Goal: Task Accomplishment & Management: Manage account settings

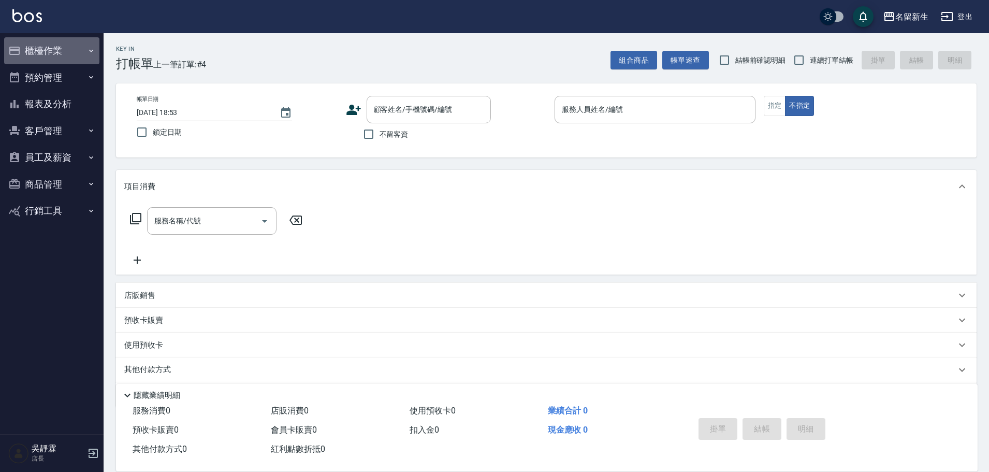
click at [64, 59] on button "櫃檯作業" at bounding box center [51, 50] width 95 height 27
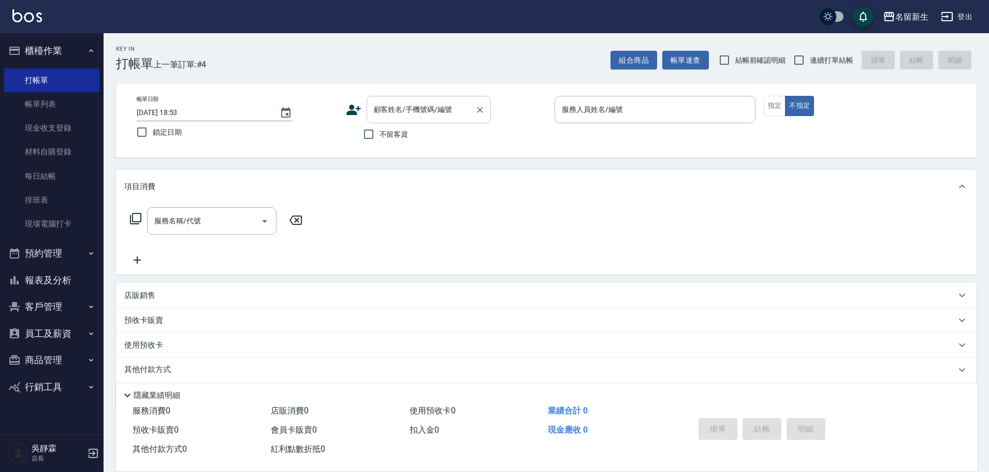
click at [394, 109] on input "顧客姓名/手機號碼/編號" at bounding box center [420, 109] width 99 height 18
type input "0076"
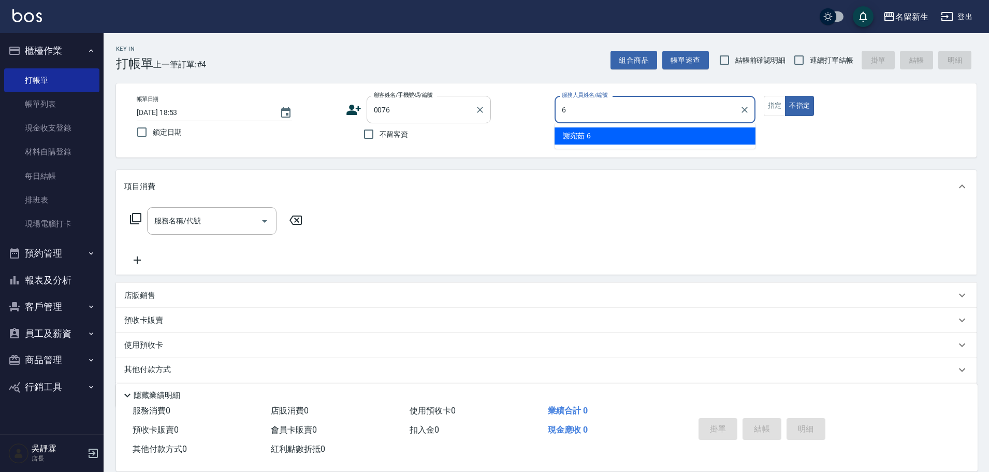
type input "謝宛茹-6"
type button "false"
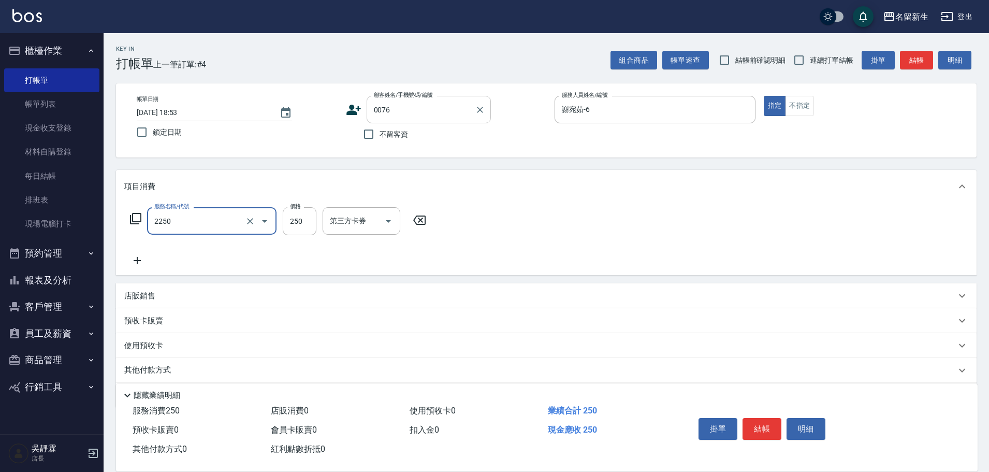
type input "剪髮(2250)"
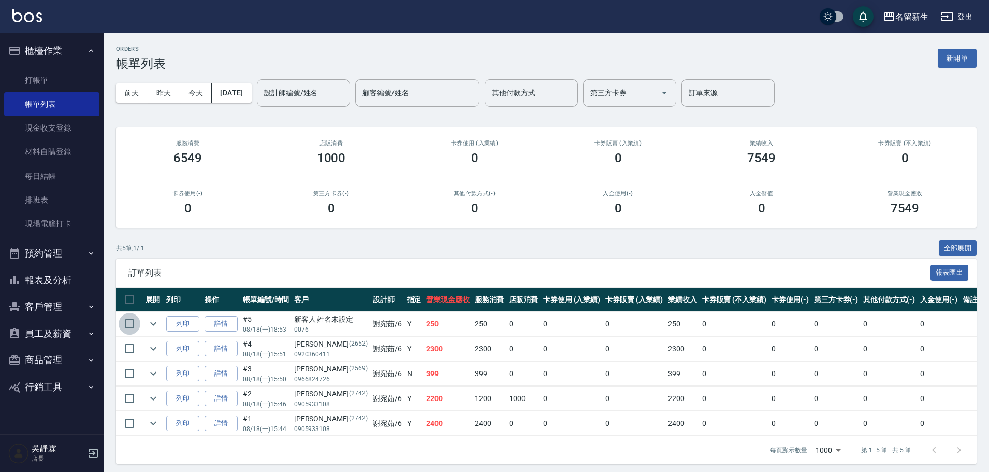
click at [129, 325] on input "checkbox" at bounding box center [130, 324] width 22 height 22
checkbox input "true"
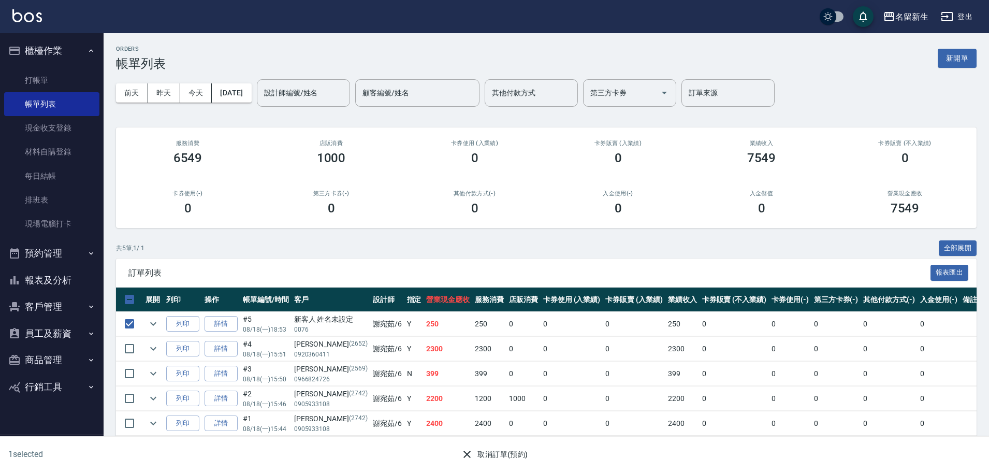
click at [504, 456] on button "取消訂單(預約)" at bounding box center [494, 454] width 75 height 19
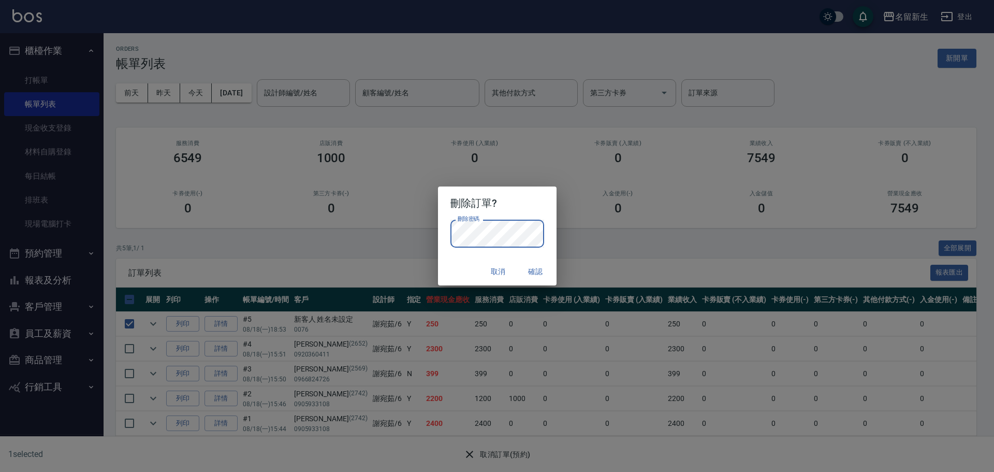
drag, startPoint x: 614, startPoint y: 223, endPoint x: 614, endPoint y: 229, distance: 5.7
click at [614, 226] on div "刪除訂單? 刪除密碼 刪除密碼 取消 確認" at bounding box center [497, 236] width 994 height 472
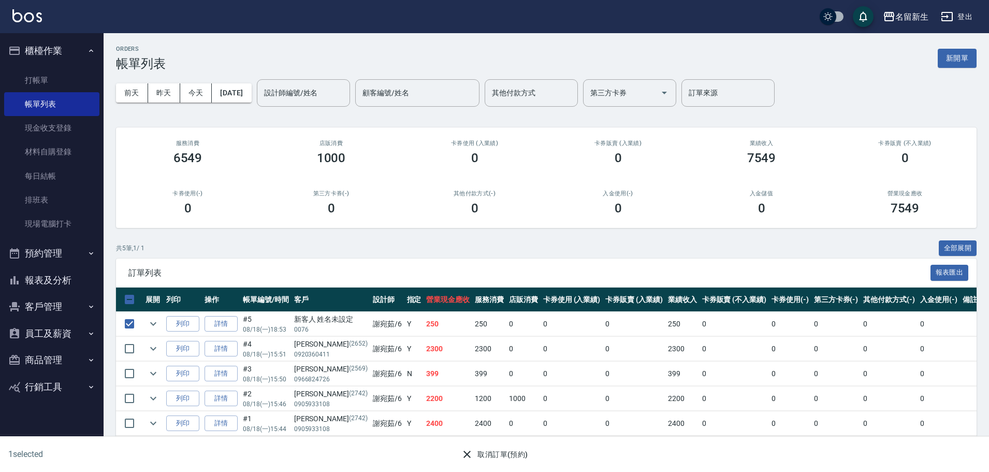
click at [481, 450] on button "取消訂單(預約)" at bounding box center [494, 454] width 75 height 19
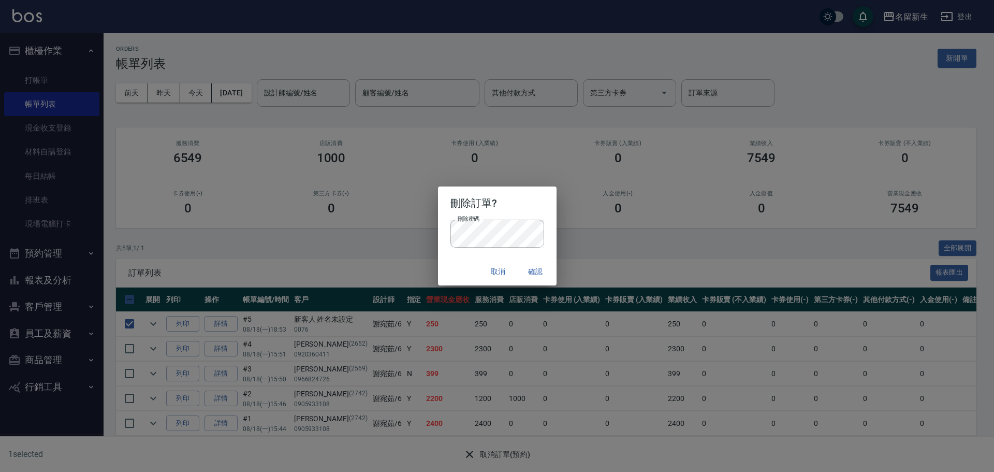
click at [538, 273] on button "確認" at bounding box center [535, 271] width 33 height 19
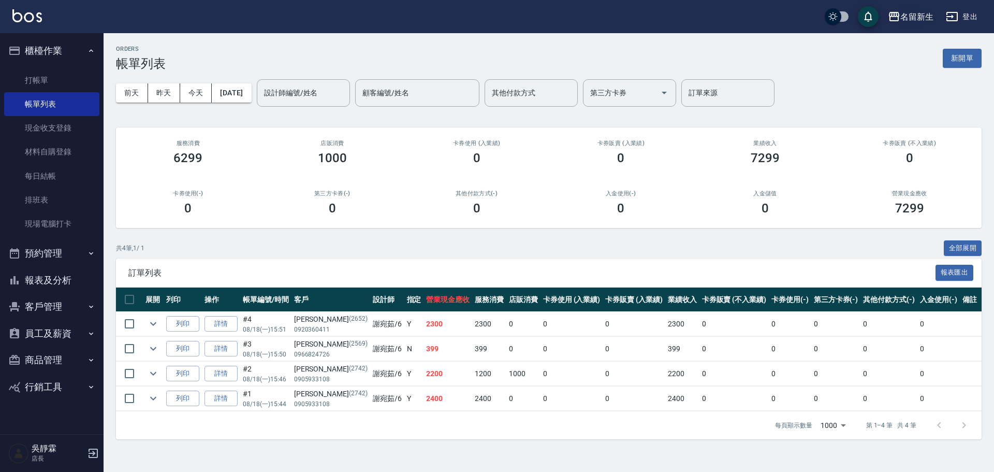
click at [926, 17] on div "名留新生" at bounding box center [916, 16] width 33 height 13
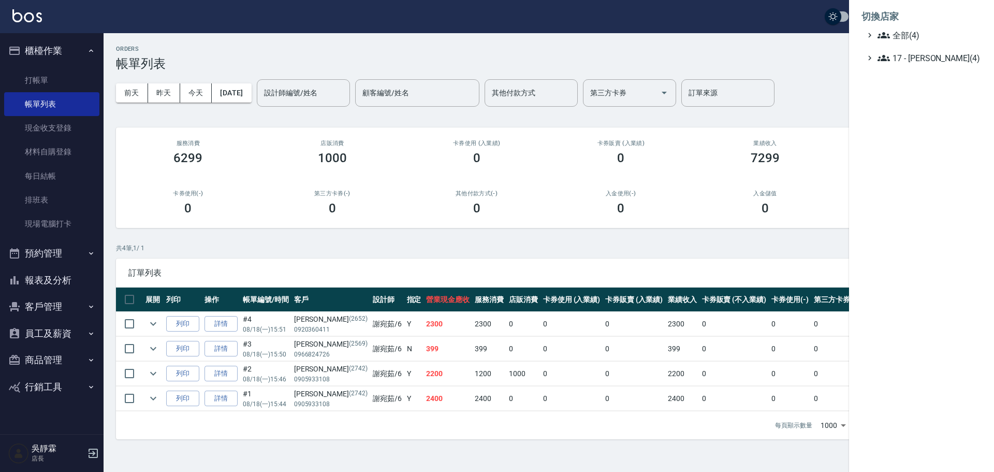
click at [895, 46] on ul "全部(4) 17 - [PERSON_NAME]原(4)" at bounding box center [921, 46] width 120 height 35
click at [897, 42] on ul "全部(4) 17 - [PERSON_NAME]原(4)" at bounding box center [921, 46] width 120 height 35
click at [898, 37] on span "全部(4)" at bounding box center [927, 35] width 100 height 12
click at [899, 35] on span "全部(4)" at bounding box center [927, 35] width 100 height 12
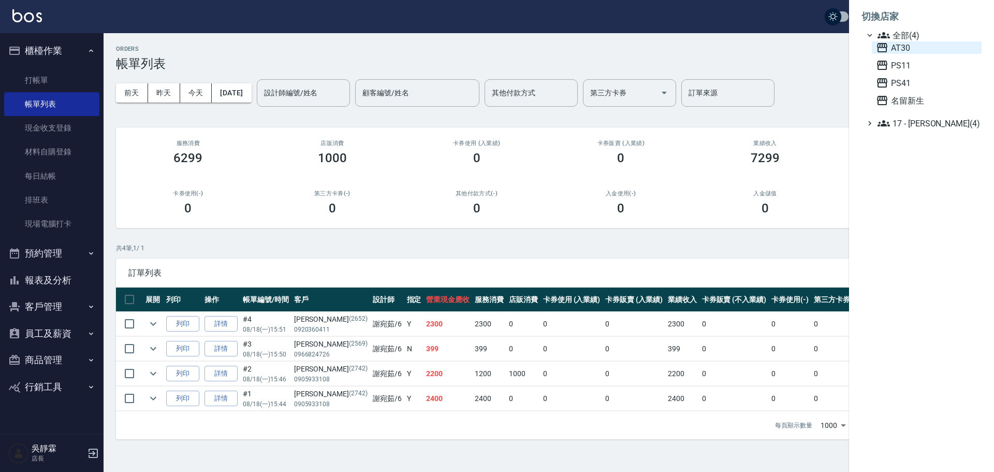
click at [912, 51] on span "AT30" at bounding box center [926, 47] width 101 height 12
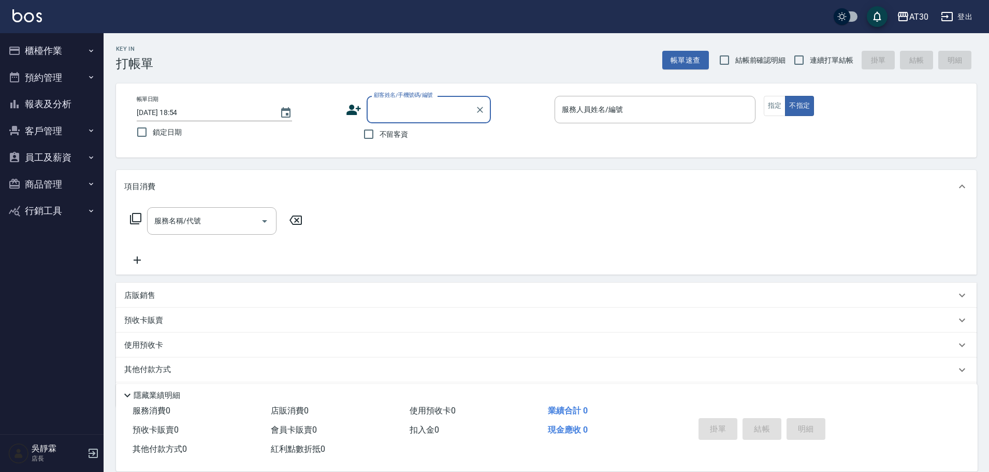
click at [46, 46] on button "櫃檯作業" at bounding box center [51, 50] width 95 height 27
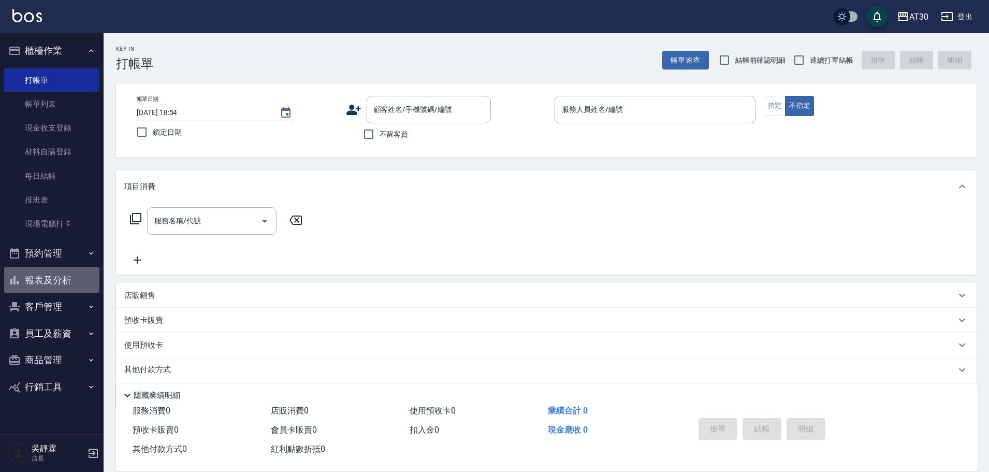
click at [79, 272] on button "報表及分析" at bounding box center [51, 280] width 95 height 27
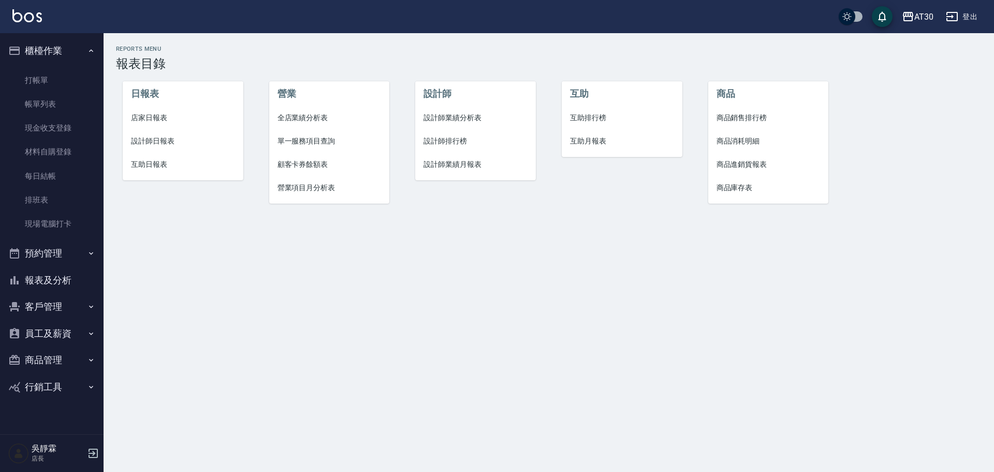
click at [435, 134] on li "設計師排行榜" at bounding box center [475, 140] width 121 height 23
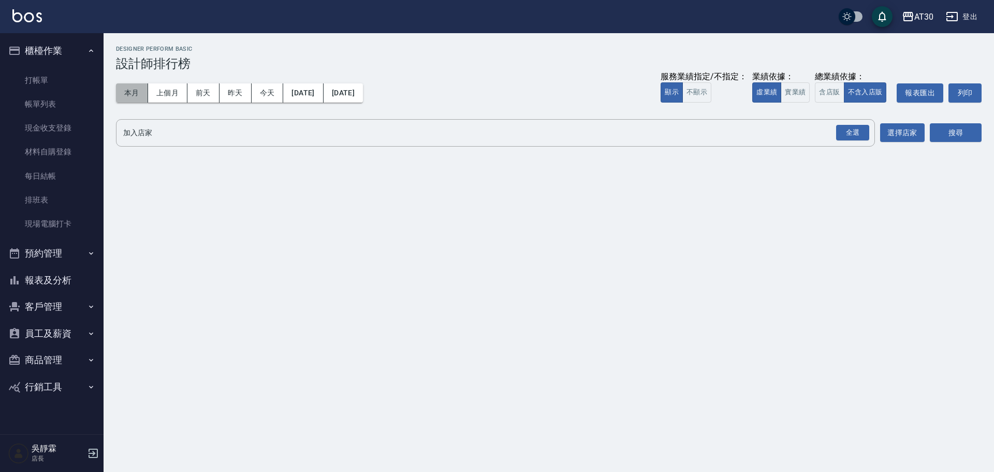
click at [133, 94] on button "本月" at bounding box center [132, 92] width 32 height 19
click at [136, 101] on button "本月" at bounding box center [132, 92] width 32 height 19
click at [839, 137] on div "全選" at bounding box center [852, 133] width 33 height 16
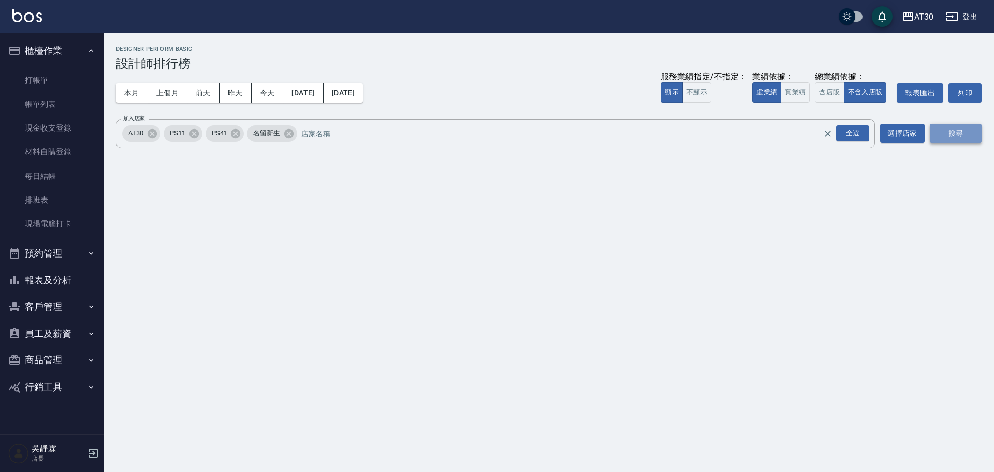
click at [957, 131] on button "搜尋" at bounding box center [956, 133] width 52 height 19
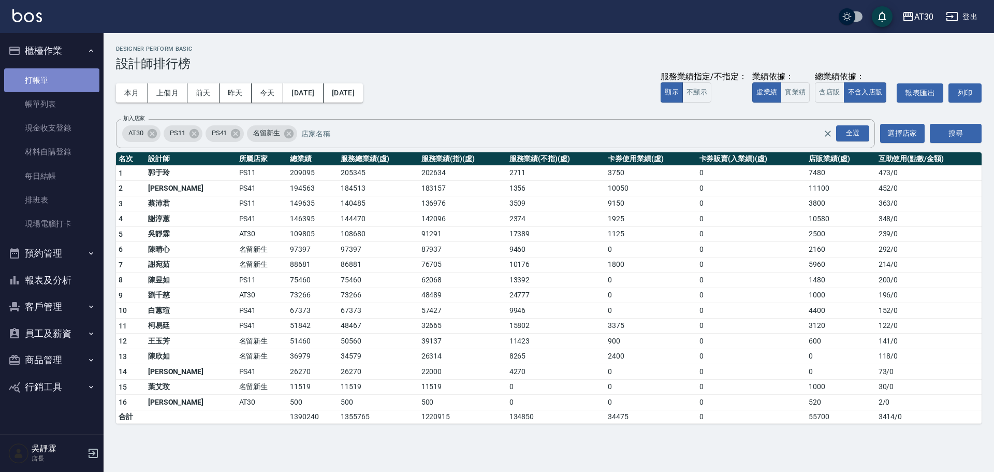
click at [53, 76] on link "打帳單" at bounding box center [51, 80] width 95 height 24
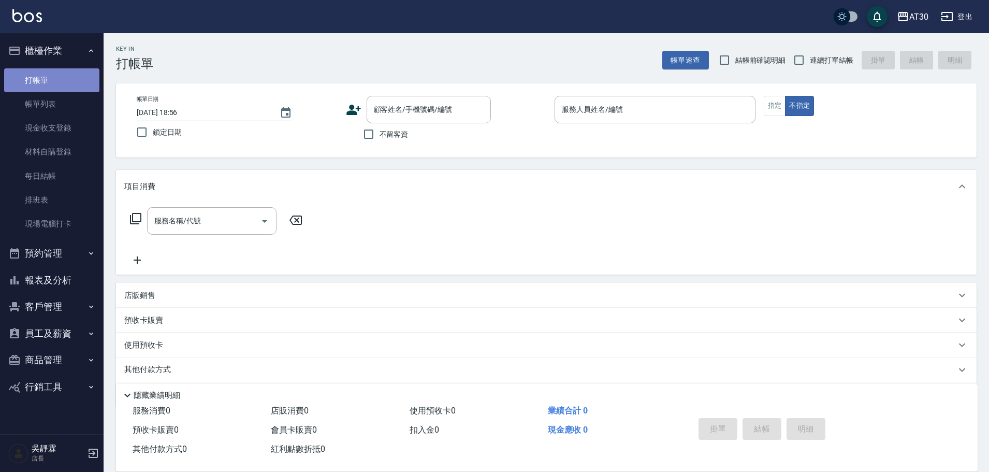
click at [45, 77] on link "打帳單" at bounding box center [51, 80] width 95 height 24
click at [57, 72] on link "打帳單" at bounding box center [51, 80] width 95 height 24
click at [36, 106] on link "帳單列表" at bounding box center [51, 104] width 95 height 24
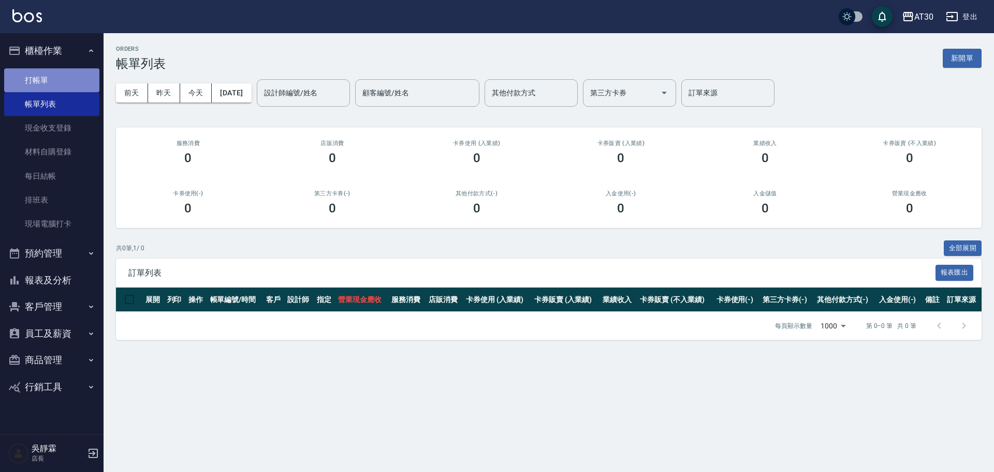
click at [46, 80] on link "打帳單" at bounding box center [51, 80] width 95 height 24
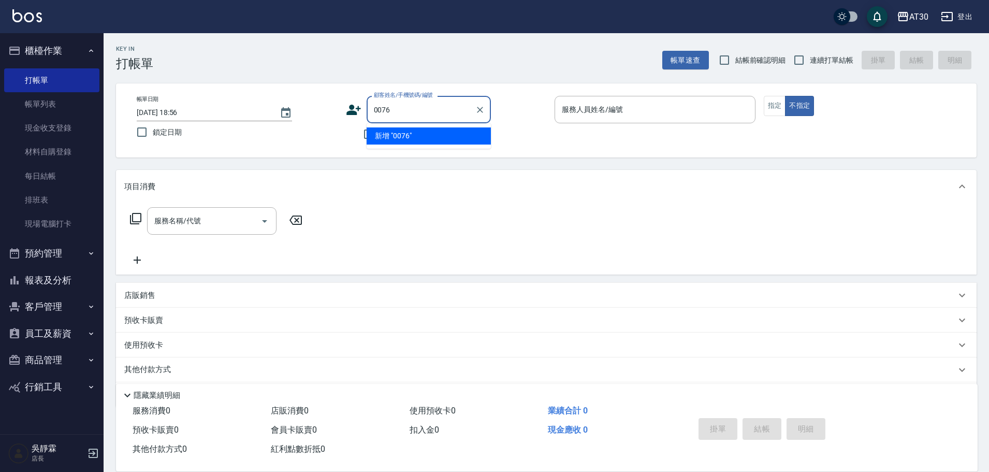
type input "0076"
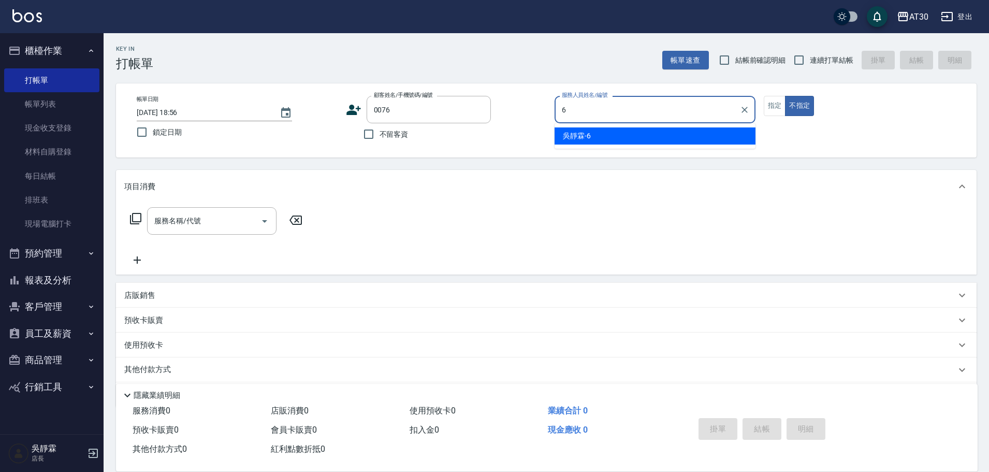
type input "6"
type input "楊雅婷/0905311725/0076"
type input "吳靜霖-6"
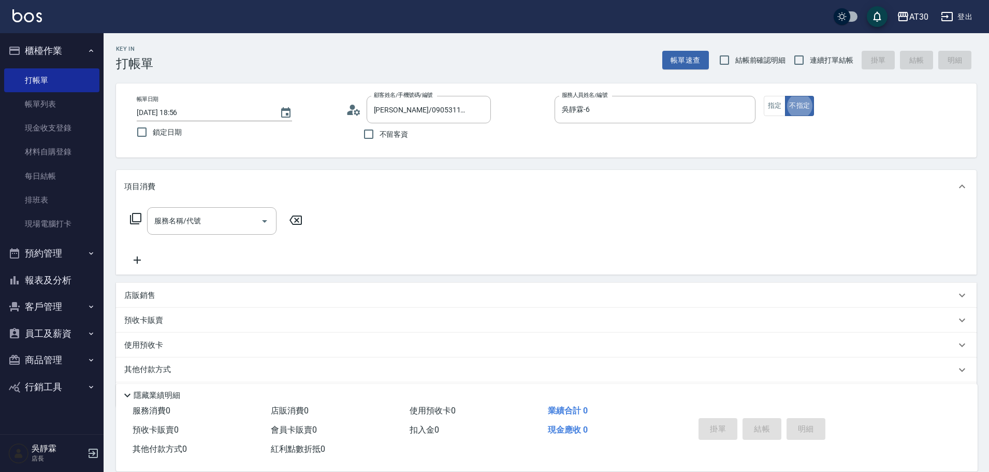
type button "false"
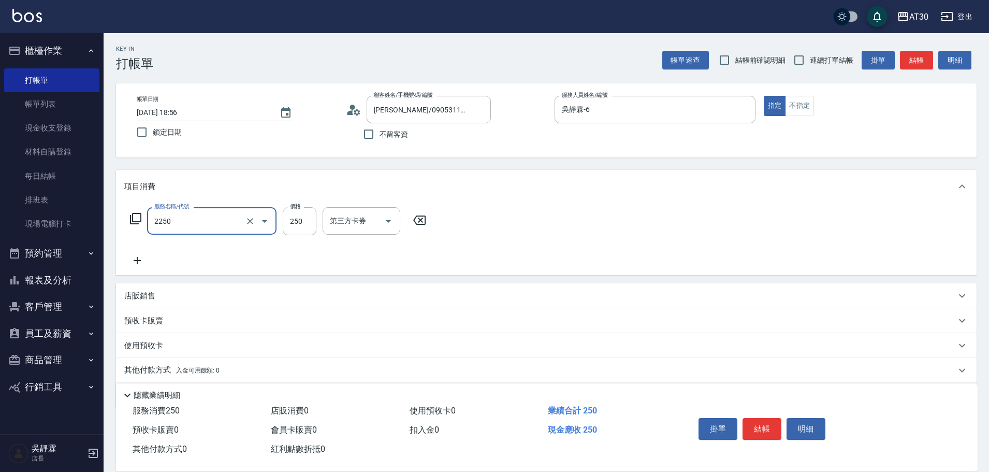
type input "剪髮(2250)"
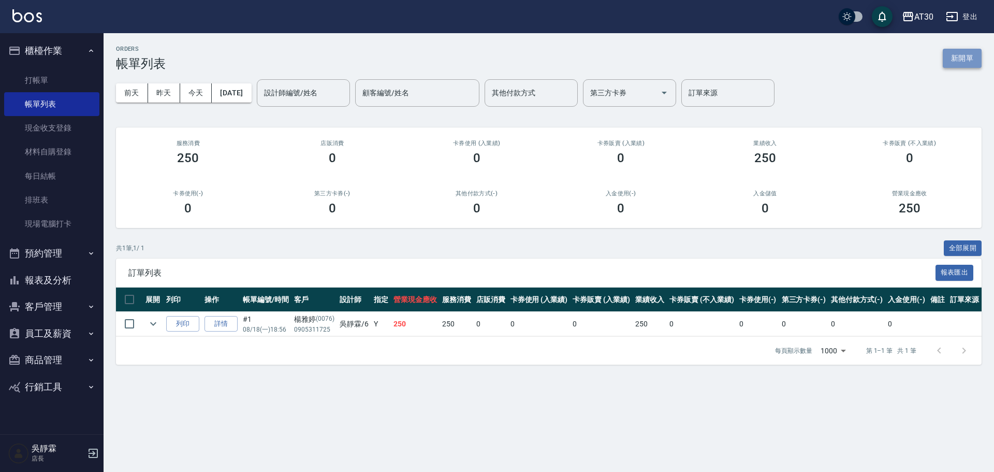
click at [961, 62] on button "新開單" at bounding box center [962, 58] width 39 height 19
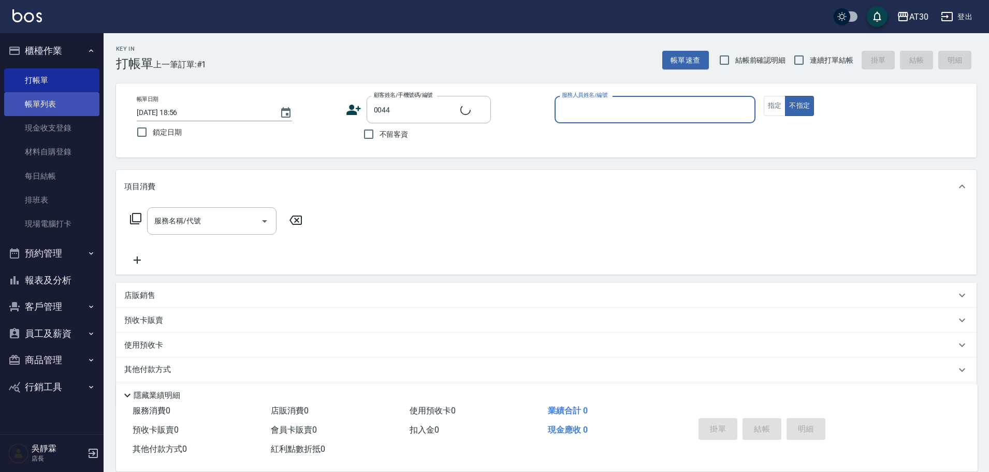
type input "李佳融/0966528907/0044"
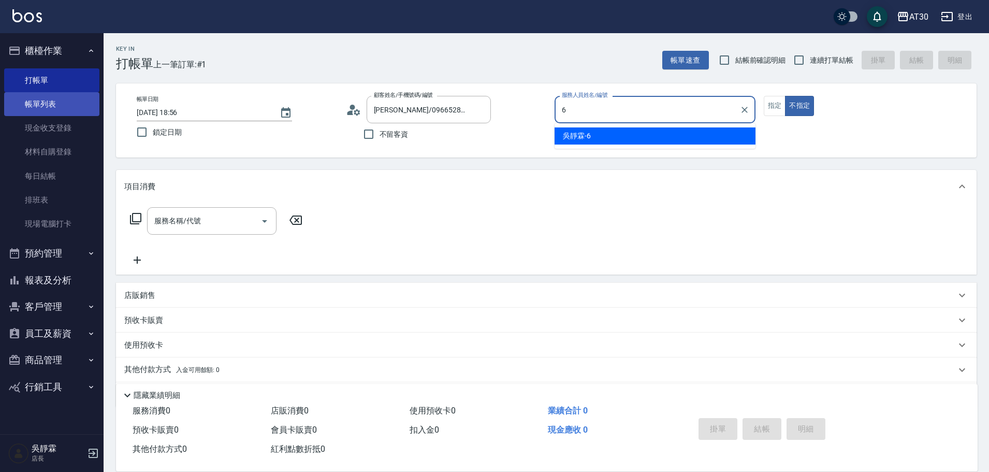
type input "吳靜霖-6"
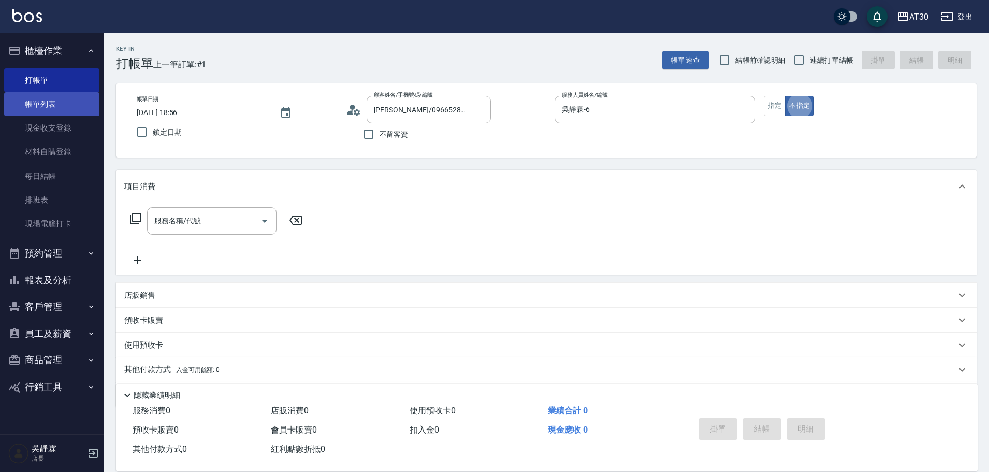
type button "false"
click at [205, 219] on input "服務名稱/代號" at bounding box center [204, 221] width 105 height 18
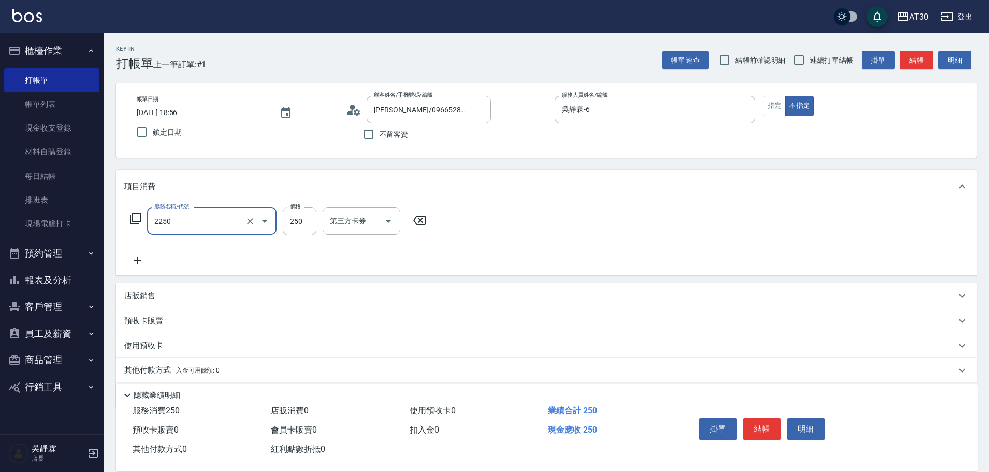
type input "剪髮(2250)"
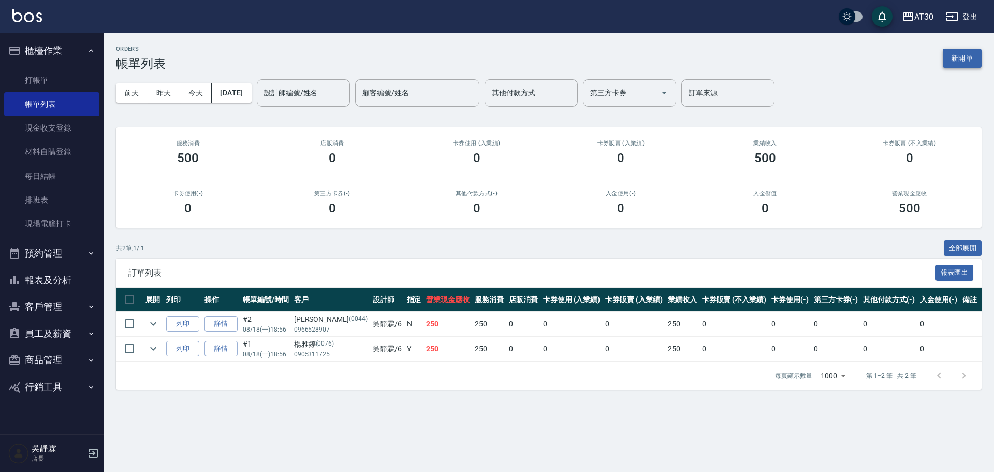
click at [957, 59] on button "新開單" at bounding box center [962, 58] width 39 height 19
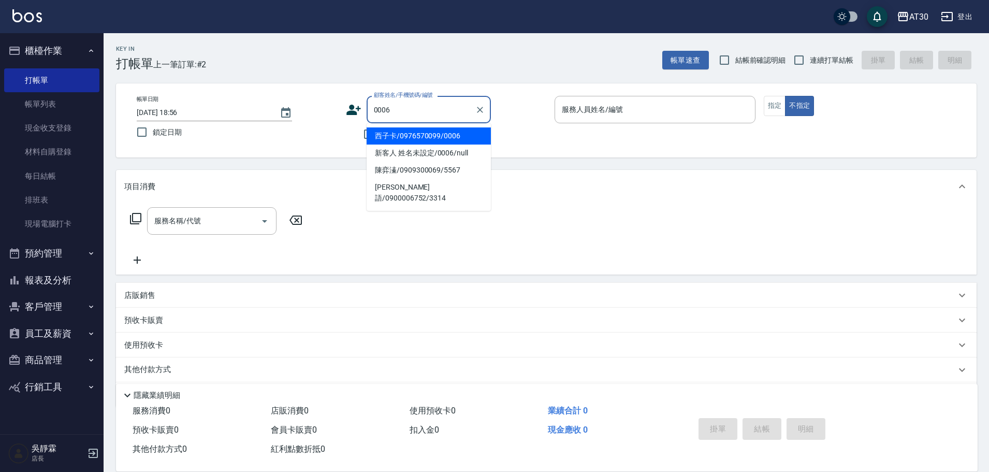
type input "西子卡/0976570099/0006"
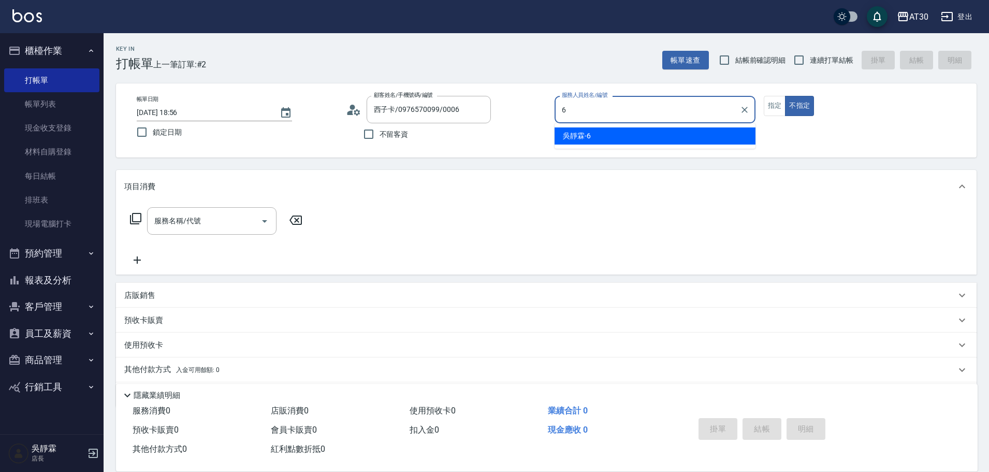
type input "吳靜霖-6"
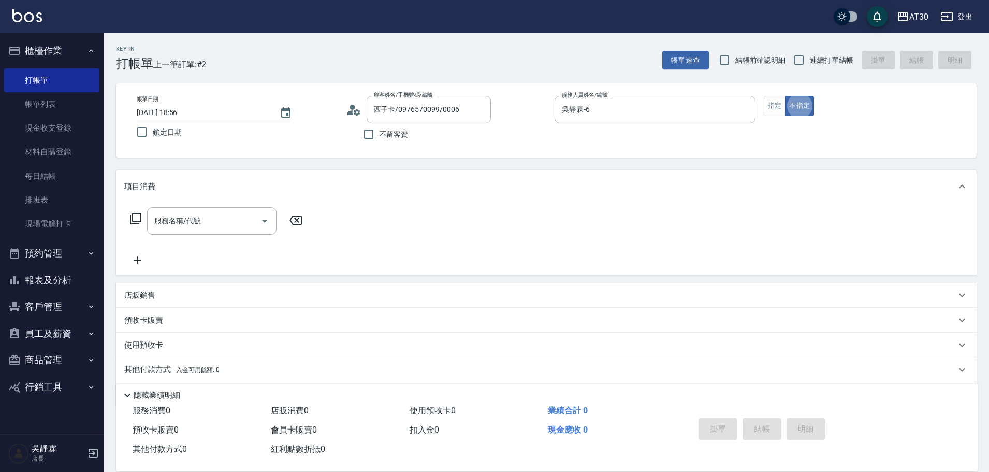
type button "false"
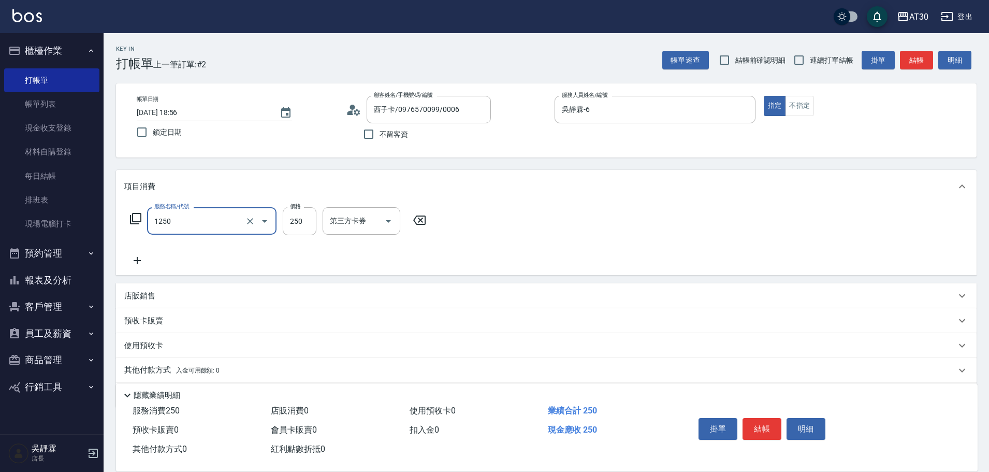
type input "洗髮250(1250)"
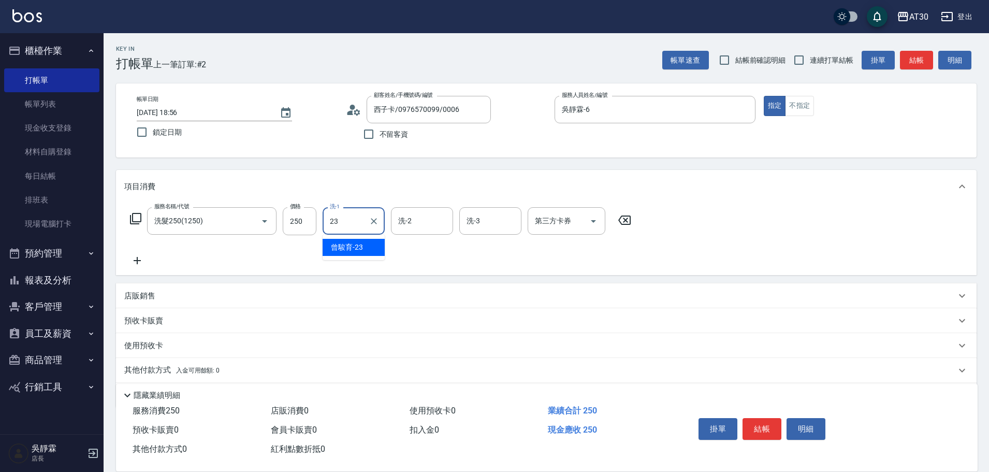
type input "曾駿育-23"
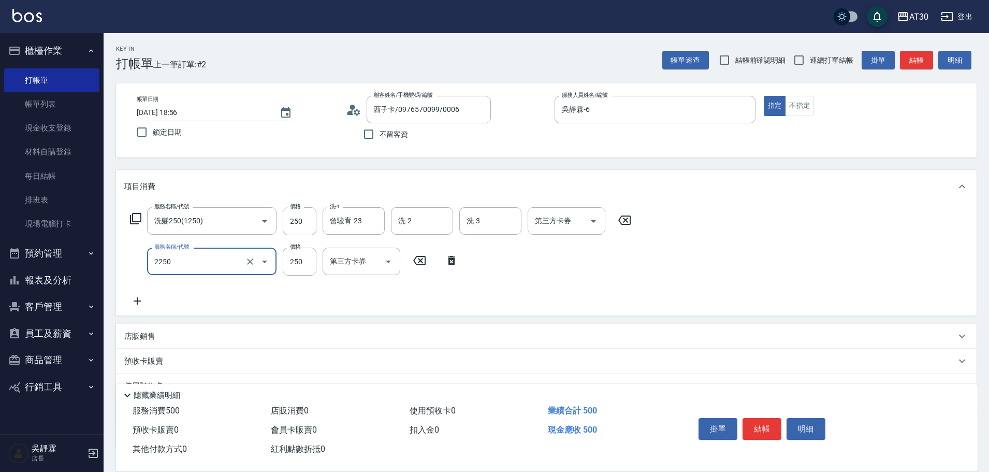
type input "剪髮(2250)"
type input "300"
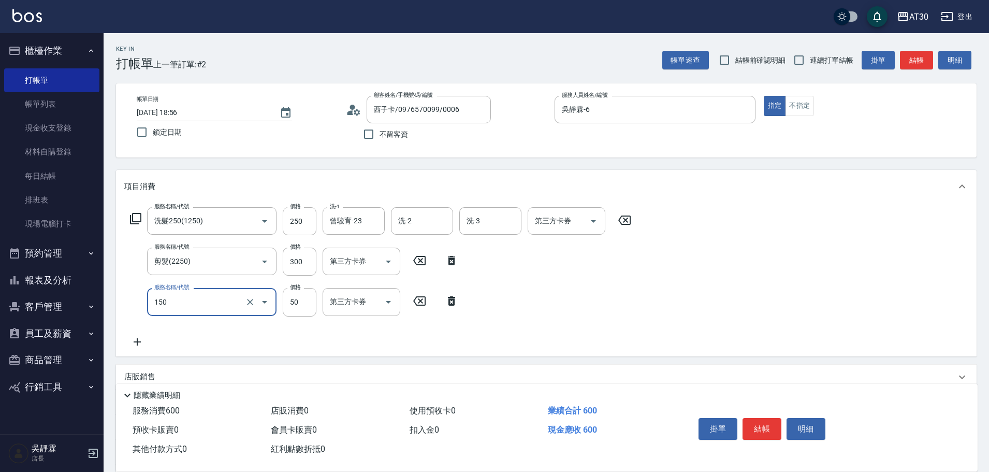
type input "精油(150)"
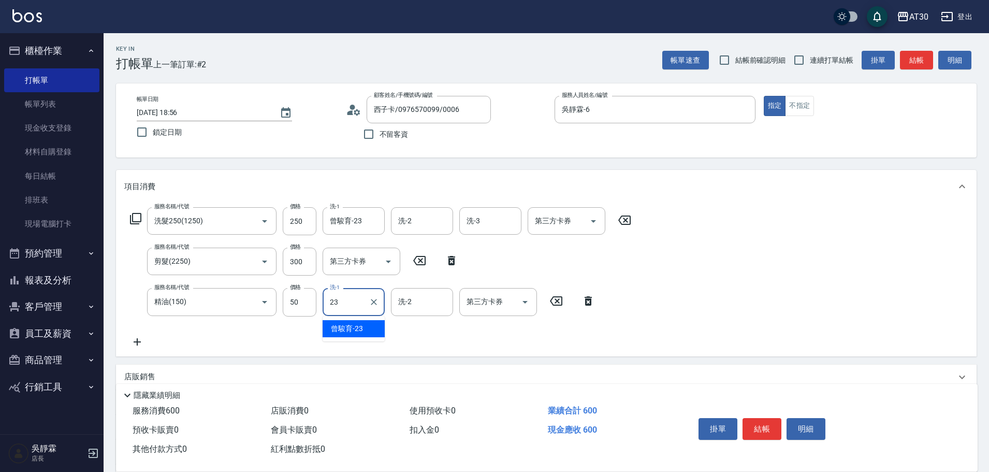
type input "曾駿育-23"
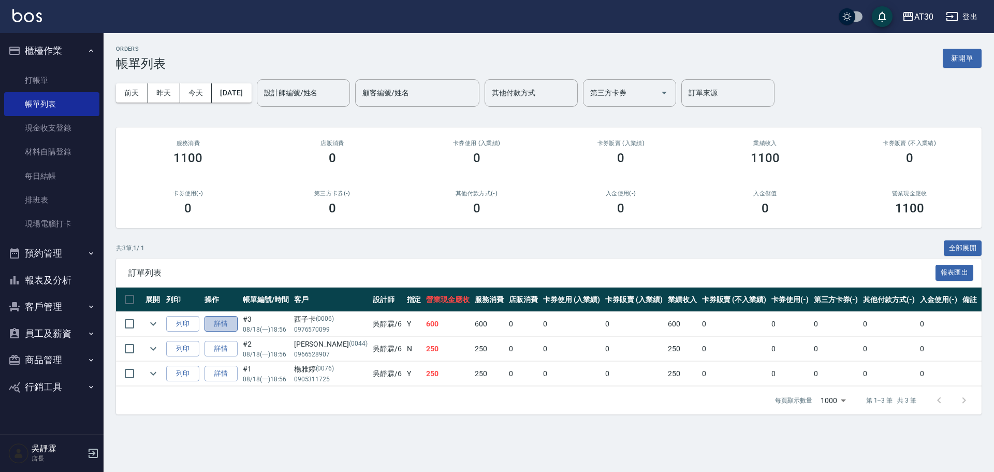
click at [217, 325] on link "詳情" at bounding box center [220, 324] width 33 height 16
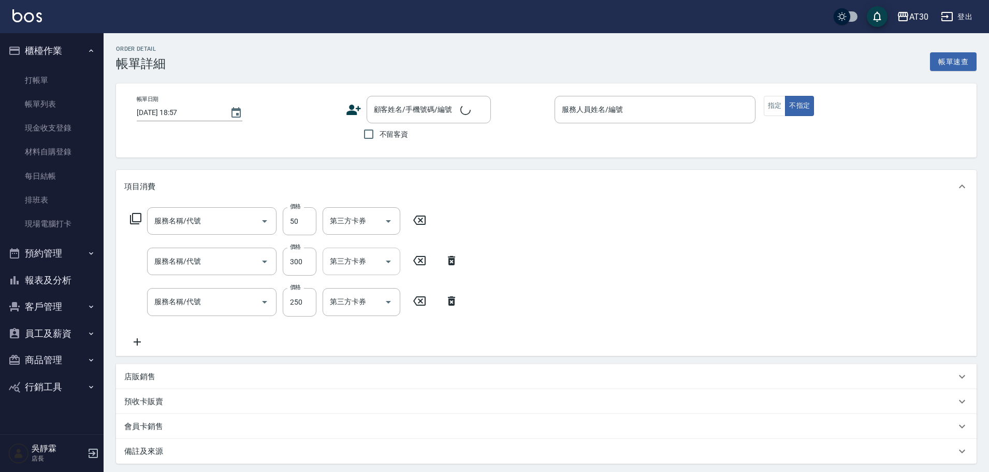
type input "2025/08/18 18:56"
type input "吳靜霖-6"
type input "精油(150)"
type input "剪髮(2250)"
type input "洗髮250(1250)"
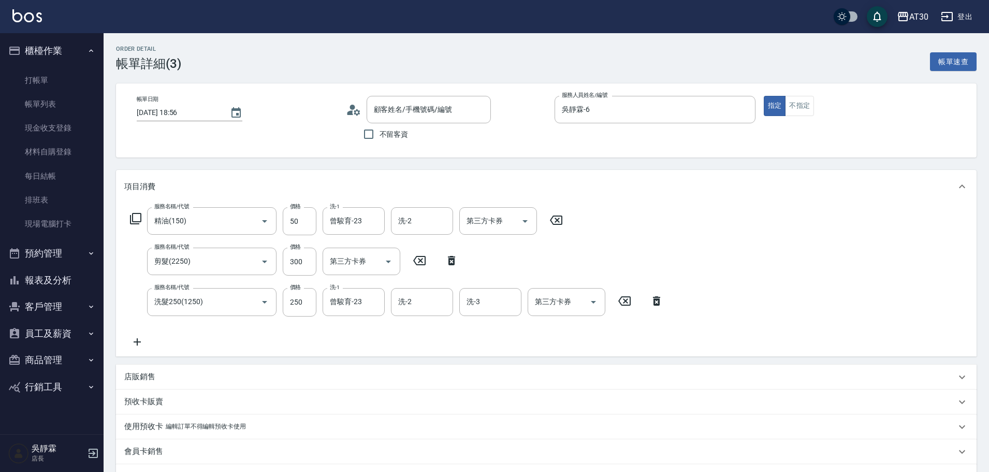
type input "西子卡/0976570099/0006"
click at [372, 220] on icon "Clear" at bounding box center [374, 221] width 10 height 10
type input "吳靜霖-6"
type input "曾"
type input "吳靜霖-6"
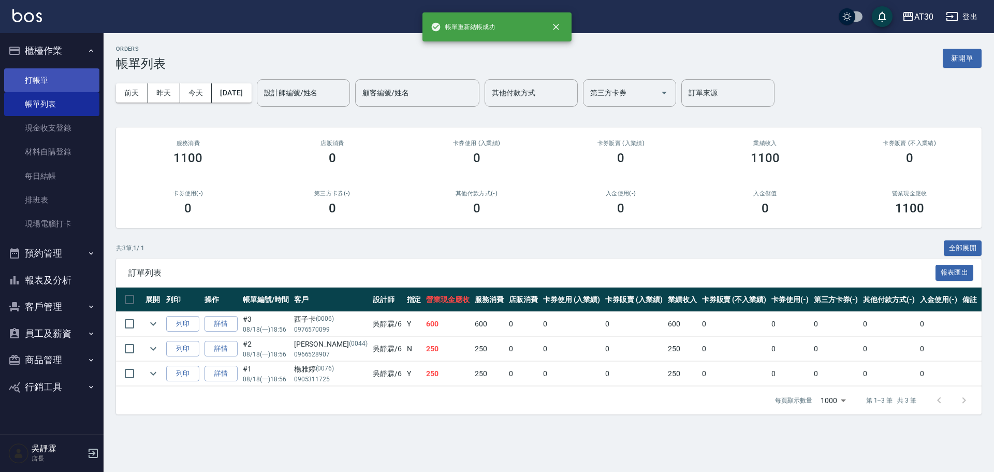
click at [52, 78] on link "打帳單" at bounding box center [51, 80] width 95 height 24
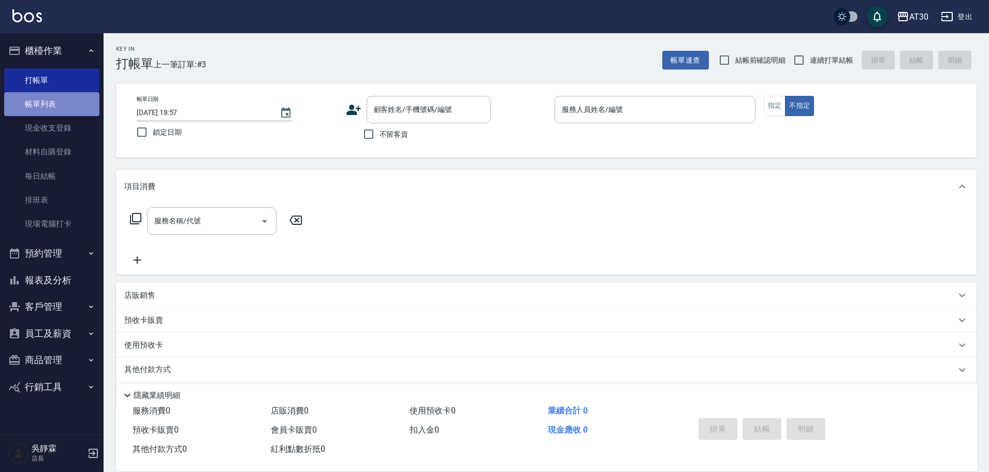
click at [47, 99] on link "帳單列表" at bounding box center [51, 104] width 95 height 24
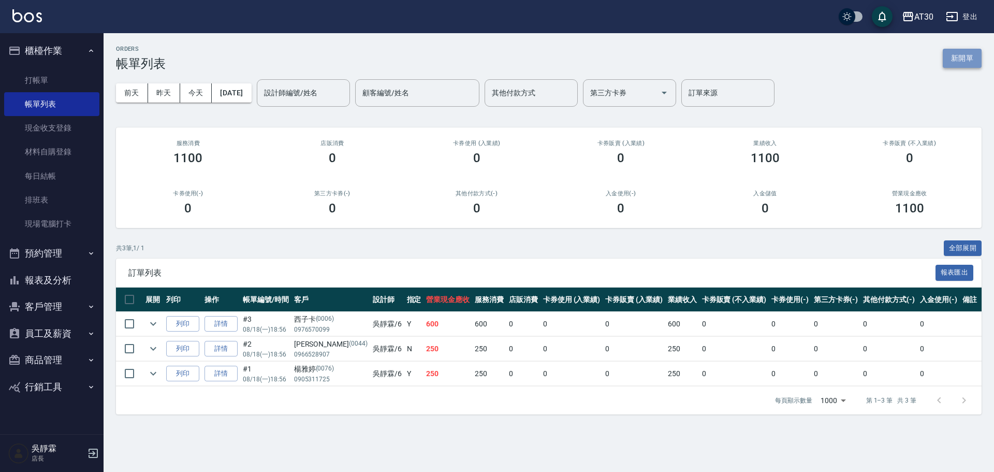
click at [959, 57] on button "新開單" at bounding box center [962, 58] width 39 height 19
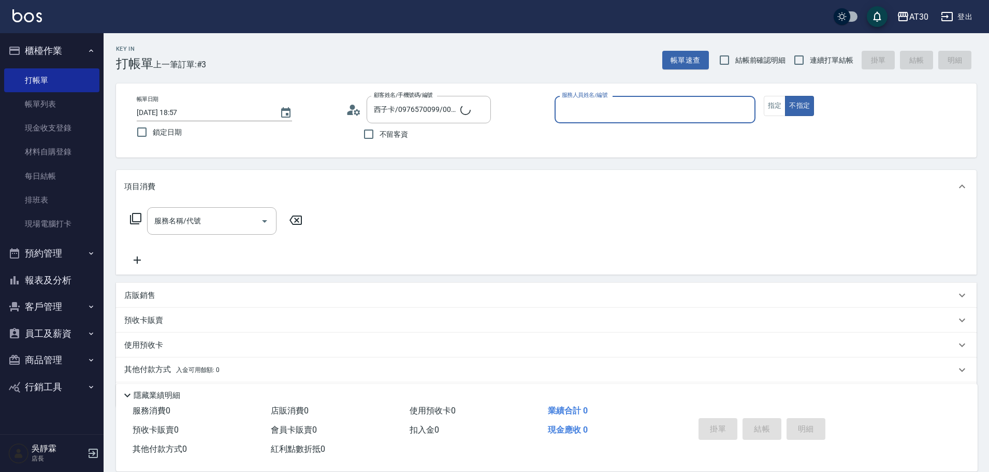
type input "新客人 姓名未設定/0006/null"
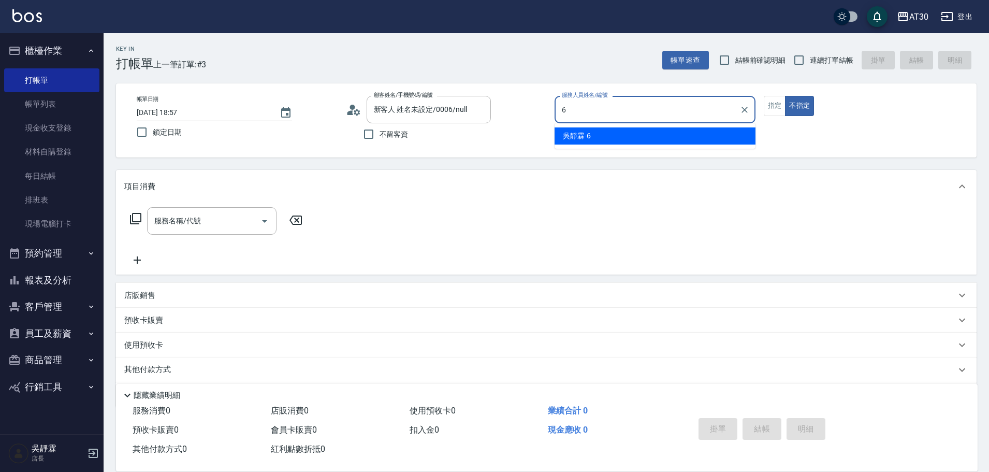
type input "吳靜霖-6"
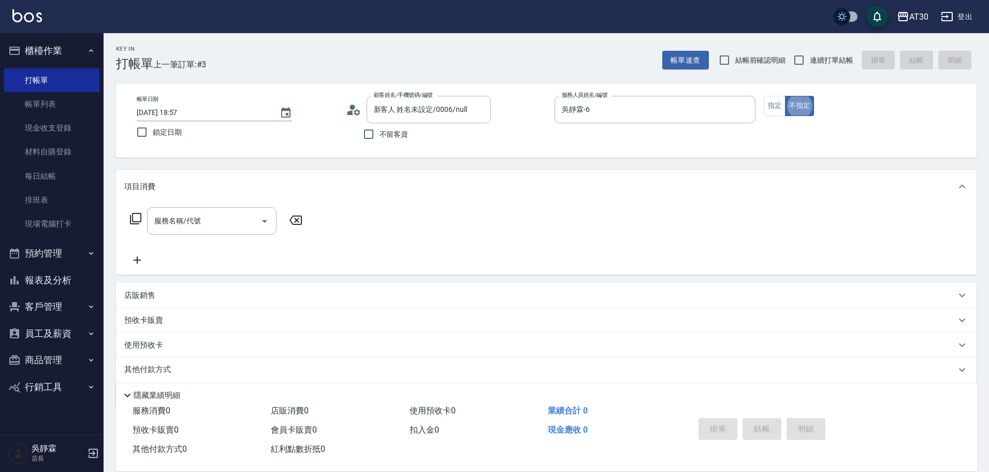
type button "false"
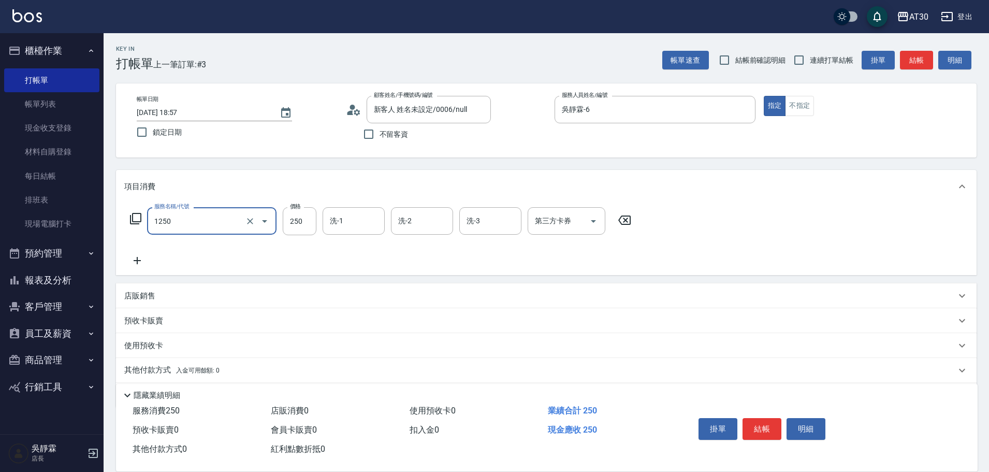
type input "洗髮250(1250)"
type input "曾駿育-23"
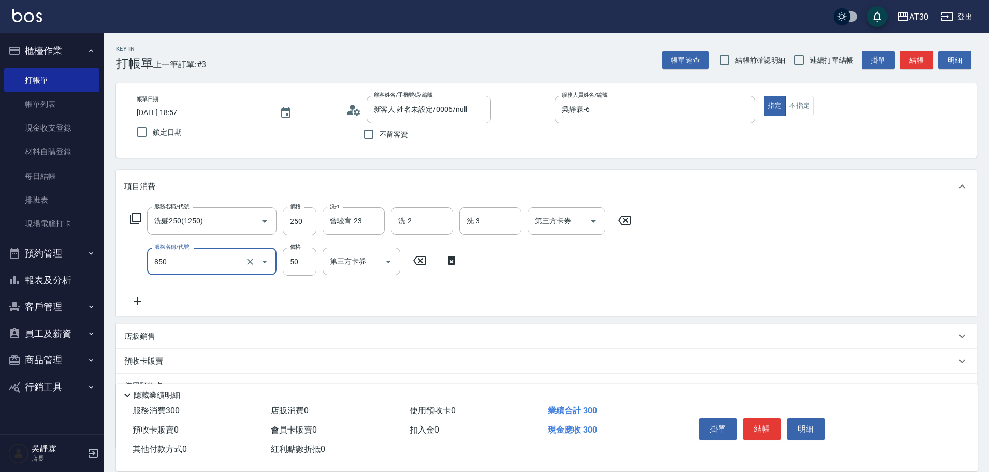
type input "吹捲(850)"
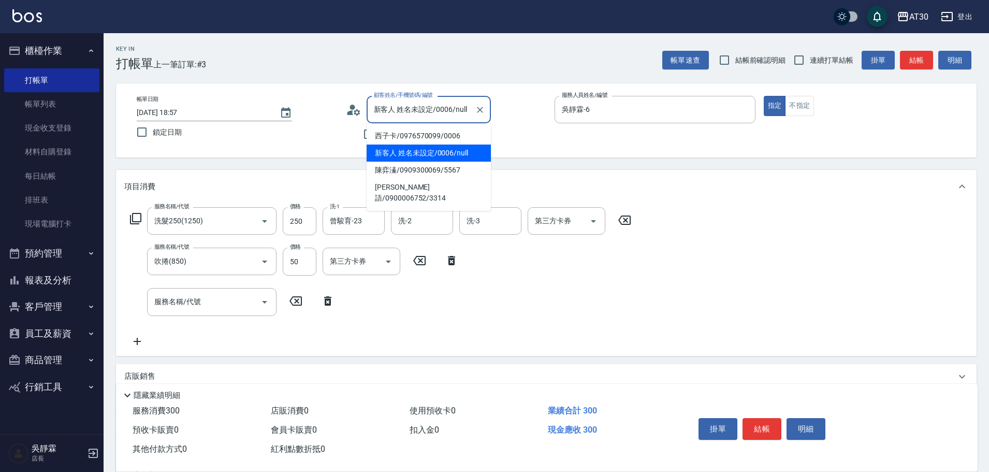
click at [426, 108] on input "新客人 姓名未設定/0006/null" at bounding box center [420, 109] width 99 height 18
click at [417, 136] on li "西子卡/0976570099/0006" at bounding box center [428, 135] width 124 height 17
type input "西子卡/0976570099/0006"
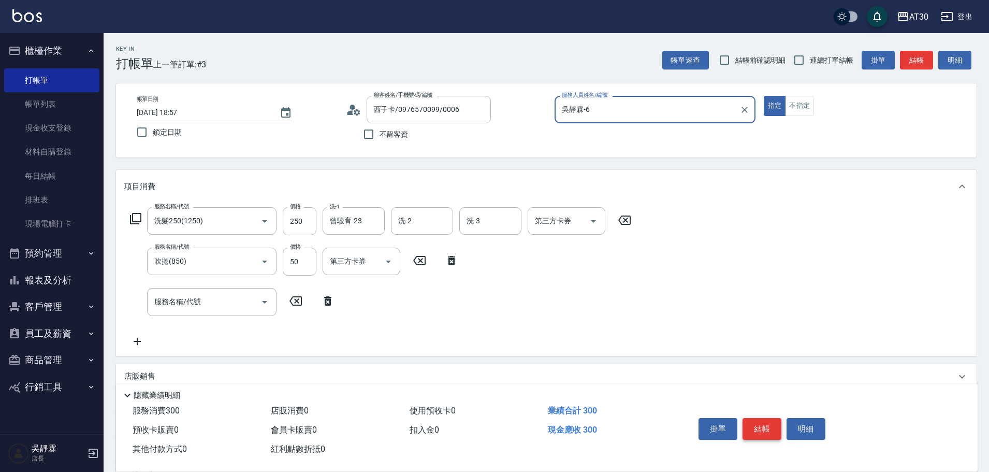
click at [758, 432] on button "結帳" at bounding box center [761, 429] width 39 height 22
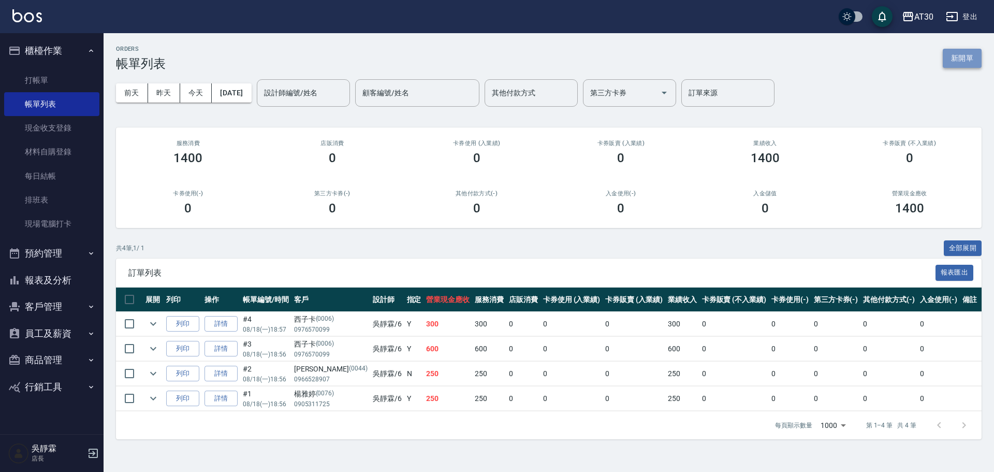
click at [964, 60] on button "新開單" at bounding box center [962, 58] width 39 height 19
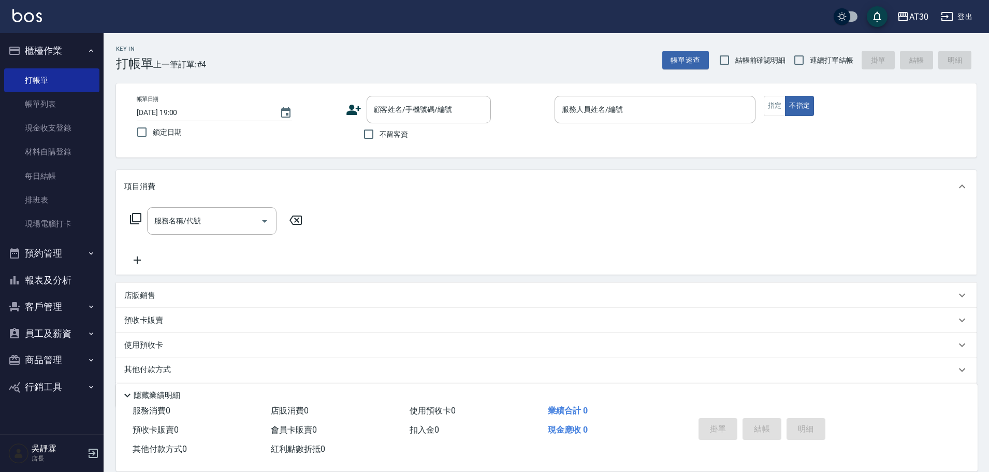
click at [351, 102] on icon at bounding box center [354, 110] width 16 height 16
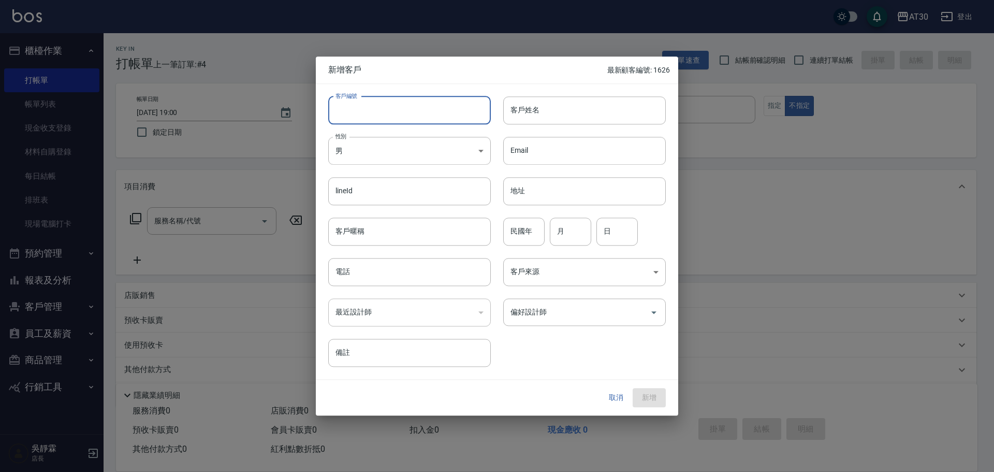
click at [373, 111] on input "客戶編號" at bounding box center [409, 110] width 163 height 28
type input "1612"
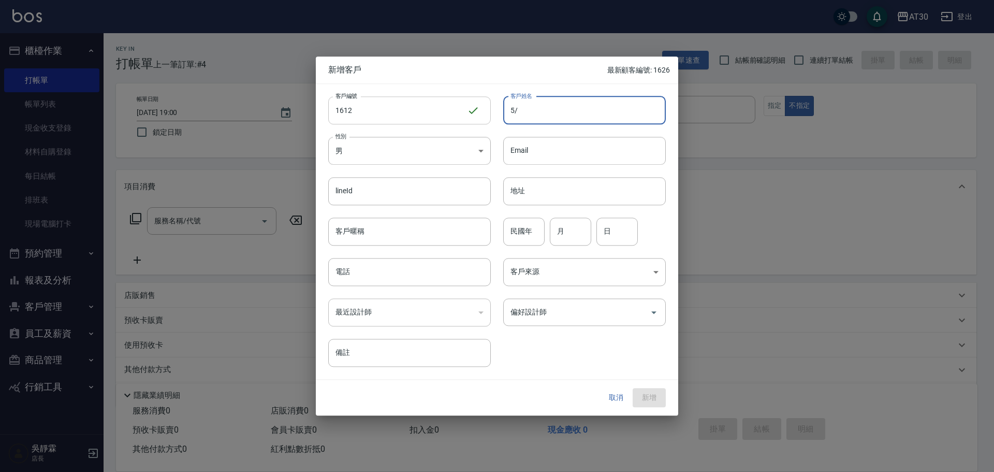
type input "5"
type input "爭"
type input "[PERSON_NAME]"
click at [529, 234] on input "民國年" at bounding box center [523, 231] width 41 height 28
type input "89"
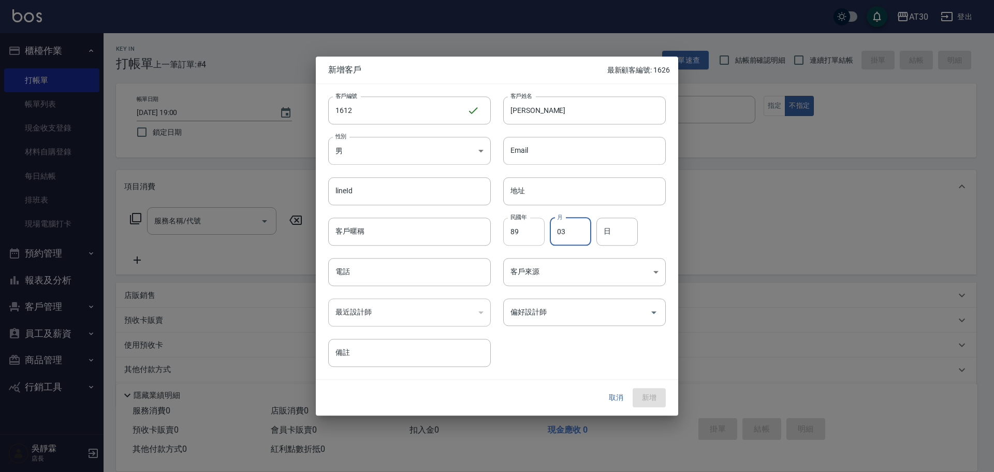
type input "03"
type input "16"
click at [612, 326] on div "偏好設計師" at bounding box center [584, 311] width 163 height 27
type input "0910149713"
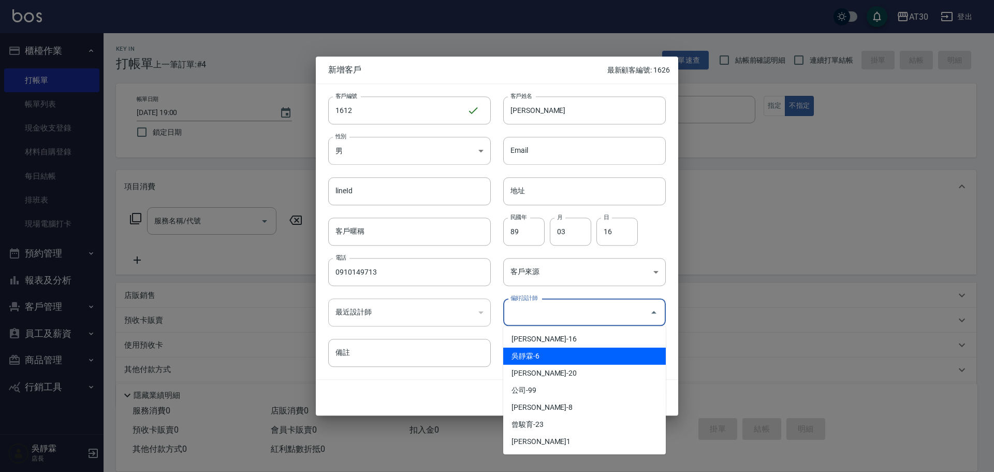
click at [554, 361] on li "吳靜霖-6" at bounding box center [584, 355] width 163 height 17
type input "吳靜霖"
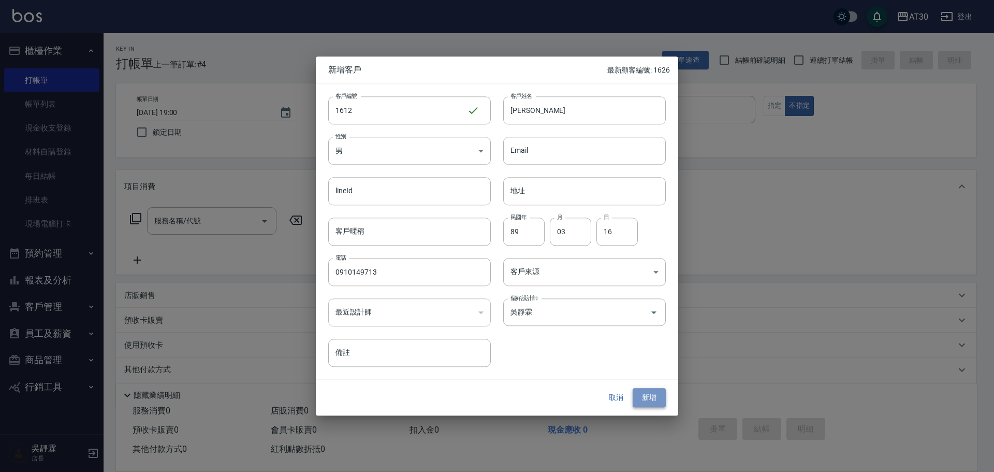
click at [654, 400] on button "新增" at bounding box center [649, 397] width 33 height 19
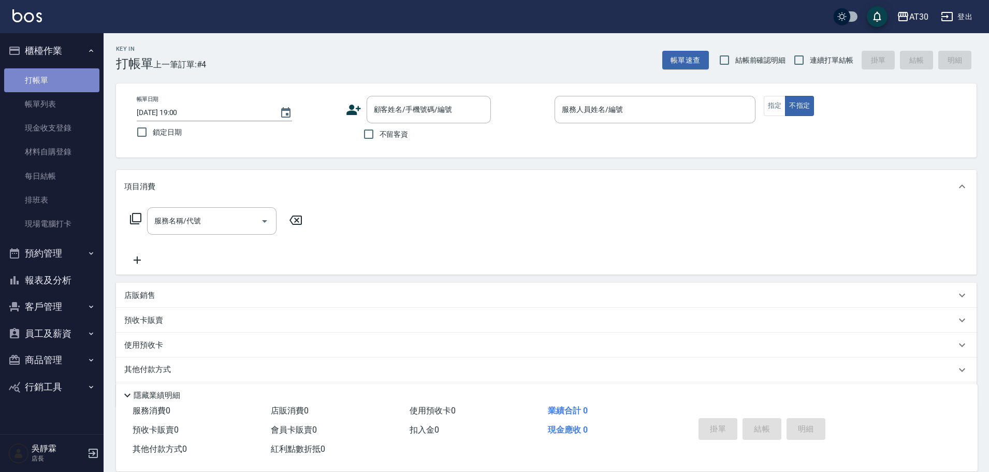
click at [47, 80] on link "打帳單" at bounding box center [51, 80] width 95 height 24
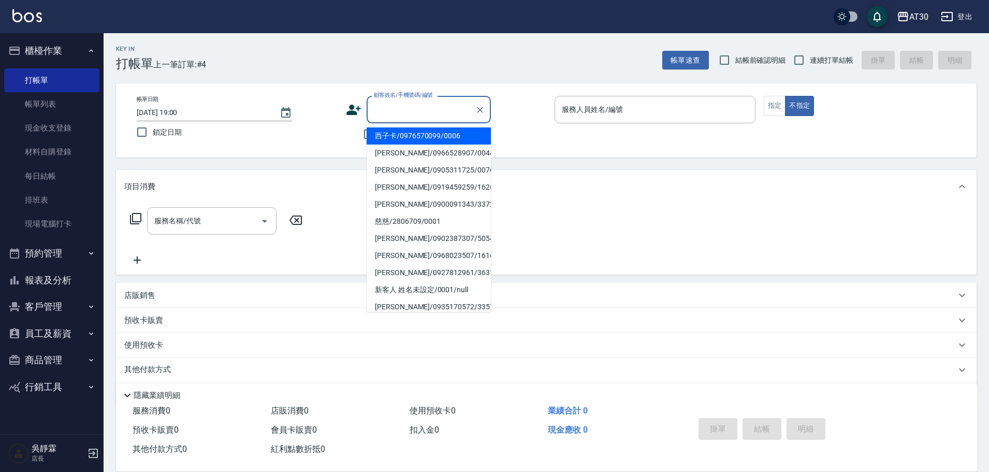
click at [433, 114] on input "顧客姓名/手機號碼/編號" at bounding box center [420, 109] width 99 height 18
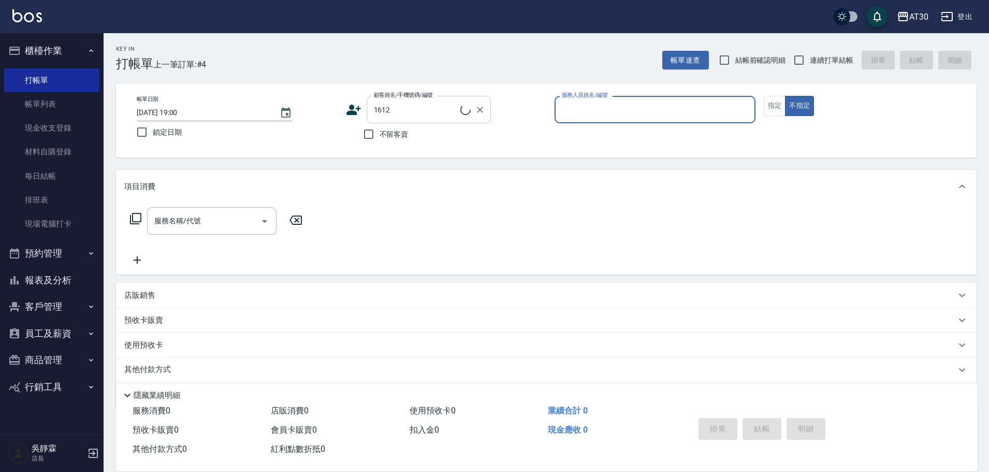
type input "鄭家詠/0910149713/1612"
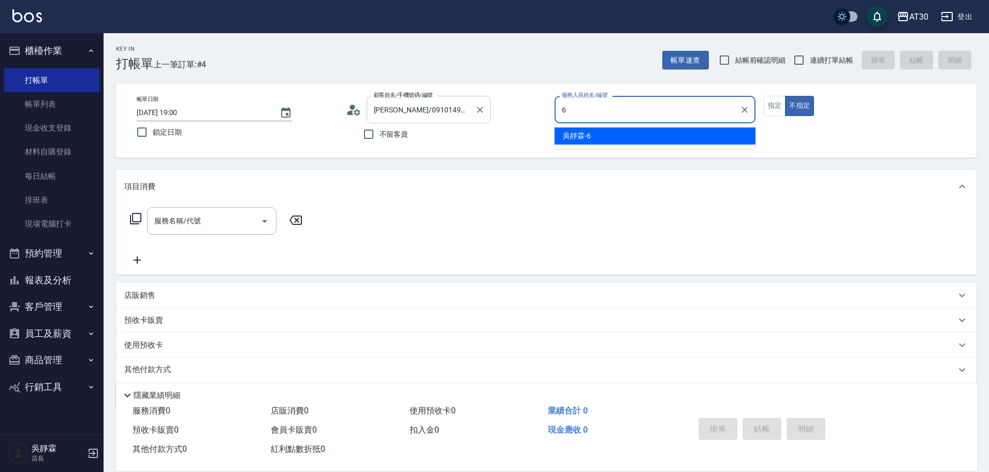
type input "吳靜霖-6"
type button "false"
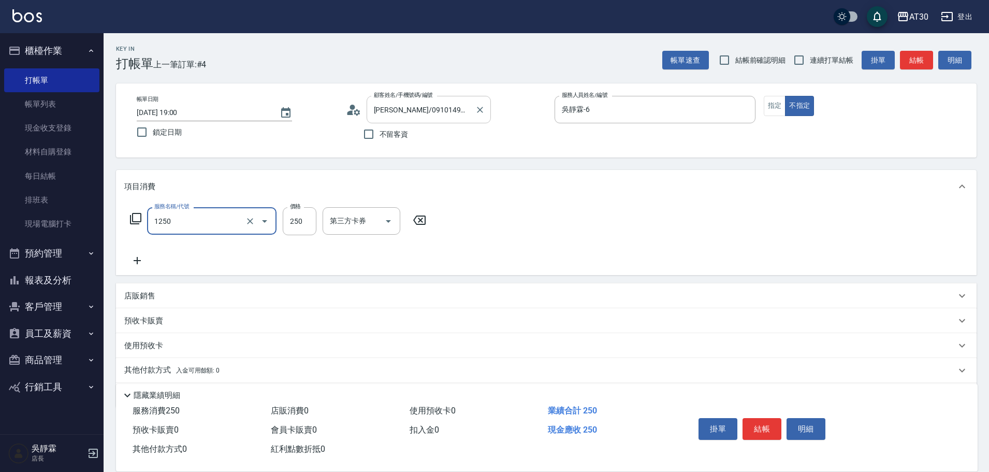
type input "洗髮250(1250)"
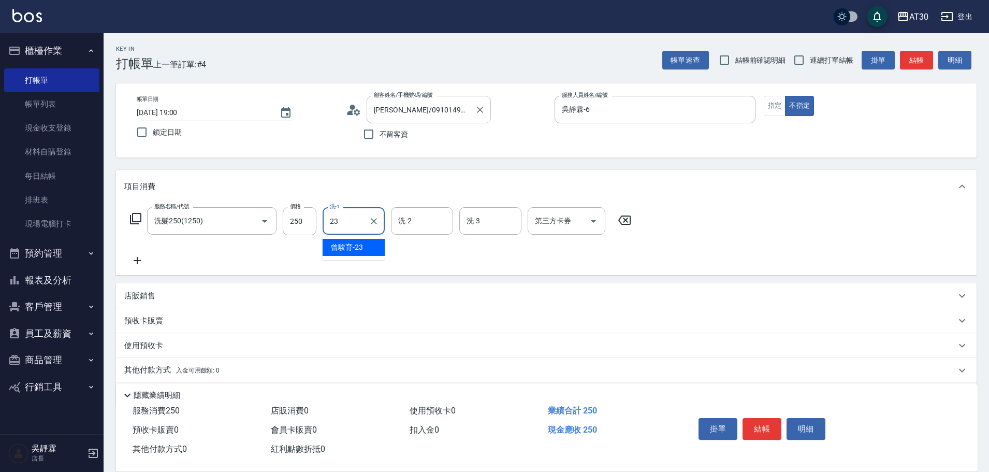
type input "曾駿育-23"
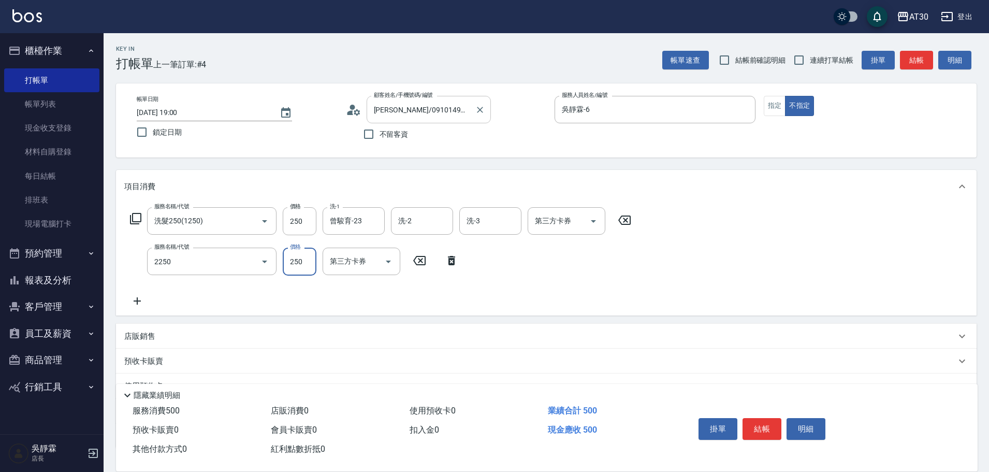
type input "剪髮(2250)"
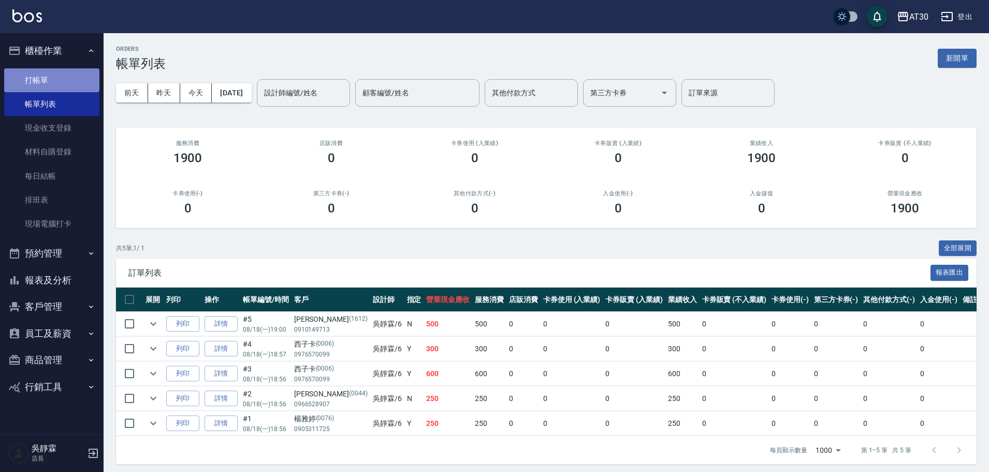
click at [61, 78] on link "打帳單" at bounding box center [51, 80] width 95 height 24
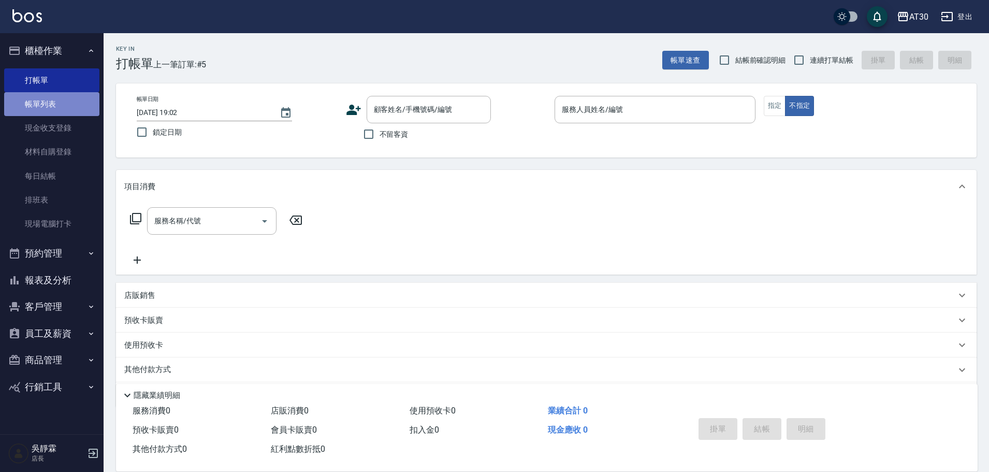
click at [63, 109] on link "帳單列表" at bounding box center [51, 104] width 95 height 24
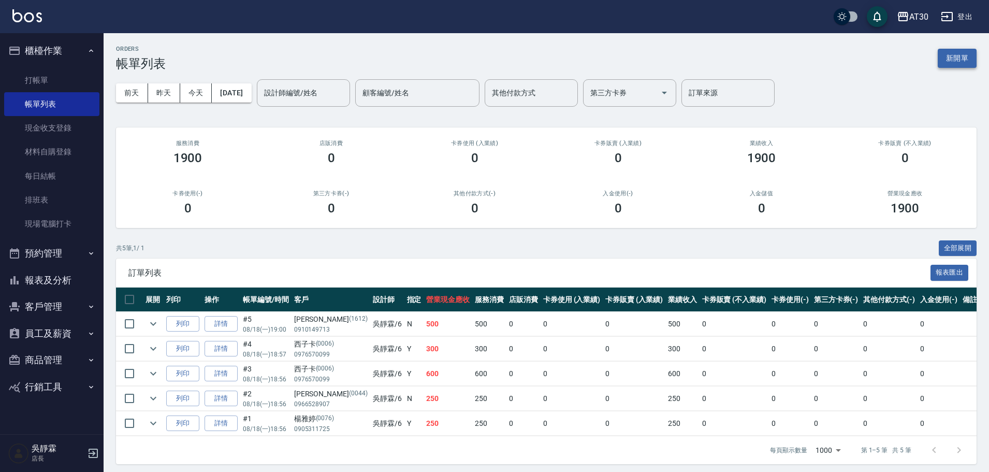
click at [958, 61] on button "新開單" at bounding box center [956, 58] width 39 height 19
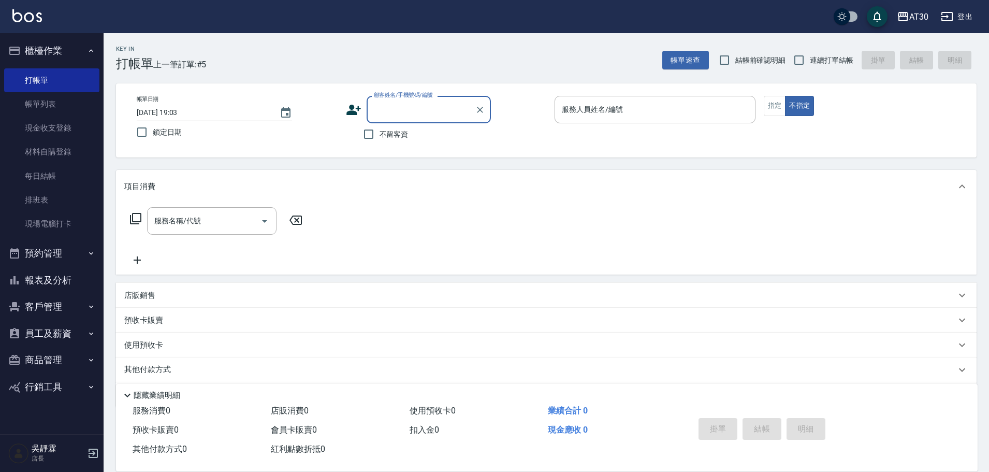
click at [354, 110] on icon at bounding box center [354, 110] width 16 height 16
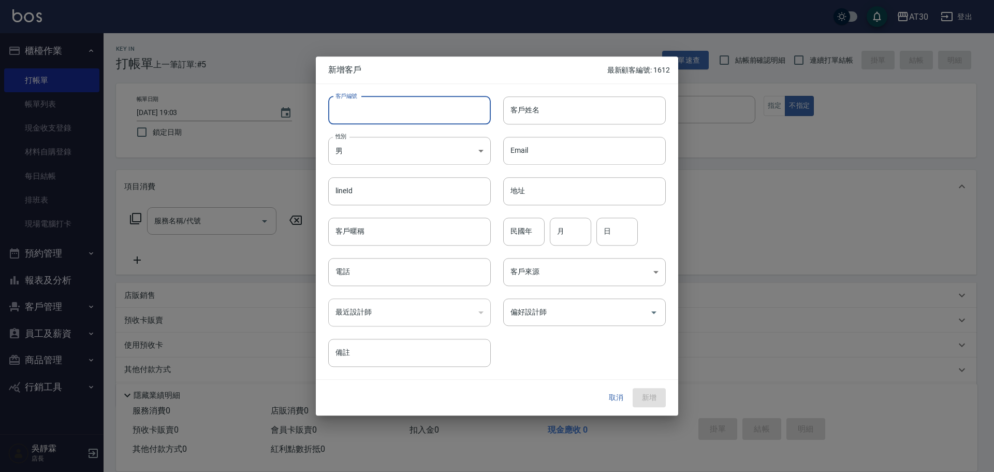
click at [384, 111] on input "客戶編號" at bounding box center [409, 110] width 163 height 28
type input "1613"
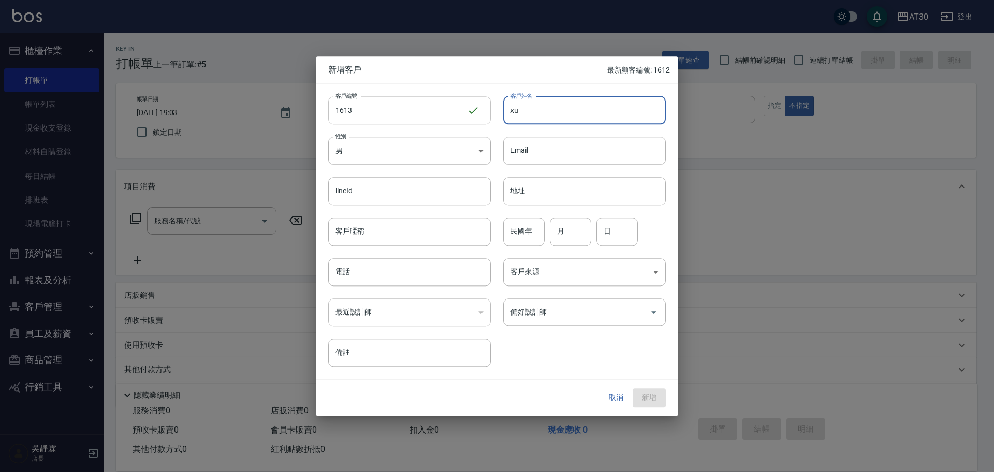
type input "x"
type input "[PERSON_NAME]"
click at [440, 144] on body "AT30 登出 櫃檯作業 打帳單 帳單列表 現金收支登錄 材料自購登錄 每日結帳 排班表 現場電腦打卡 預約管理 預約管理 單日預約紀錄 單週預約紀錄 報表及…" at bounding box center [497, 253] width 994 height 506
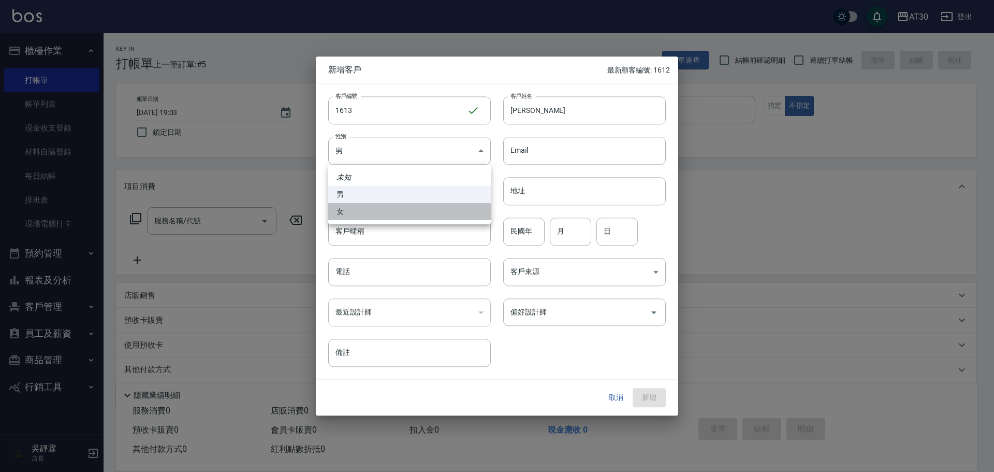
click at [384, 213] on li "女" at bounding box center [409, 211] width 163 height 17
type input "FEMALE"
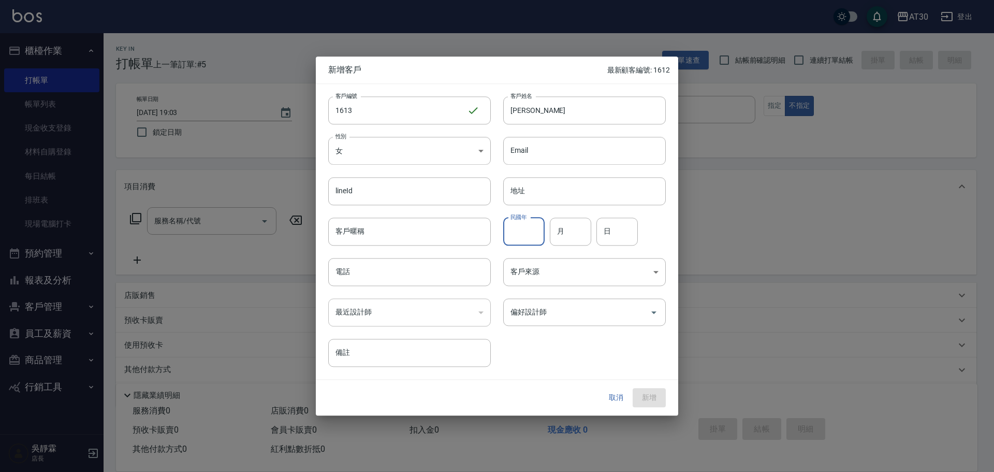
click at [513, 228] on input "民國年" at bounding box center [523, 231] width 41 height 28
type input "64"
type input "01"
type input "06"
type input "0986456816"
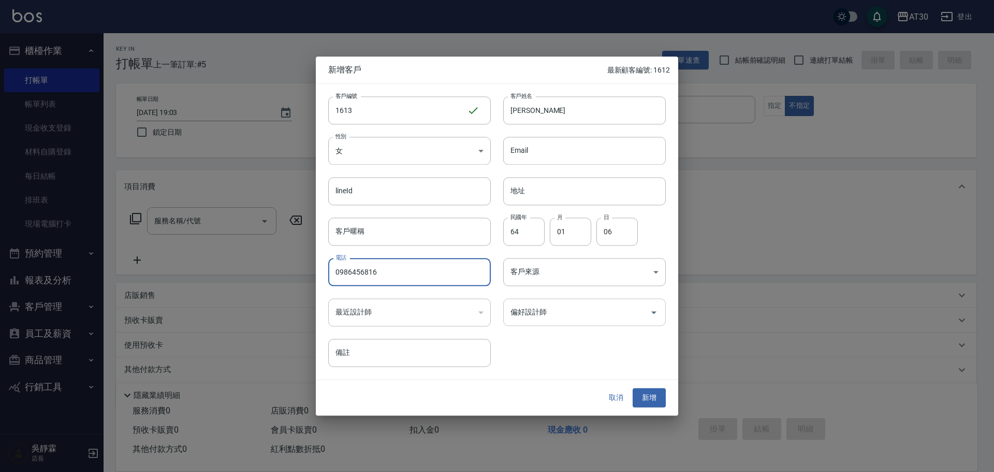
click at [573, 305] on input "偏好設計師" at bounding box center [577, 312] width 138 height 18
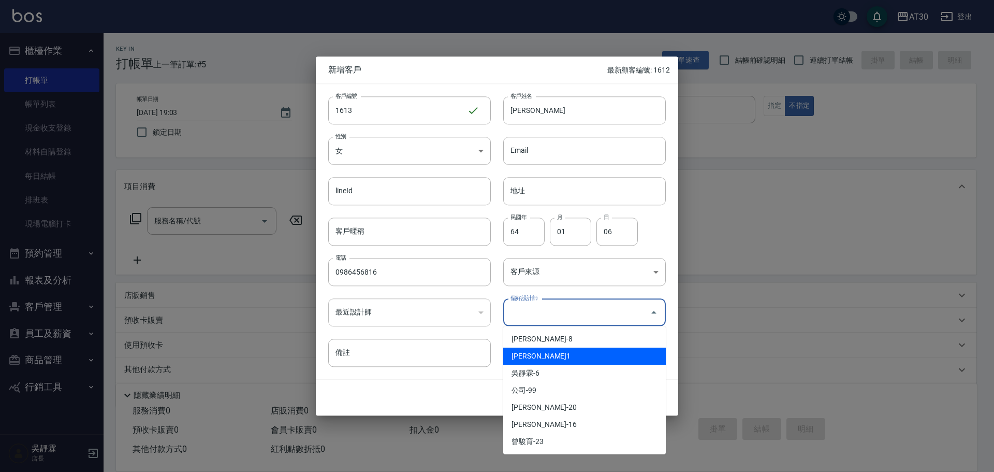
click at [523, 351] on li "劉千慈-1" at bounding box center [584, 355] width 163 height 17
type input "劉千慈"
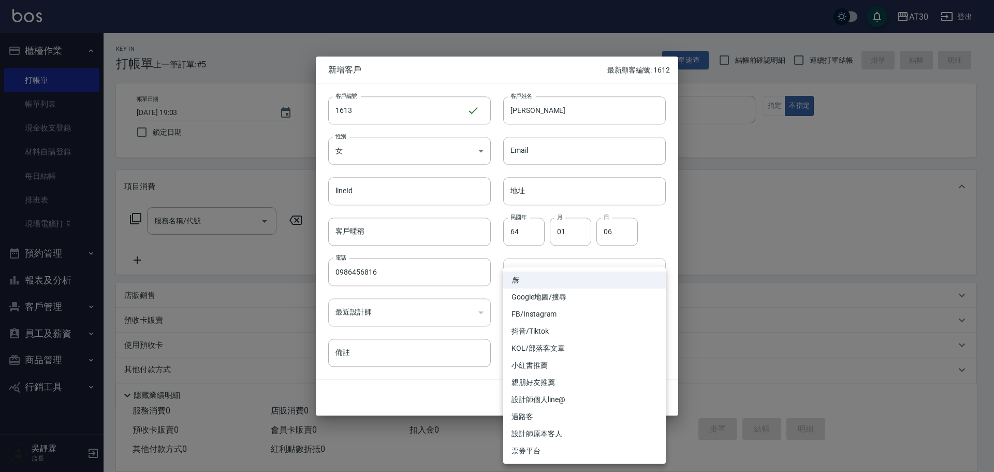
click at [538, 274] on body "AT30 登出 櫃檯作業 打帳單 帳單列表 現金收支登錄 材料自購登錄 每日結帳 排班表 現場電腦打卡 預約管理 預約管理 單日預約紀錄 單週預約紀錄 報表及…" at bounding box center [497, 253] width 994 height 506
click at [531, 313] on li "FB/Instagram" at bounding box center [584, 313] width 163 height 17
type input "FB/Instagram"
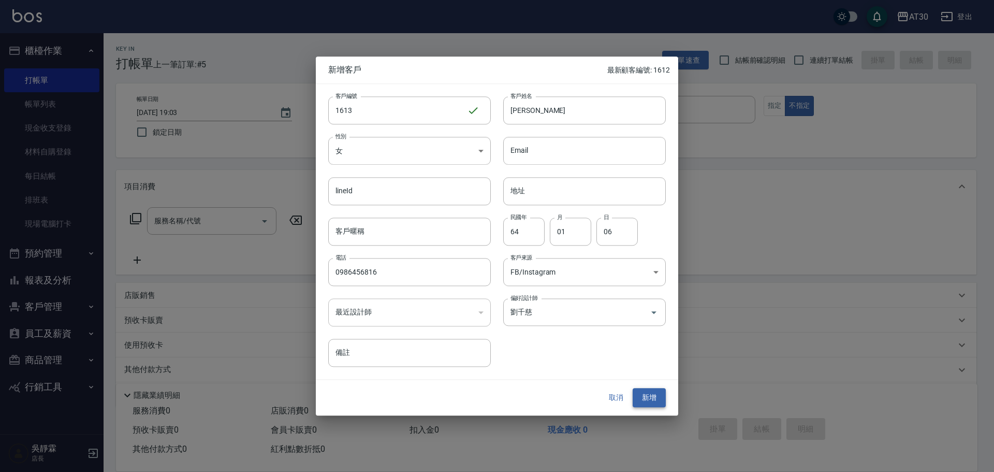
click at [647, 404] on button "新增" at bounding box center [649, 397] width 33 height 19
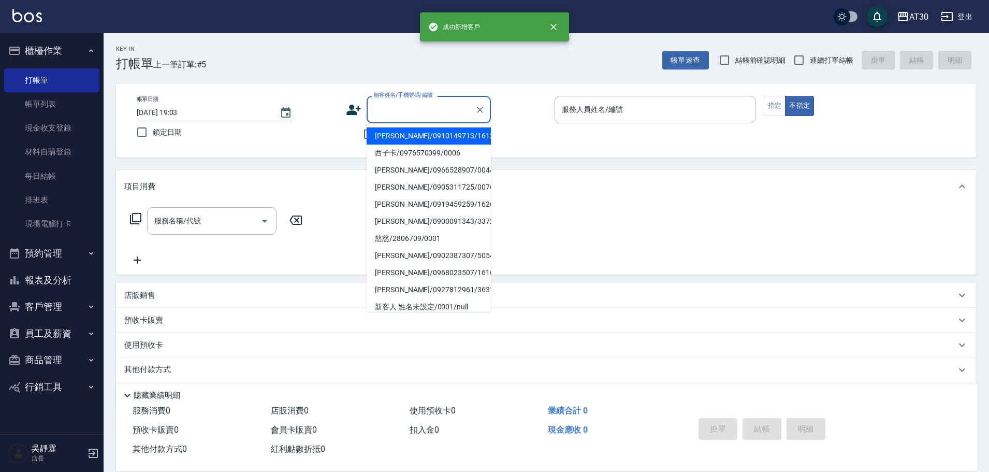
click at [395, 110] on input "顧客姓名/手機號碼/編號" at bounding box center [420, 109] width 99 height 18
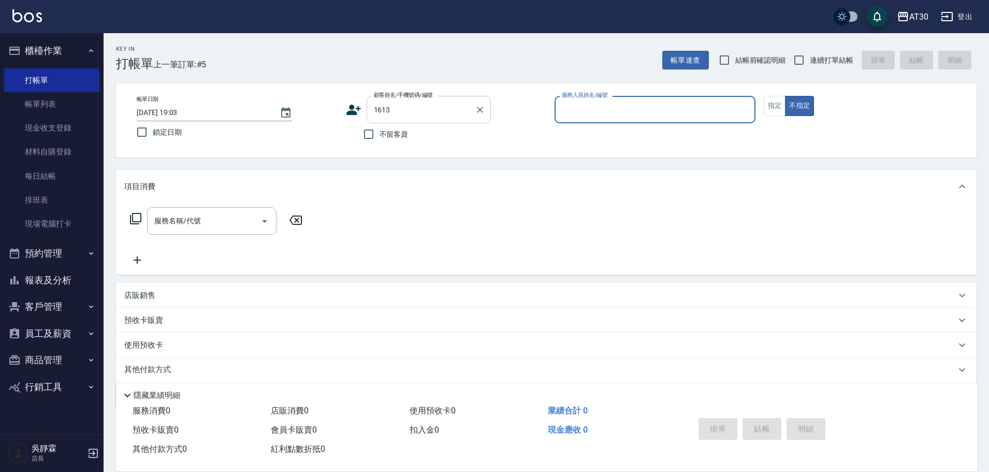
type input "林麗娟/0986456816/1613"
type input "劉千慈-1"
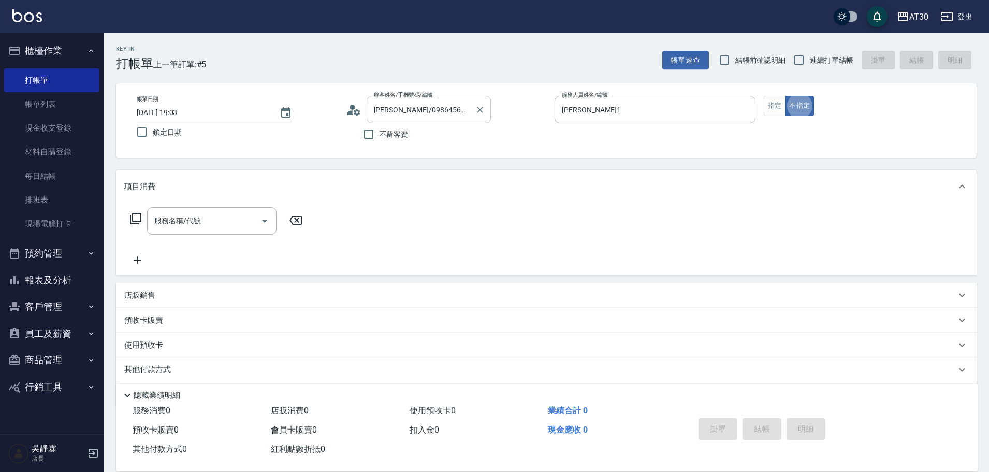
type button "false"
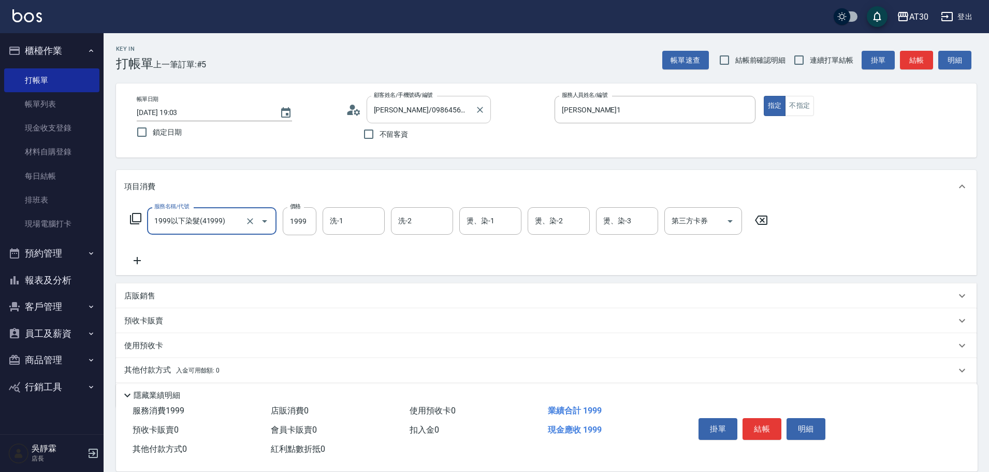
type input "1999以下染髮(41999)"
type input "1599"
type input "曾駿育-23"
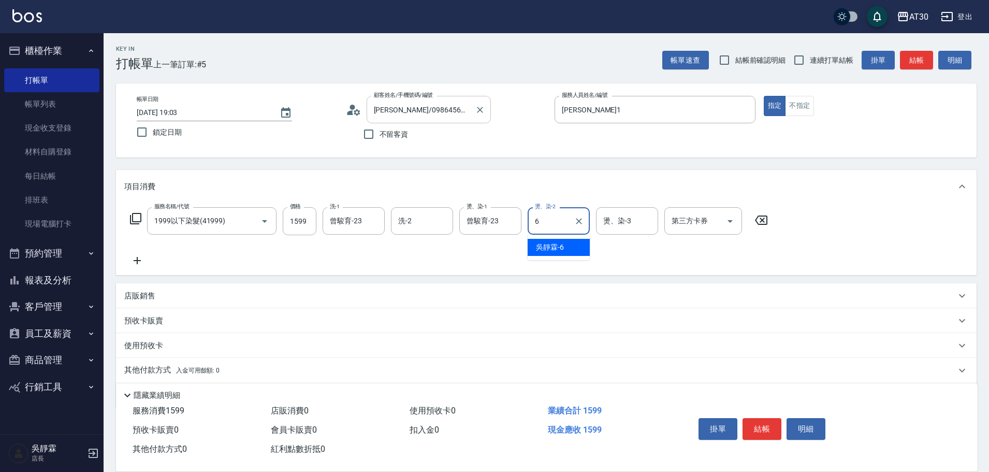
type input "吳靜霖-6"
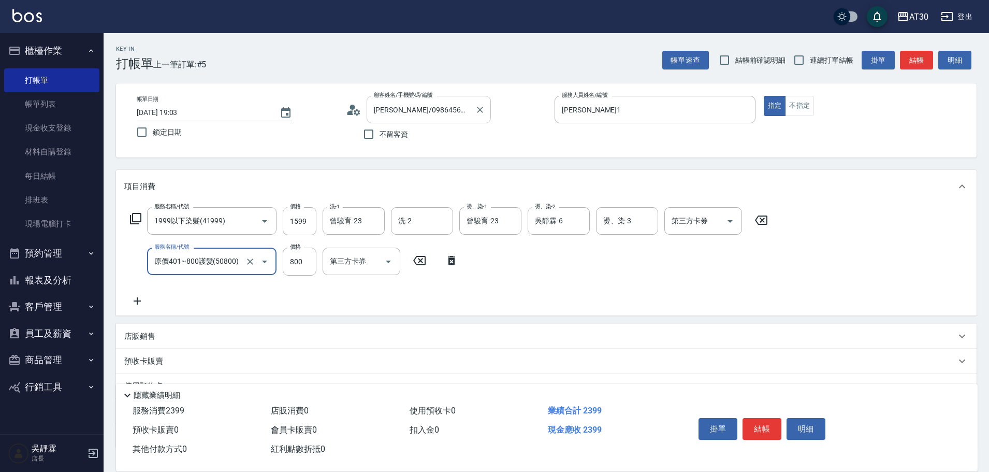
type input "原價401~800護髮(50800)"
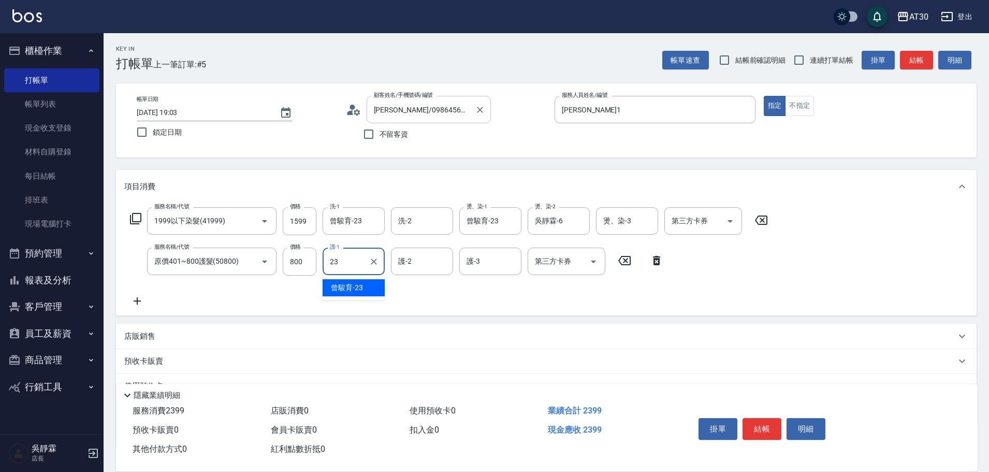
type input "曾駿育-23"
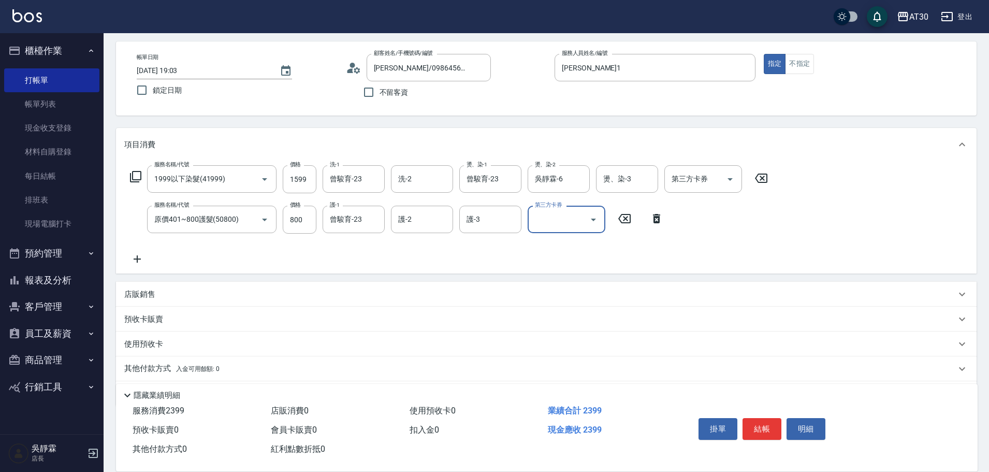
scroll to position [76, 0]
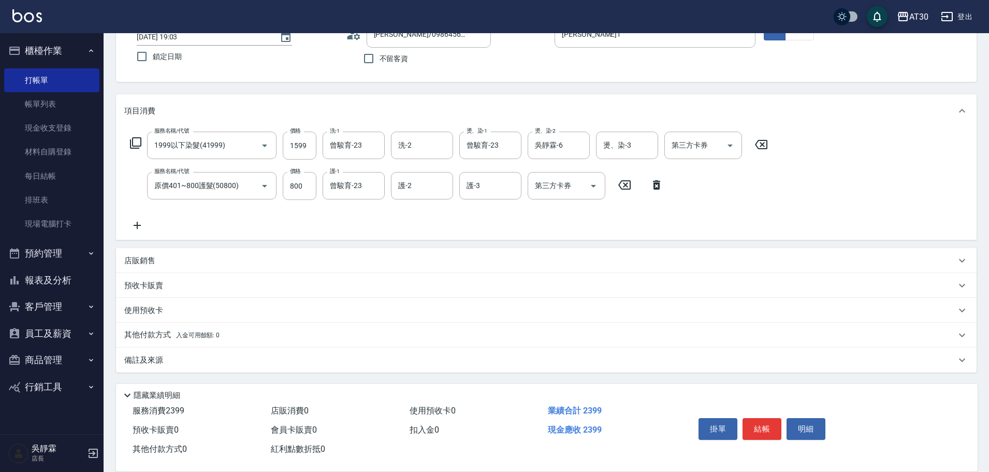
click at [157, 334] on p "其他付款方式 入金可用餘額: 0" at bounding box center [171, 334] width 95 height 11
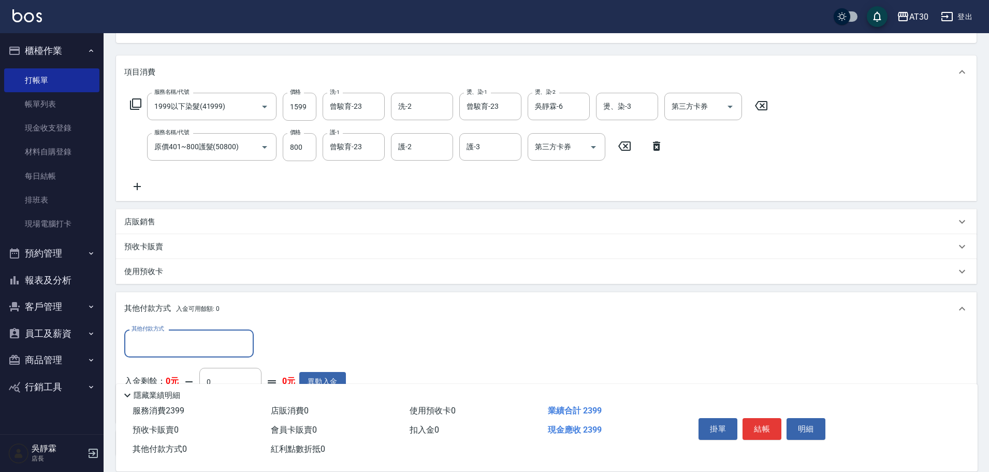
scroll to position [198, 0]
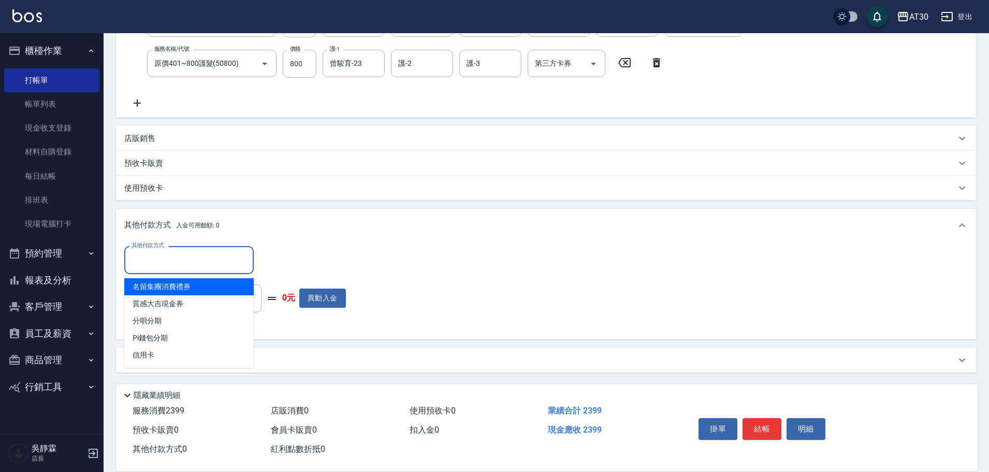
drag, startPoint x: 182, startPoint y: 253, endPoint x: 170, endPoint y: 316, distance: 64.3
click at [182, 255] on input "其他付款方式" at bounding box center [189, 260] width 120 height 18
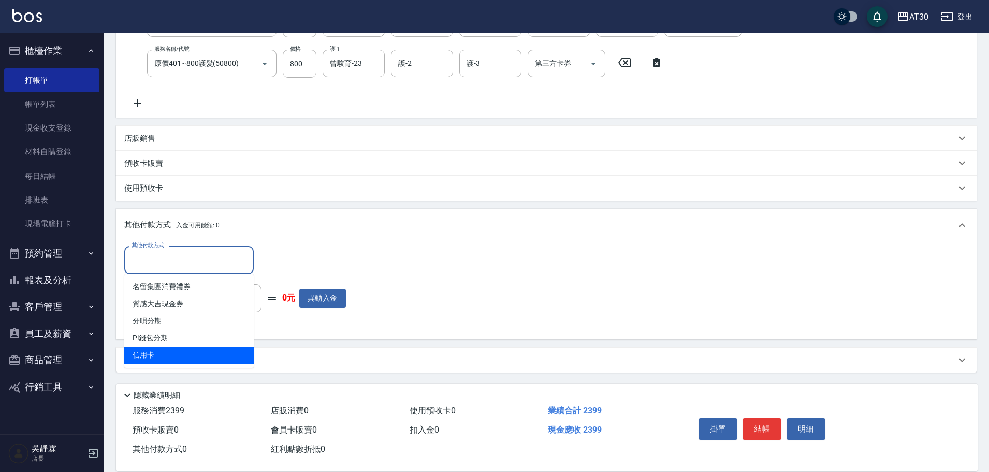
click at [156, 354] on span "信用卡" at bounding box center [188, 354] width 129 height 17
type input "信用卡"
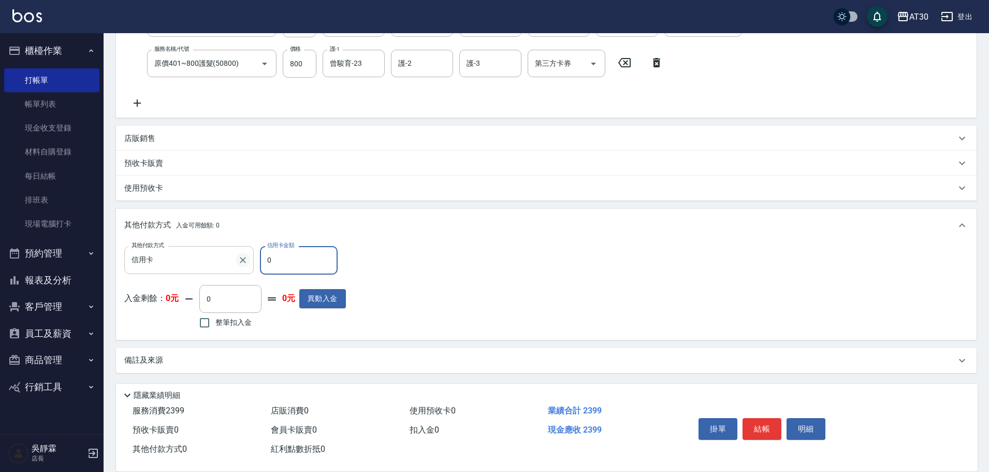
drag, startPoint x: 279, startPoint y: 254, endPoint x: 245, endPoint y: 264, distance: 35.7
click at [245, 263] on div "其他付款方式 信用卡 其他付款方式 信用卡金額 0 信用卡金額" at bounding box center [235, 260] width 222 height 28
type input "2399"
click at [762, 420] on button "結帳" at bounding box center [761, 429] width 39 height 22
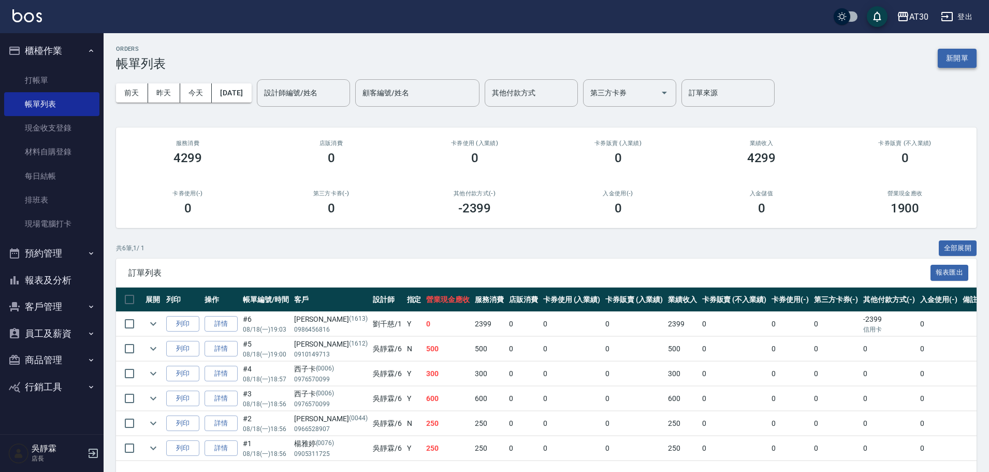
click at [958, 53] on button "新開單" at bounding box center [956, 58] width 39 height 19
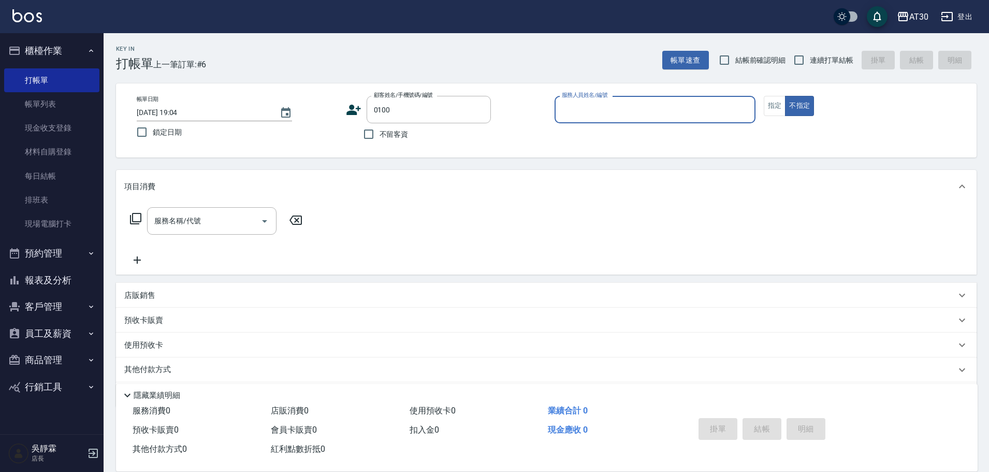
type input "趙婷/0984117768/0100"
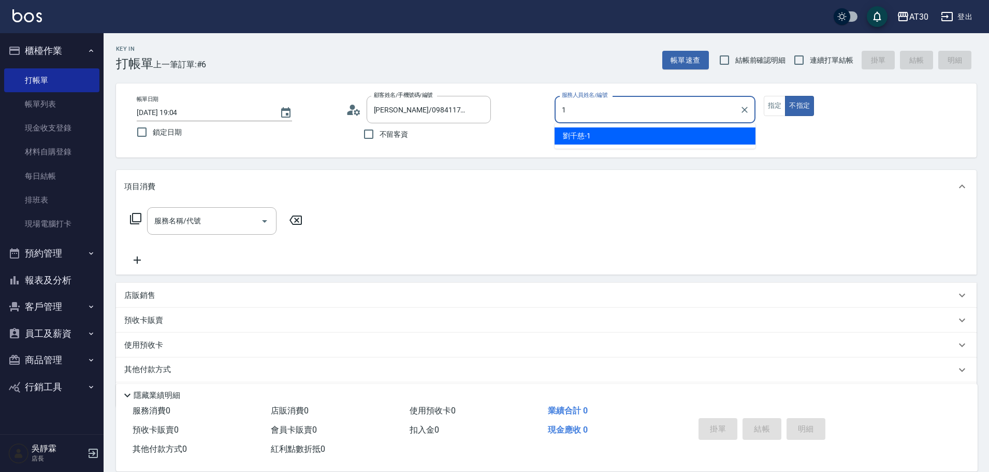
type input "劉千慈-1"
type button "false"
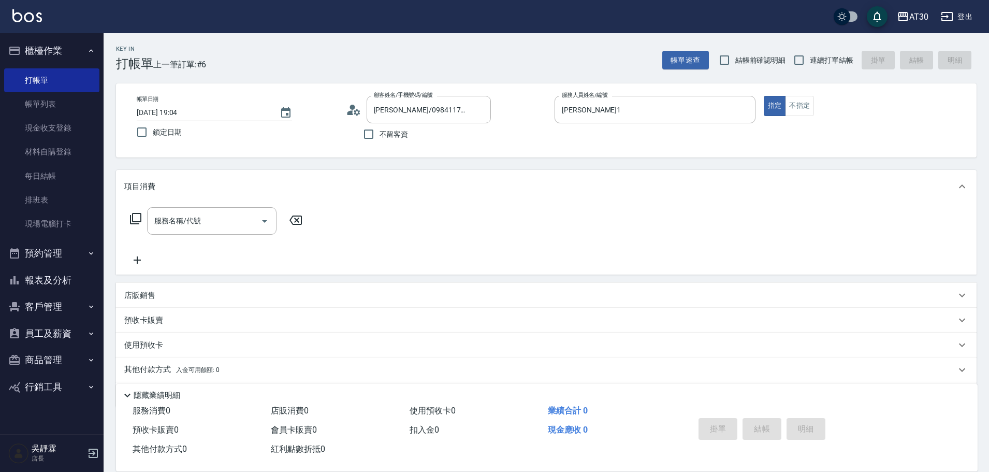
click at [135, 219] on icon at bounding box center [135, 218] width 12 height 12
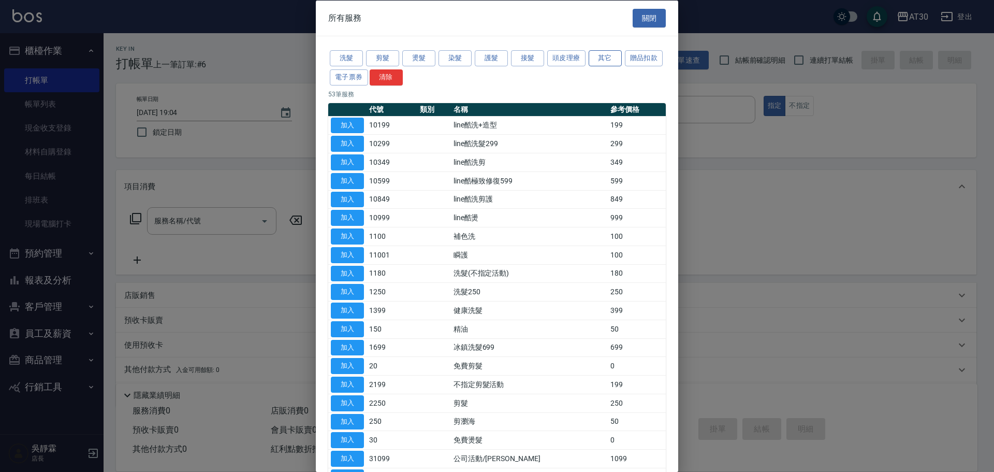
click at [612, 57] on button "其它" at bounding box center [605, 58] width 33 height 16
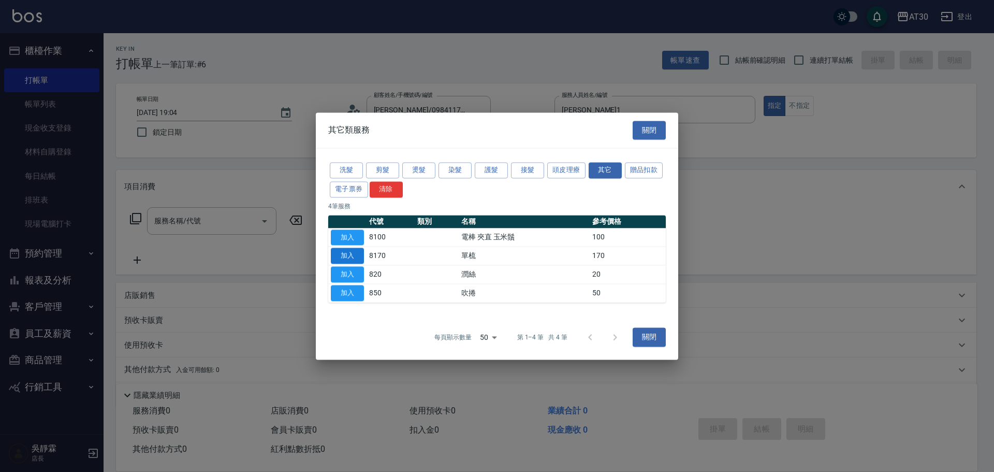
click at [355, 257] on button "加入" at bounding box center [347, 256] width 33 height 16
type input "單梳(8170)"
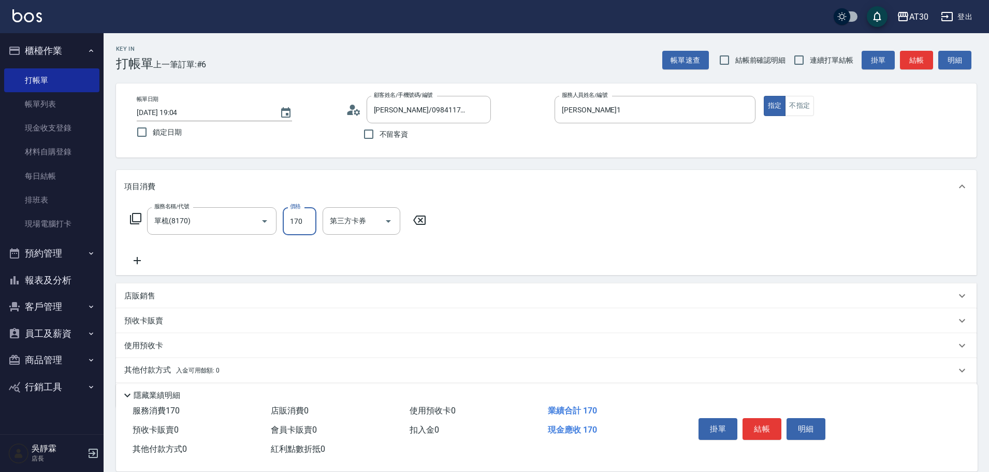
click at [297, 221] on input "170" at bounding box center [300, 221] width 34 height 28
type input "100"
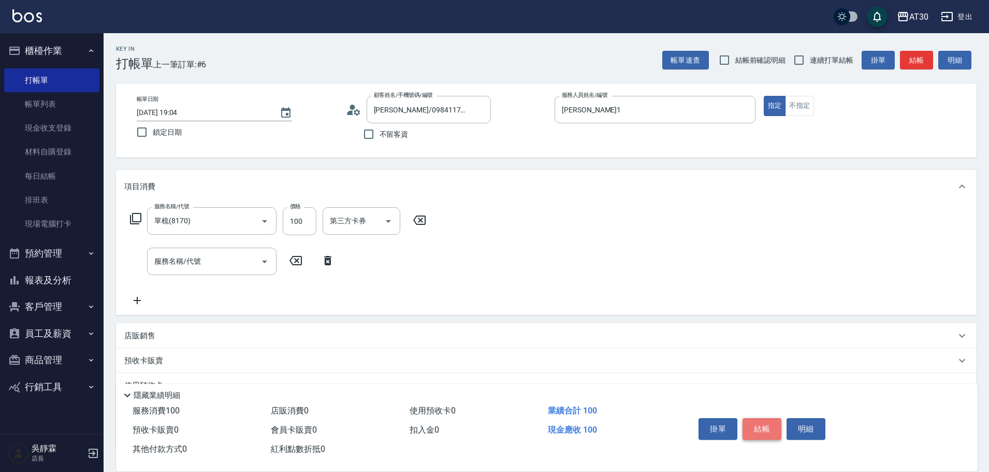
click at [764, 430] on button "結帳" at bounding box center [761, 429] width 39 height 22
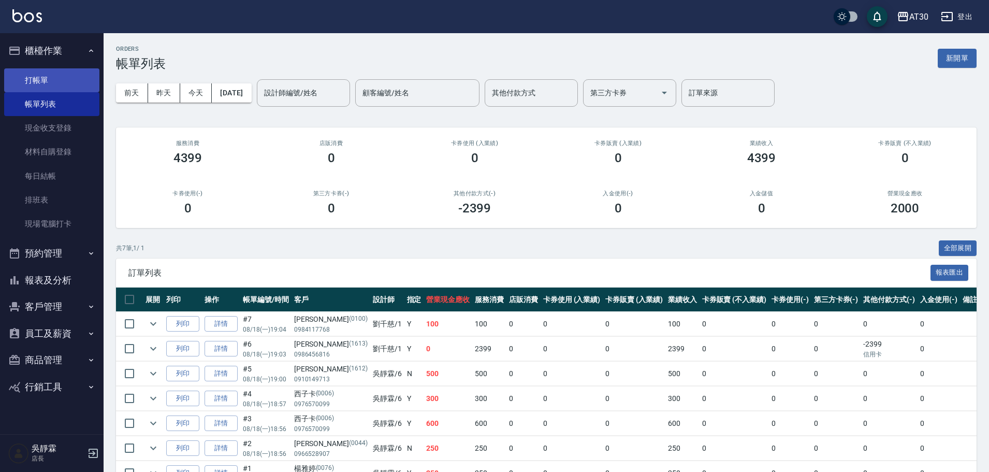
click at [31, 79] on link "打帳單" at bounding box center [51, 80] width 95 height 24
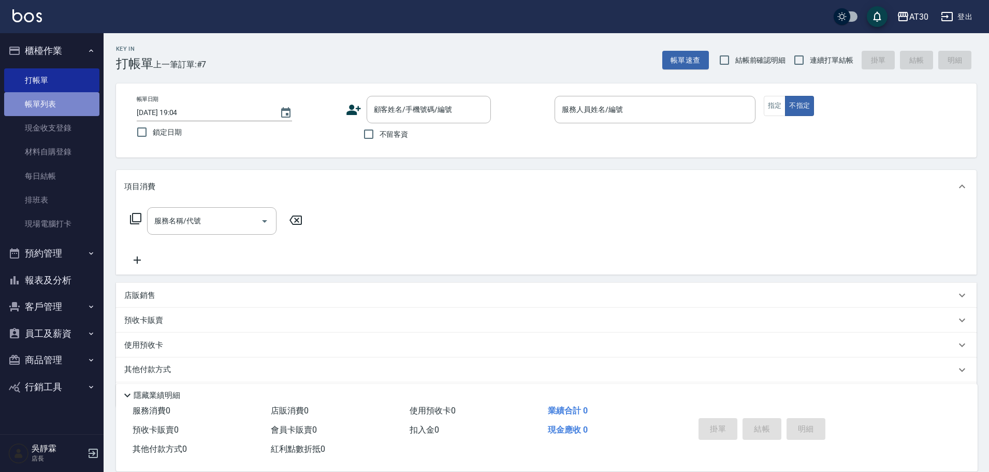
click at [40, 104] on link "帳單列表" at bounding box center [51, 104] width 95 height 24
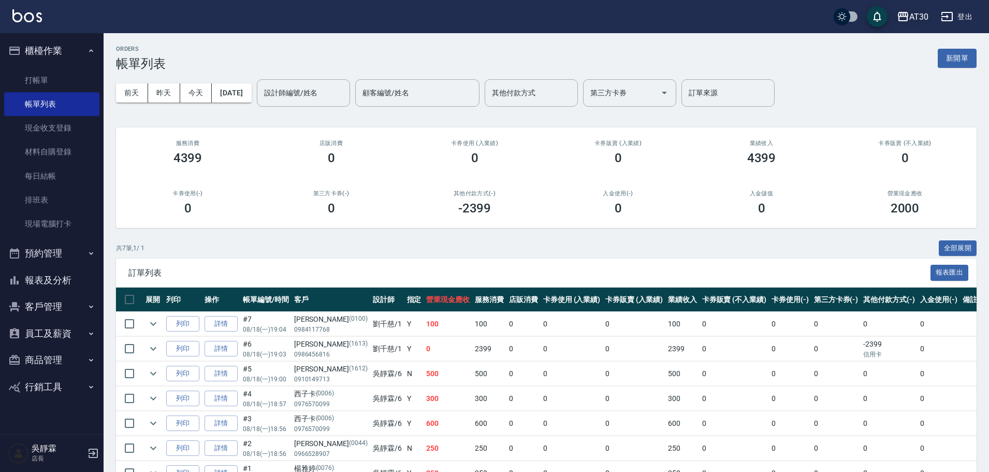
click at [925, 11] on div "AT30" at bounding box center [918, 16] width 19 height 13
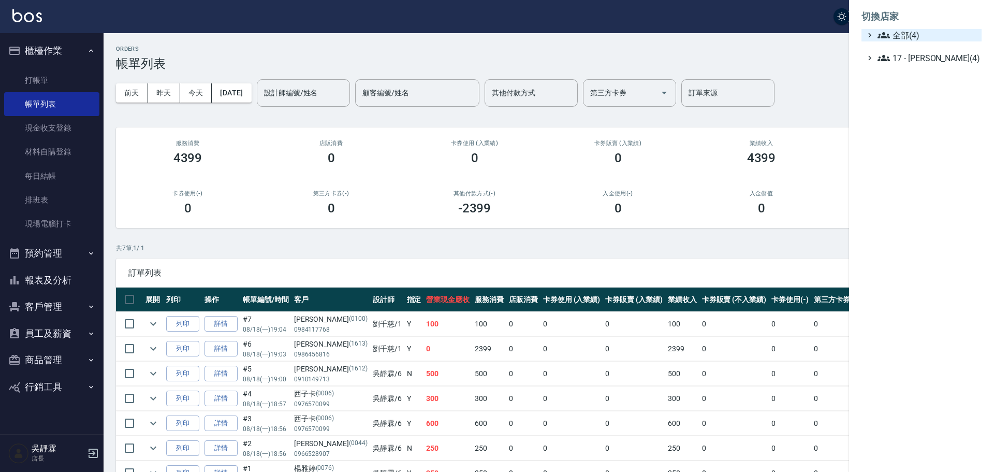
click at [915, 35] on span "全部(4)" at bounding box center [927, 35] width 100 height 12
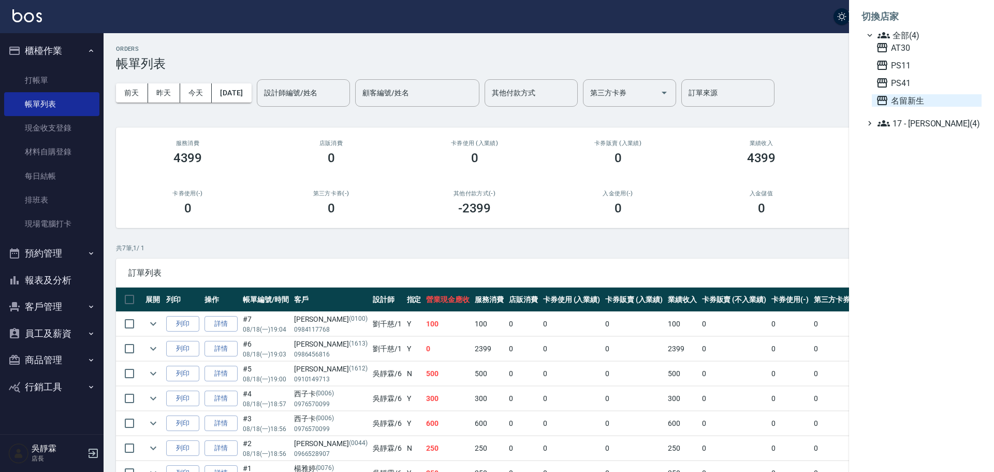
click at [911, 98] on span "名留新生" at bounding box center [926, 100] width 101 height 12
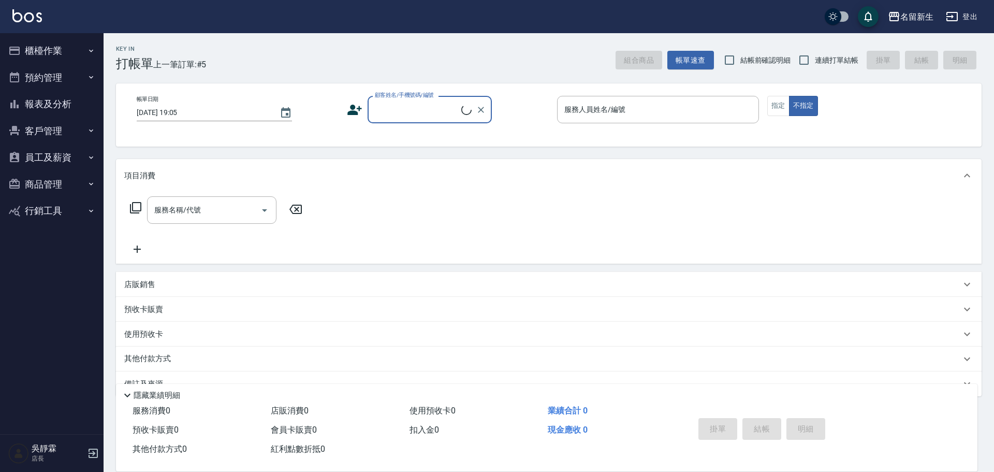
click at [38, 52] on button "櫃檯作業" at bounding box center [51, 50] width 95 height 27
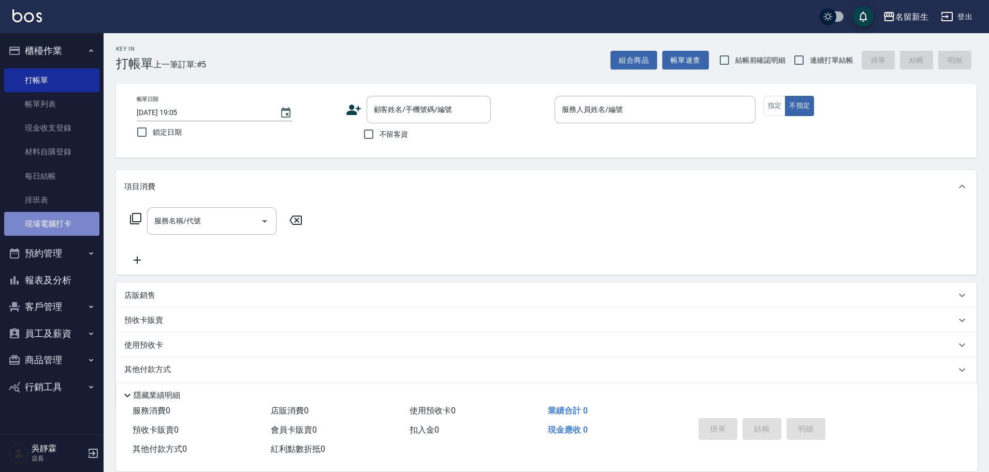
click at [51, 222] on link "現場電腦打卡" at bounding box center [51, 224] width 95 height 24
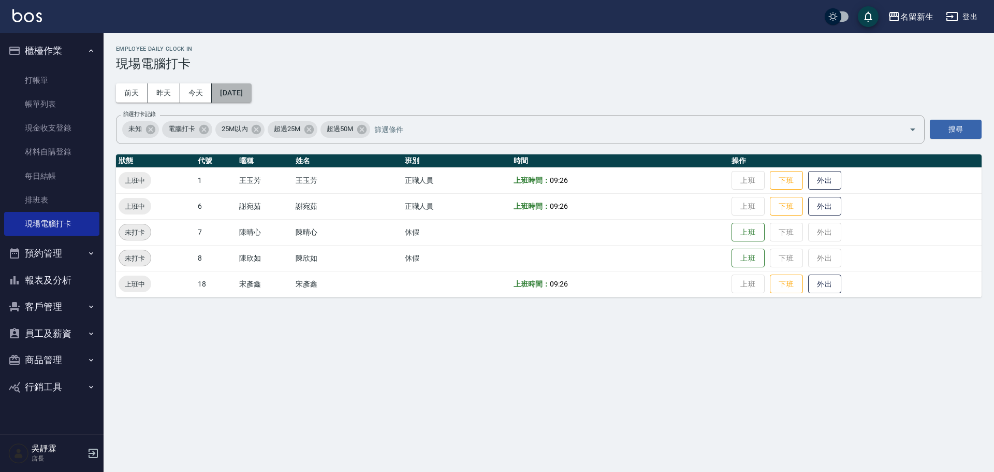
click at [225, 94] on button "[DATE]" at bounding box center [231, 92] width 39 height 19
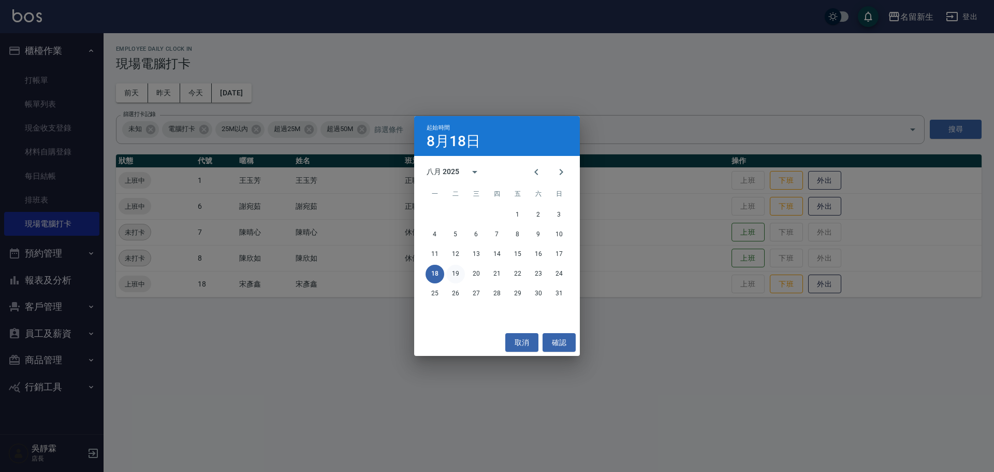
click at [460, 272] on button "19" at bounding box center [455, 274] width 19 height 19
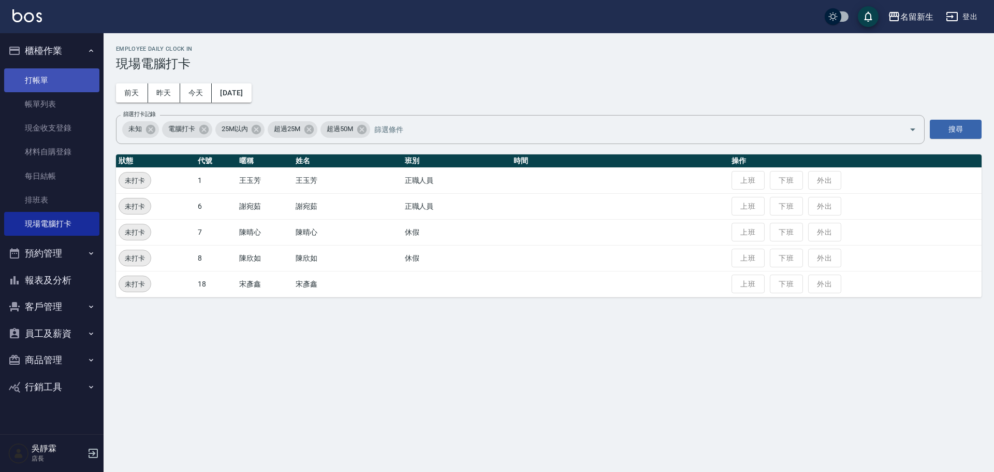
click at [49, 77] on link "打帳單" at bounding box center [51, 80] width 95 height 24
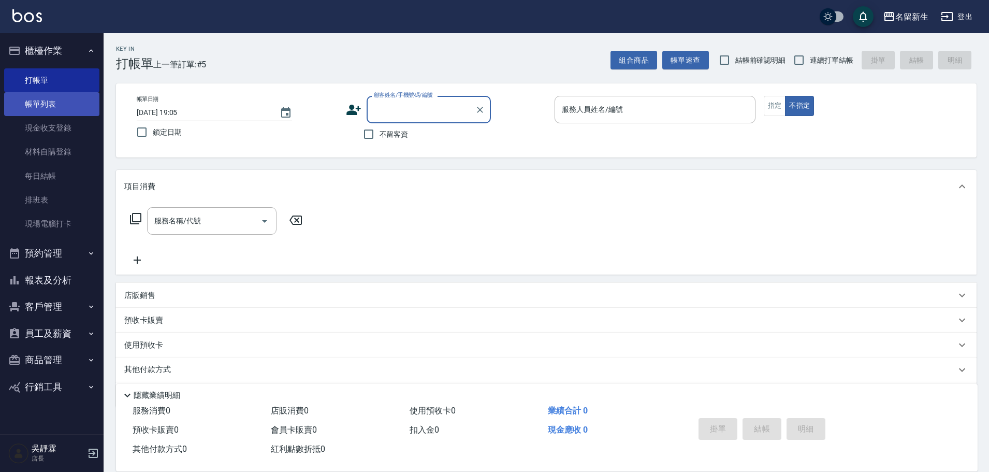
click at [44, 107] on link "帳單列表" at bounding box center [51, 104] width 95 height 24
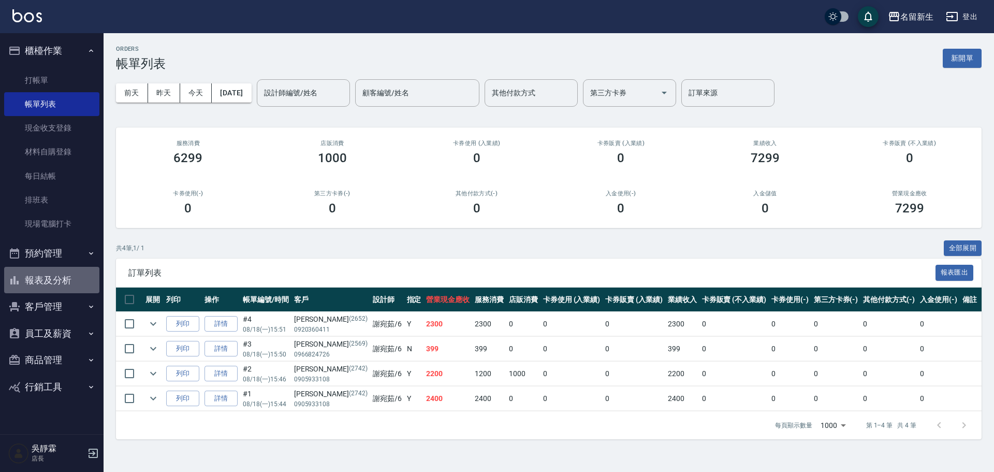
click at [62, 274] on button "報表及分析" at bounding box center [51, 280] width 95 height 27
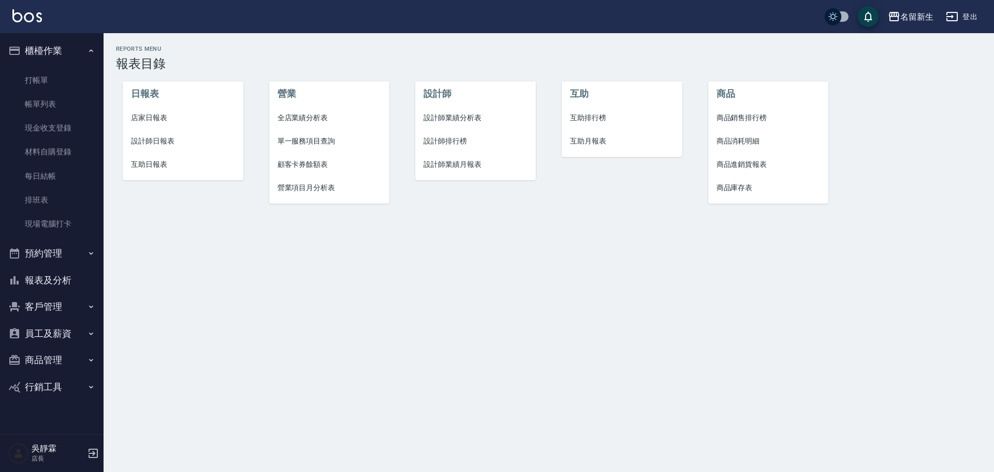
click at [455, 147] on li "設計師排行榜" at bounding box center [475, 140] width 121 height 23
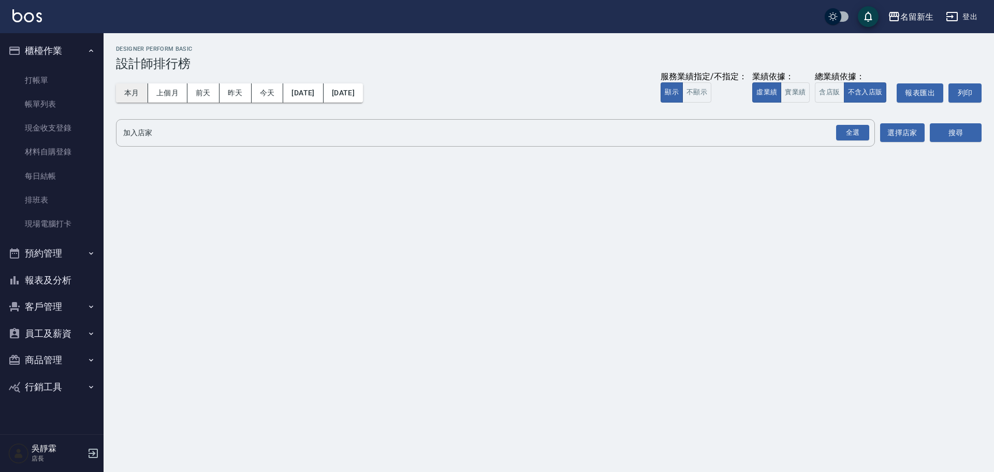
click at [138, 91] on button "本月" at bounding box center [132, 92] width 32 height 19
click at [859, 130] on div "全選" at bounding box center [852, 133] width 33 height 16
click at [957, 132] on button "搜尋" at bounding box center [956, 133] width 52 height 19
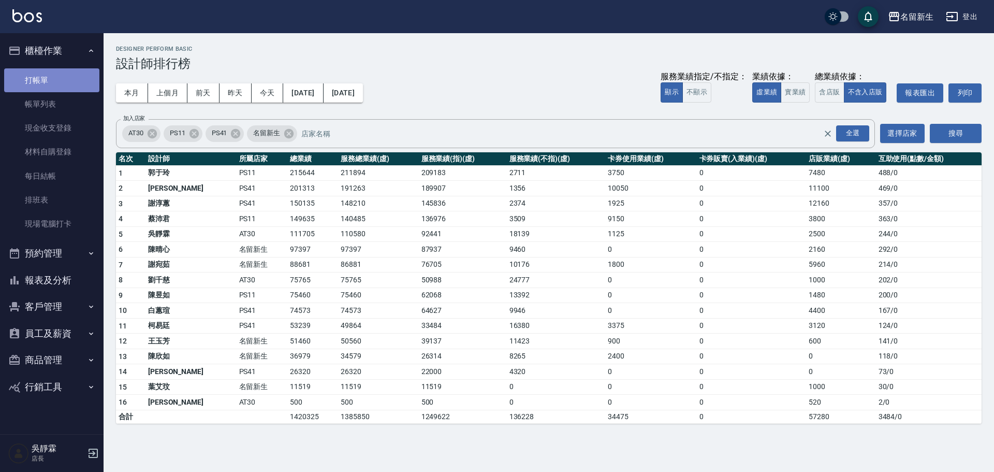
click at [41, 70] on link "打帳單" at bounding box center [51, 80] width 95 height 24
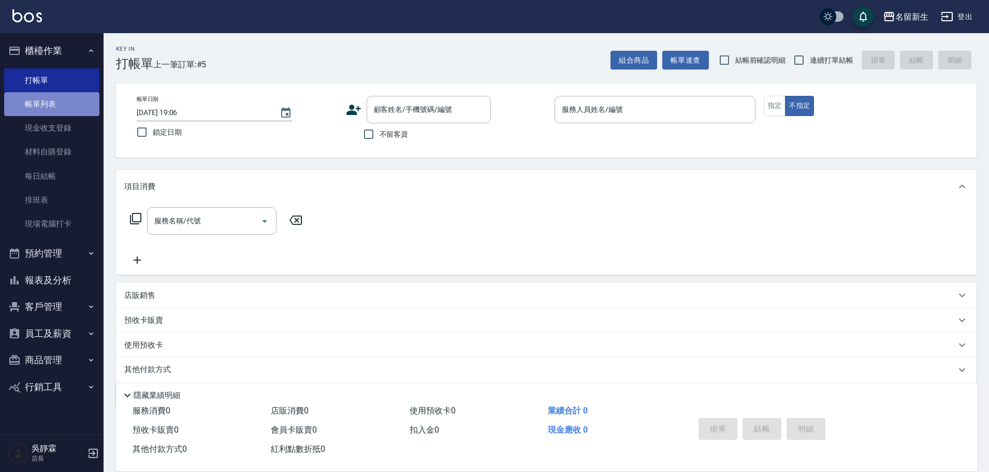
click at [48, 110] on link "帳單列表" at bounding box center [51, 104] width 95 height 24
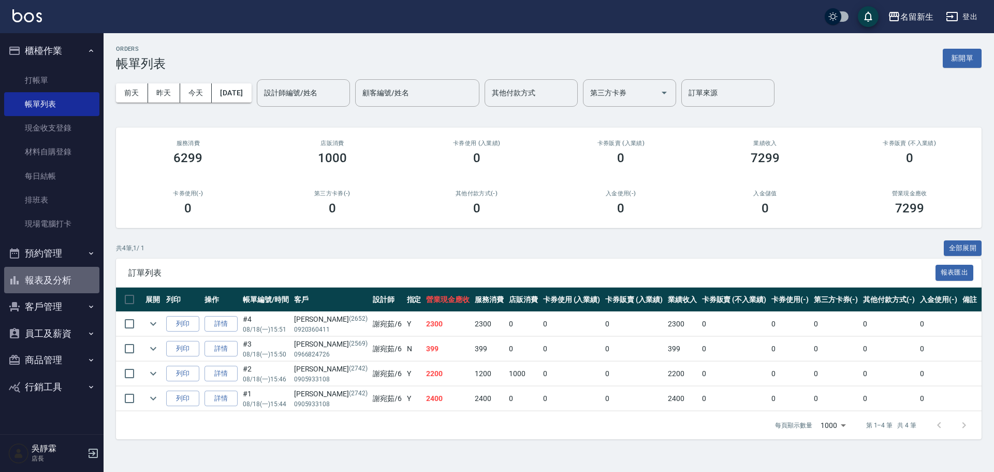
click at [65, 285] on button "報表及分析" at bounding box center [51, 280] width 95 height 27
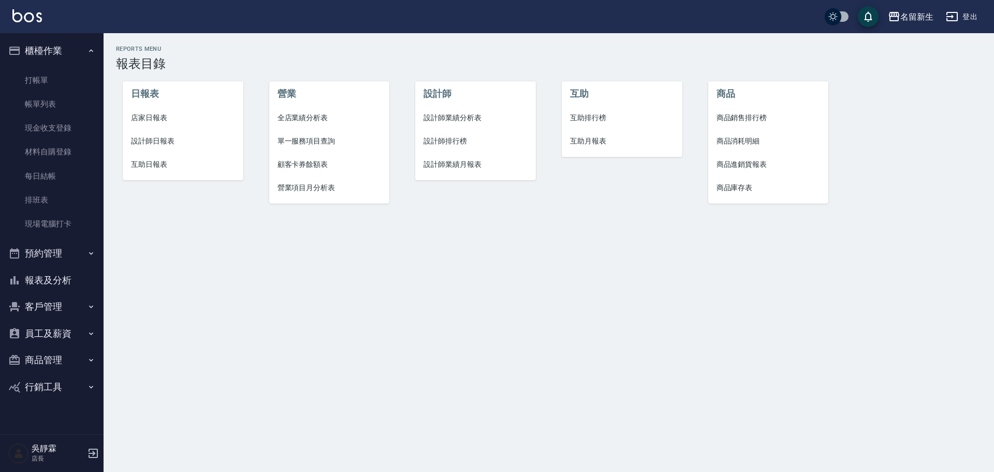
click at [584, 117] on span "互助排行榜" at bounding box center [622, 117] width 104 height 11
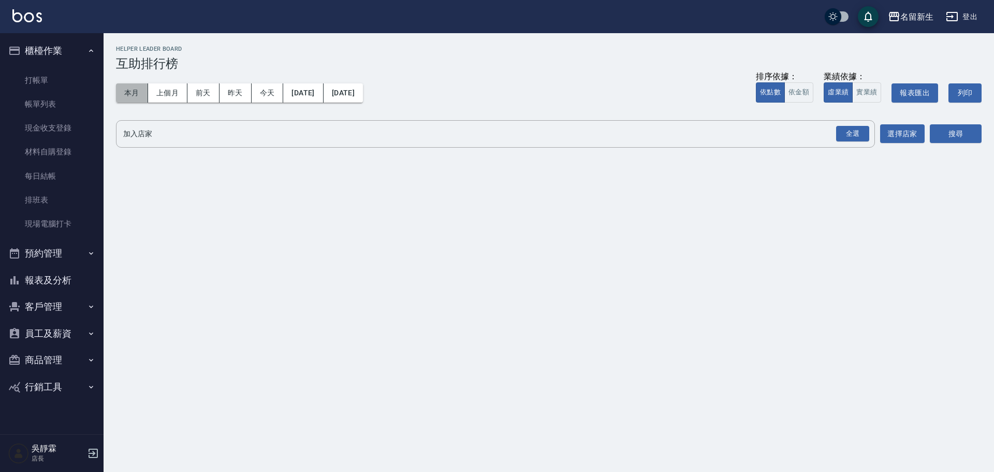
click at [145, 86] on button "本月" at bounding box center [132, 92] width 32 height 19
click at [840, 135] on div "全選" at bounding box center [852, 134] width 33 height 16
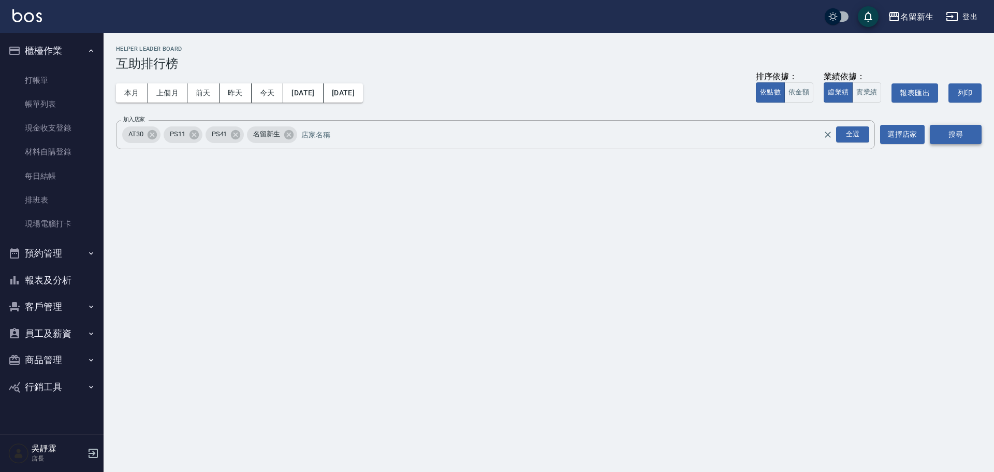
click at [946, 138] on button "搜尋" at bounding box center [956, 134] width 52 height 19
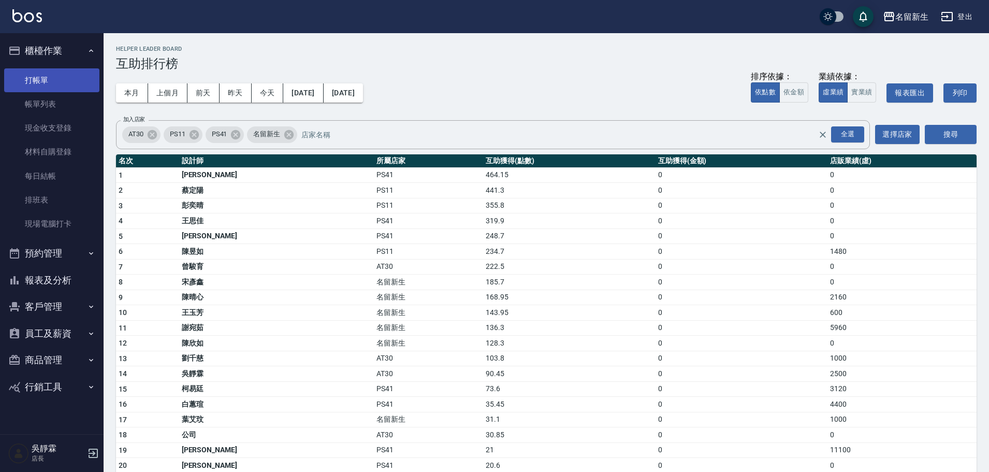
click at [46, 81] on link "打帳單" at bounding box center [51, 80] width 95 height 24
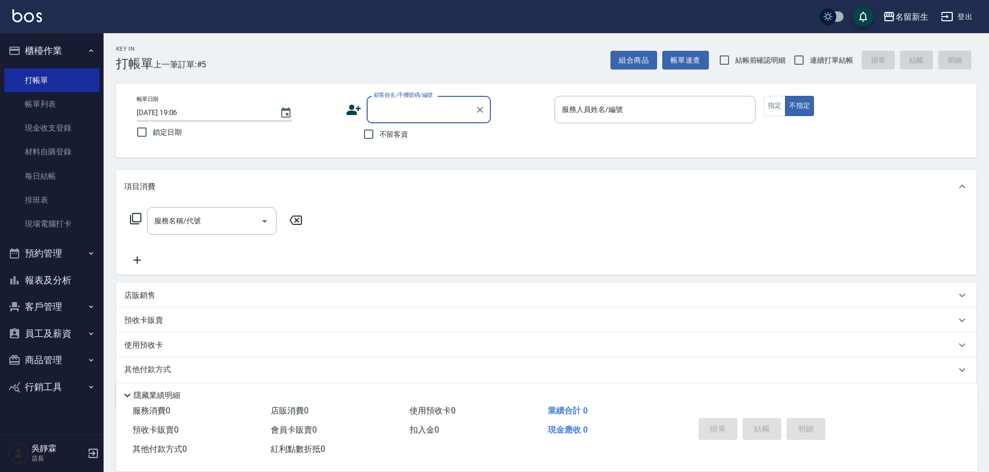
click at [69, 283] on button "報表及分析" at bounding box center [51, 280] width 95 height 27
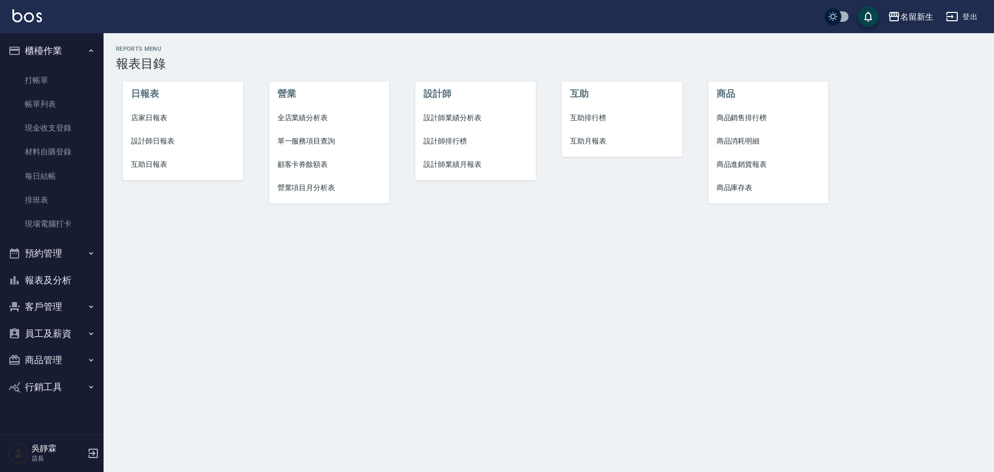
click at [913, 9] on button "名留新生" at bounding box center [911, 16] width 54 height 21
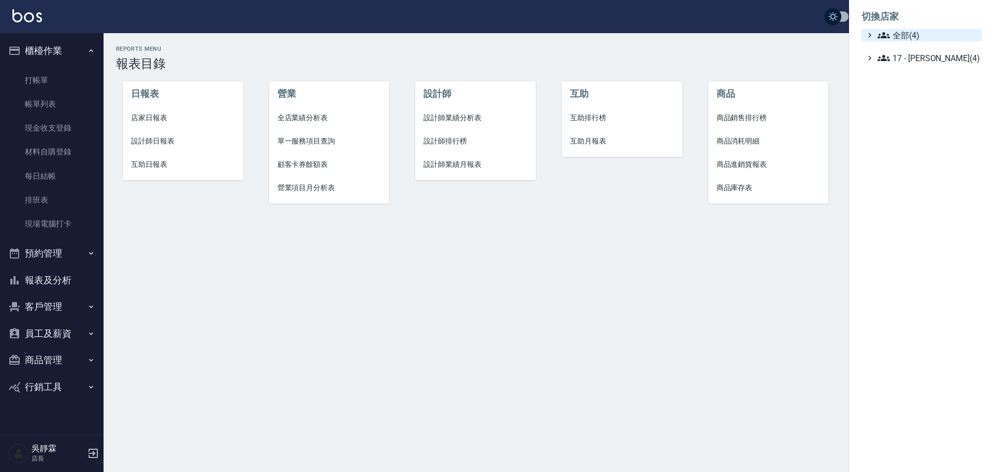
click at [917, 38] on span "全部(4)" at bounding box center [927, 35] width 100 height 12
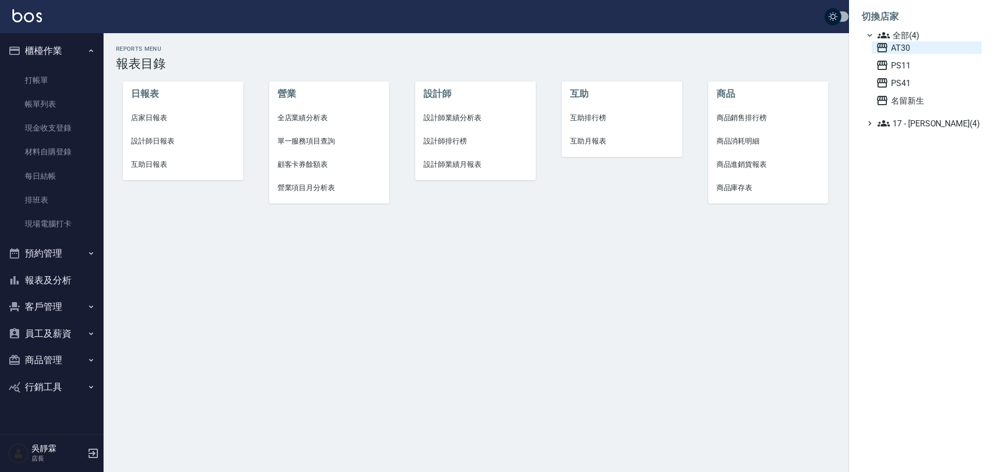
click at [914, 51] on span "AT30" at bounding box center [926, 47] width 101 height 12
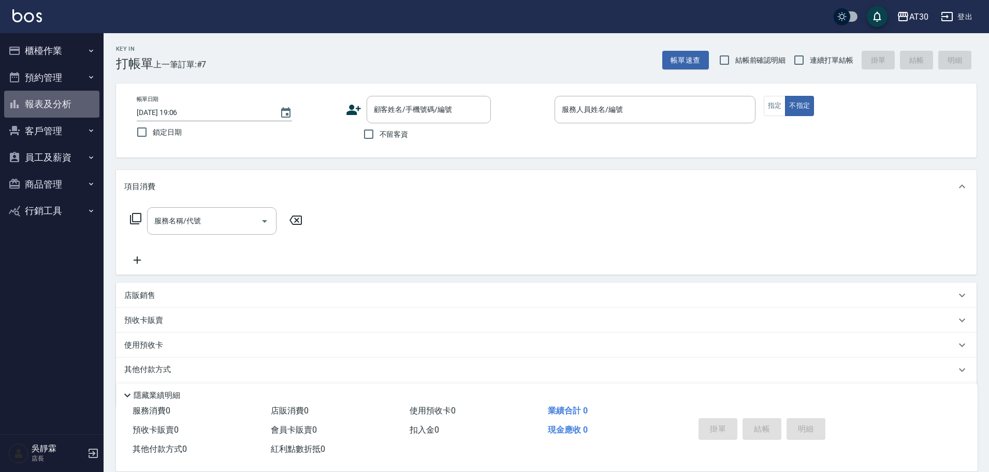
click at [47, 104] on button "報表及分析" at bounding box center [51, 104] width 95 height 27
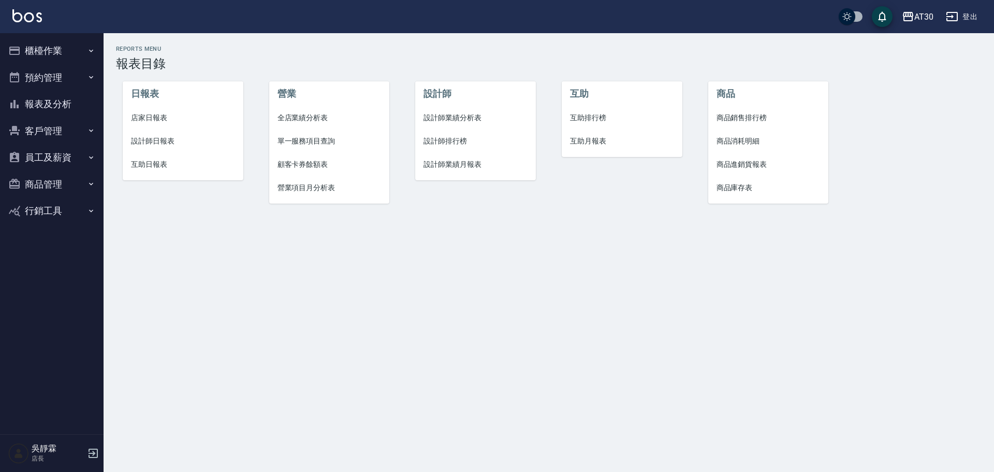
click at [158, 142] on span "設計師日報表" at bounding box center [183, 141] width 104 height 11
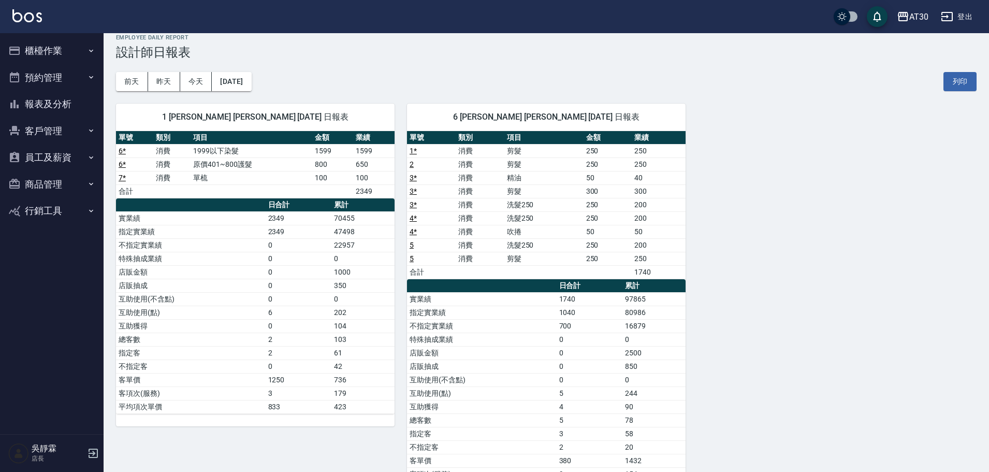
scroll to position [17, 0]
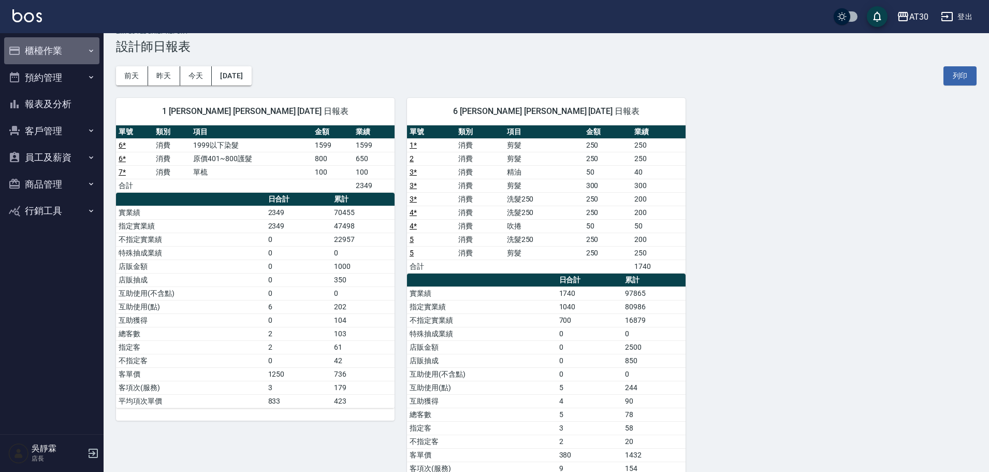
click at [24, 50] on button "櫃檯作業" at bounding box center [51, 50] width 95 height 27
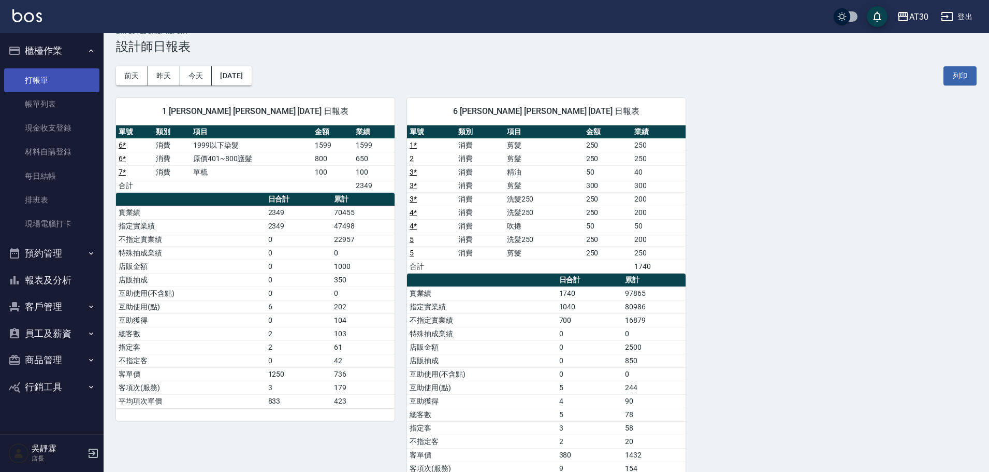
click at [29, 90] on link "打帳單" at bounding box center [51, 80] width 95 height 24
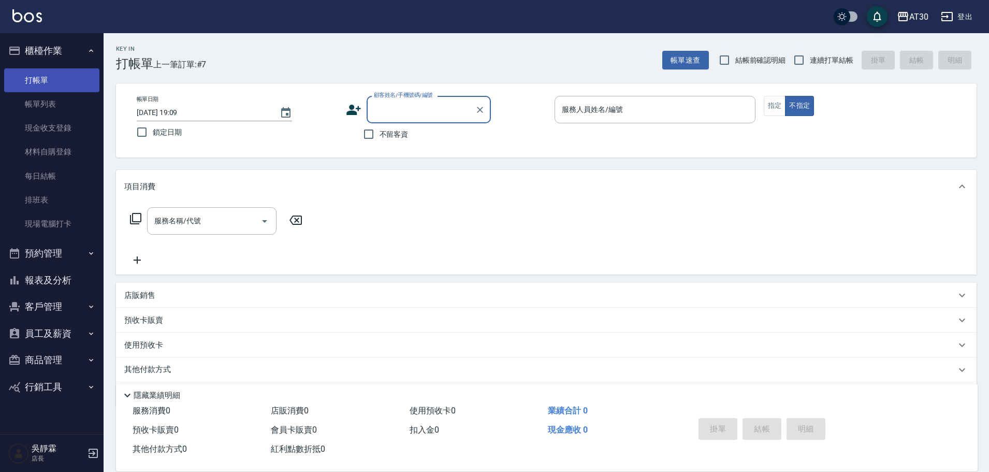
click at [33, 87] on link "打帳單" at bounding box center [51, 80] width 95 height 24
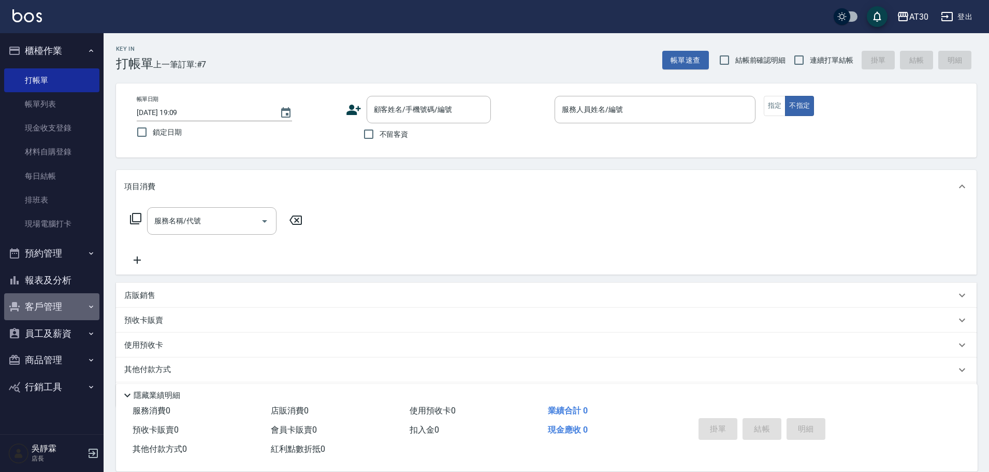
click at [47, 302] on button "客戶管理" at bounding box center [51, 306] width 95 height 27
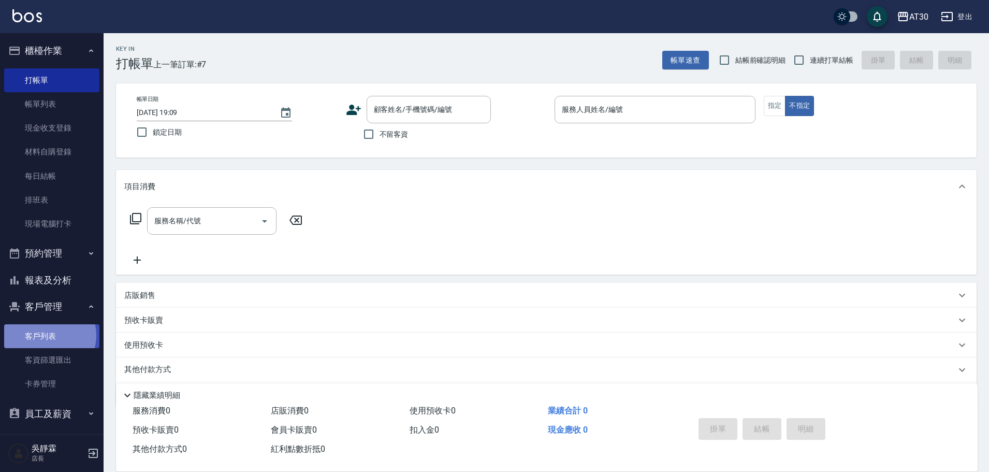
click at [48, 335] on link "客戶列表" at bounding box center [51, 336] width 95 height 24
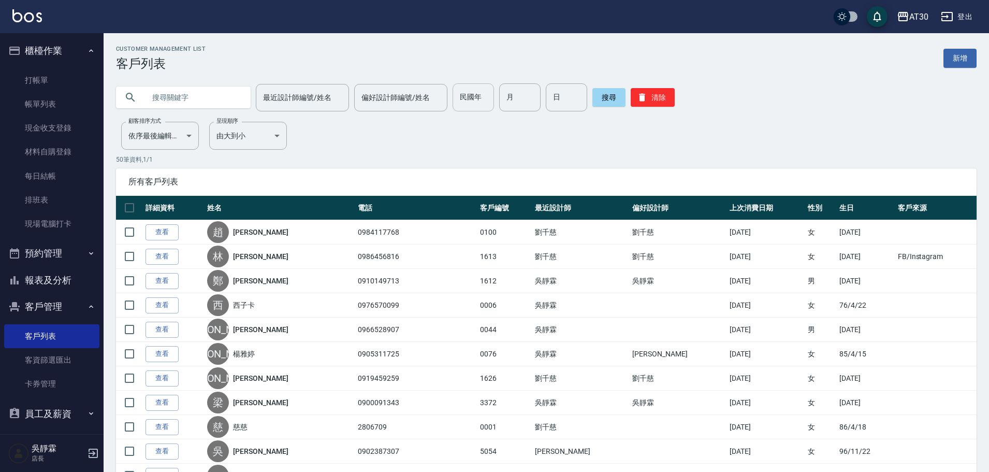
click at [460, 104] on input "民國年" at bounding box center [472, 97] width 41 height 28
click at [201, 91] on input "text" at bounding box center [193, 97] width 97 height 28
type input "王永升"
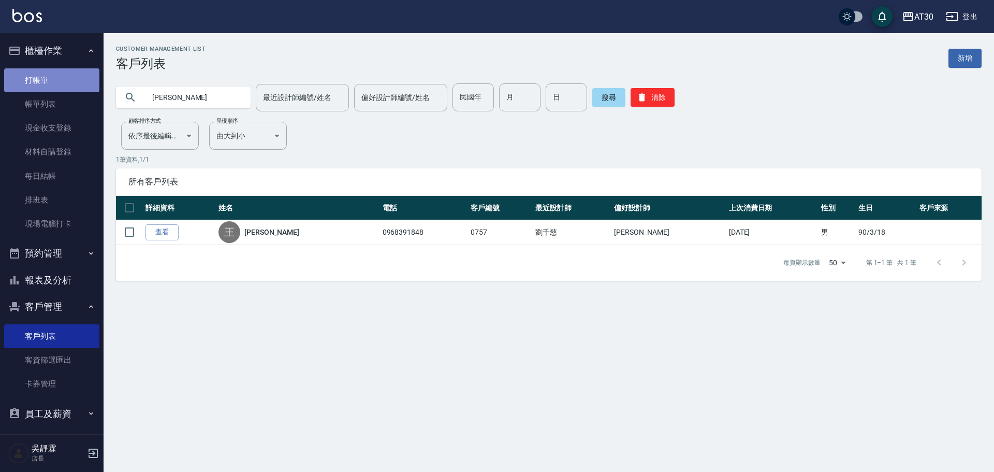
click at [51, 77] on link "打帳單" at bounding box center [51, 80] width 95 height 24
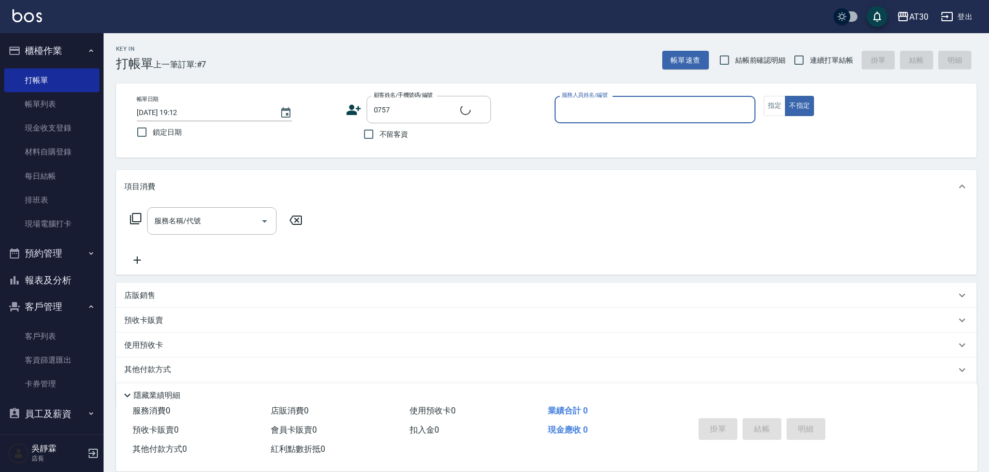
type input "王永升/0968391848/0757"
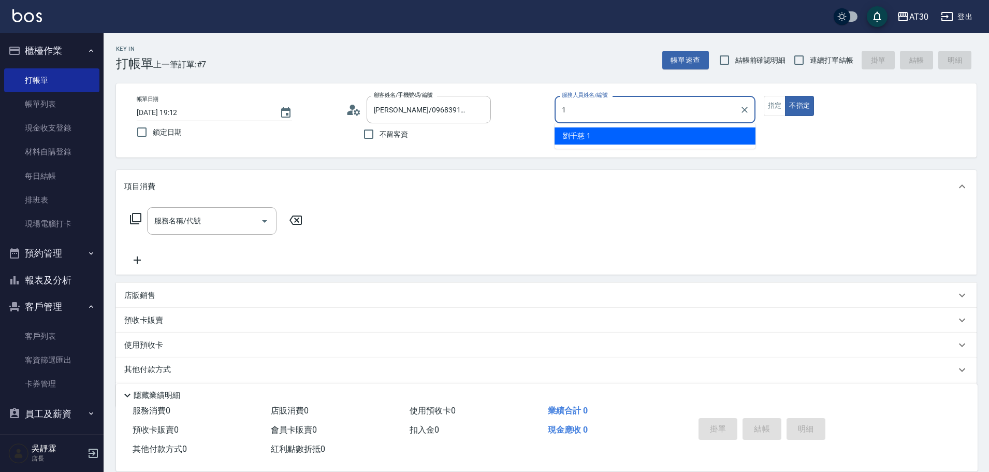
type input "劉千慈-1"
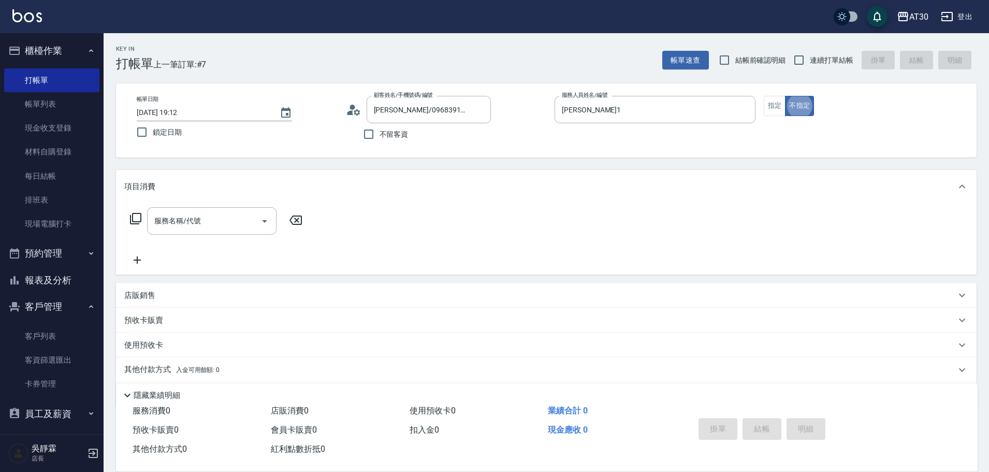
type button "false"
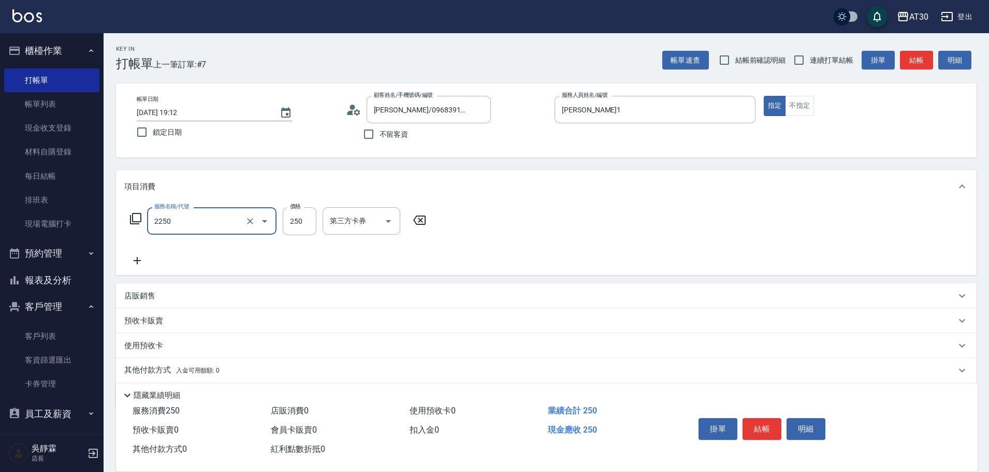
type input "剪髮(2250)"
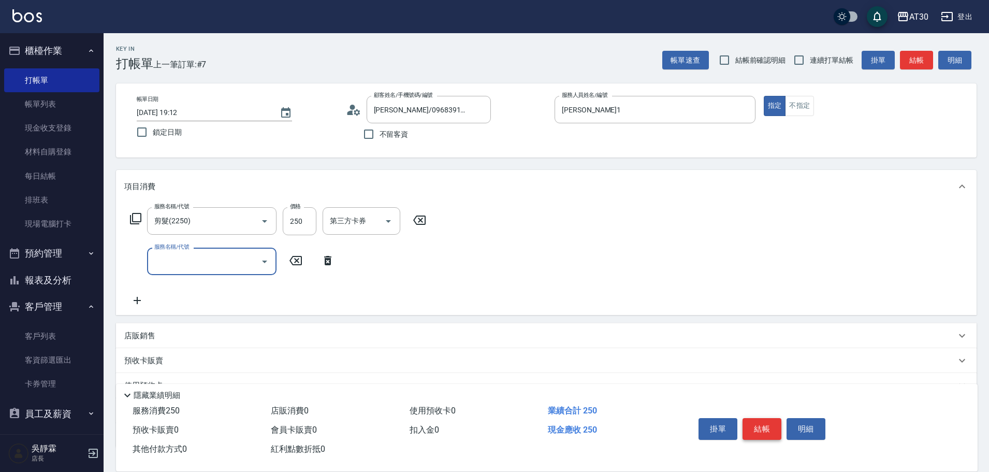
click at [770, 424] on button "結帳" at bounding box center [761, 429] width 39 height 22
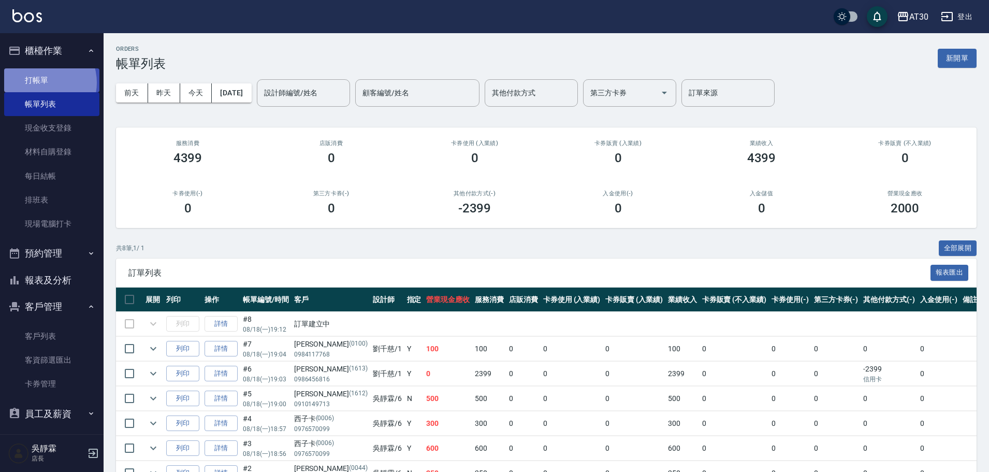
click at [39, 82] on link "打帳單" at bounding box center [51, 80] width 95 height 24
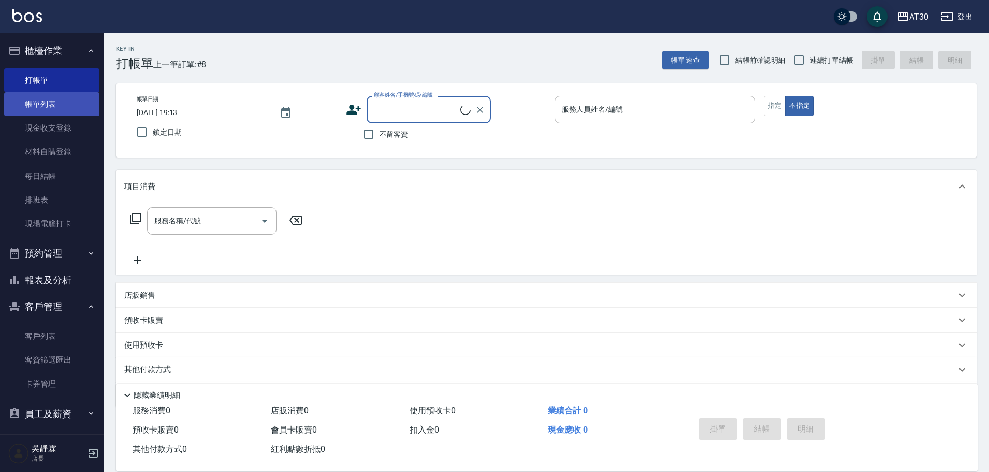
click at [39, 103] on link "帳單列表" at bounding box center [51, 104] width 95 height 24
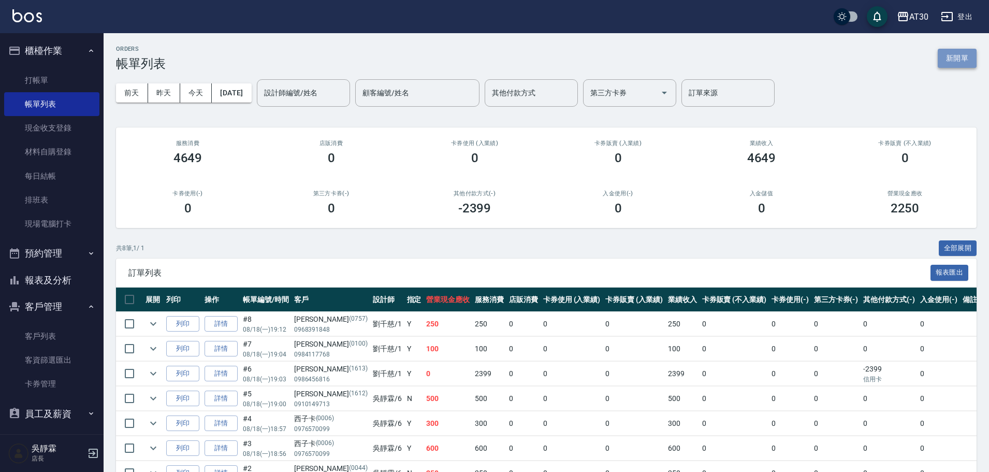
click at [962, 58] on button "新開單" at bounding box center [956, 58] width 39 height 19
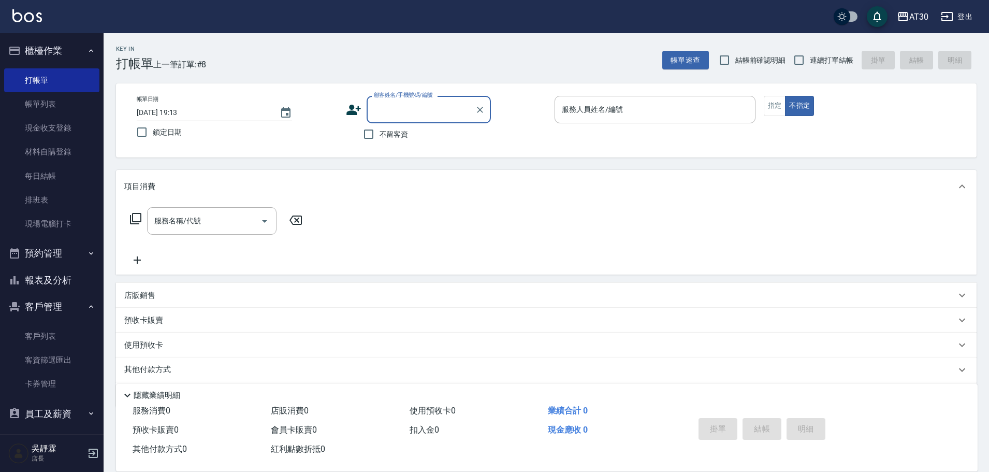
click at [66, 274] on button "報表及分析" at bounding box center [51, 280] width 95 height 27
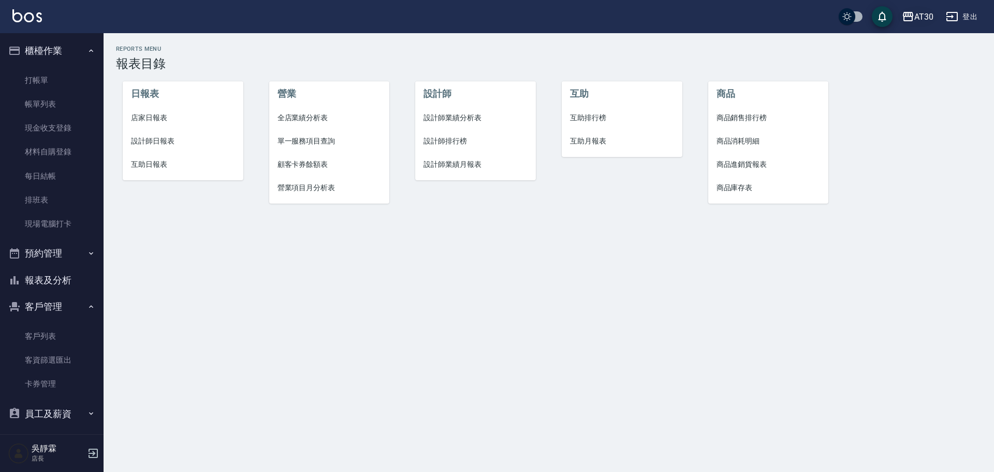
click at [914, 14] on div "AT30" at bounding box center [923, 16] width 19 height 13
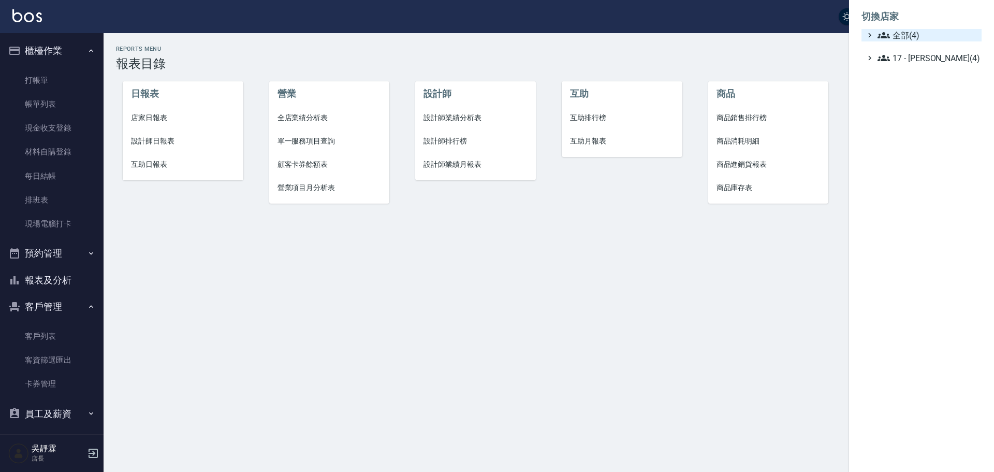
click at [914, 34] on span "全部(4)" at bounding box center [927, 35] width 100 height 12
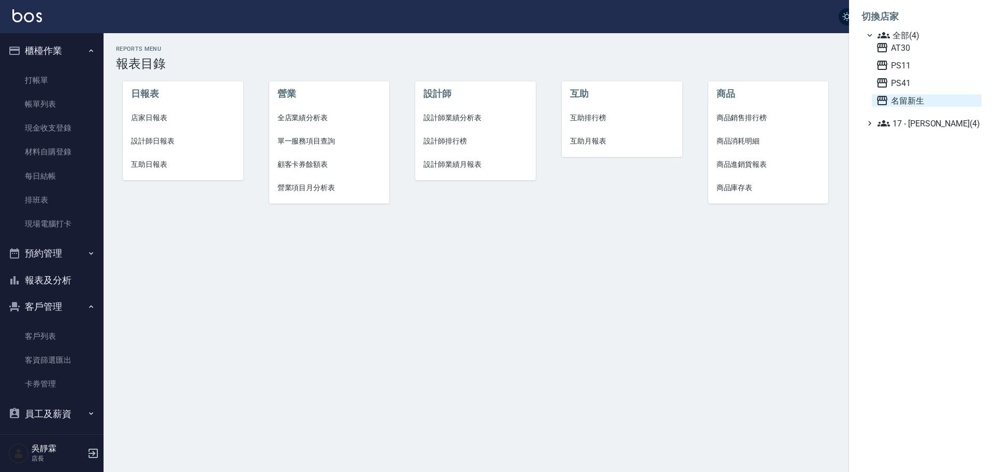
click at [914, 102] on span "名留新生" at bounding box center [926, 100] width 101 height 12
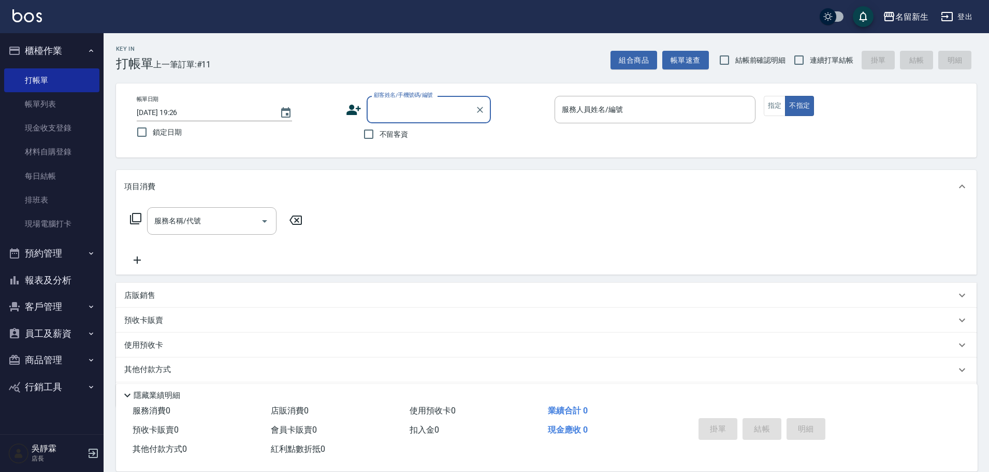
click at [69, 283] on button "報表及分析" at bounding box center [51, 280] width 95 height 27
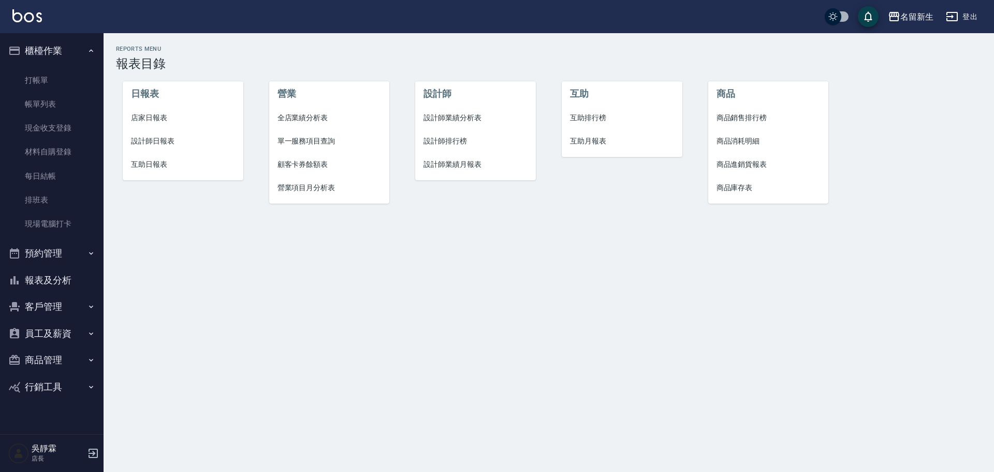
click at [44, 327] on button "員工及薪資" at bounding box center [51, 333] width 95 height 27
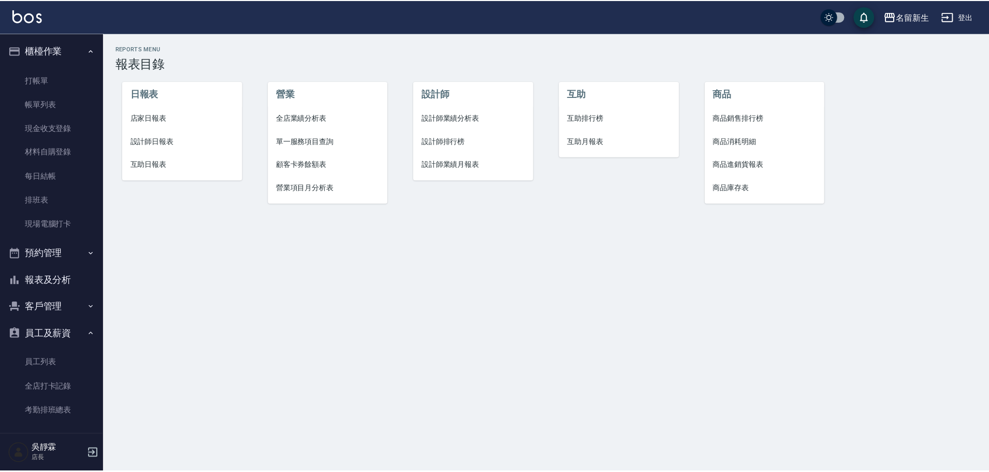
scroll to position [58, 0]
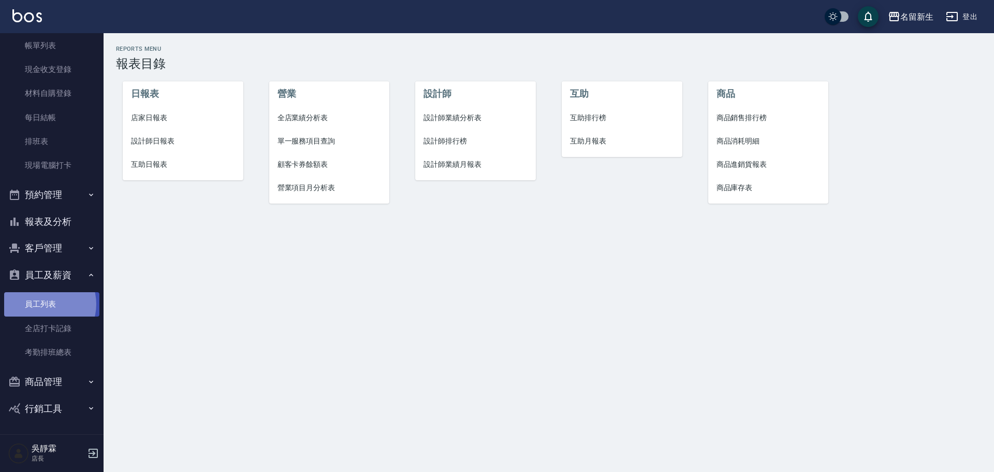
click at [44, 304] on link "員工列表" at bounding box center [51, 304] width 95 height 24
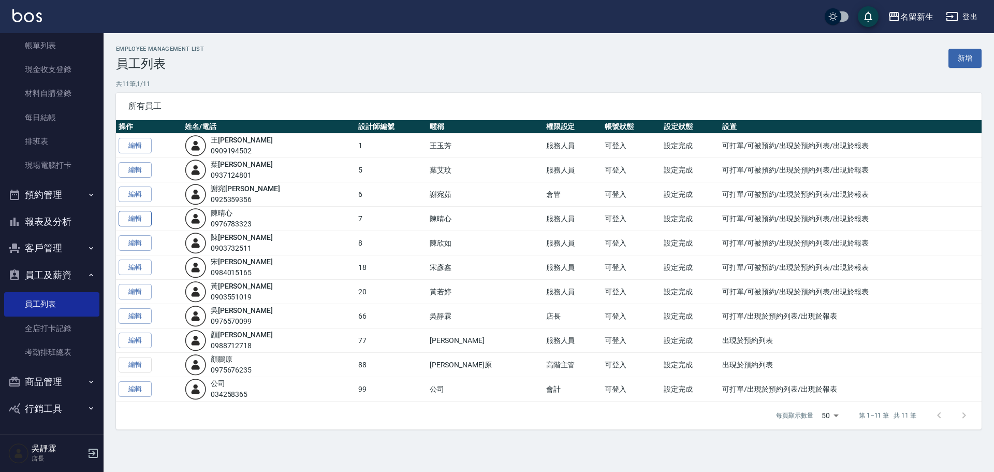
click at [145, 217] on link "編輯" at bounding box center [135, 219] width 33 height 16
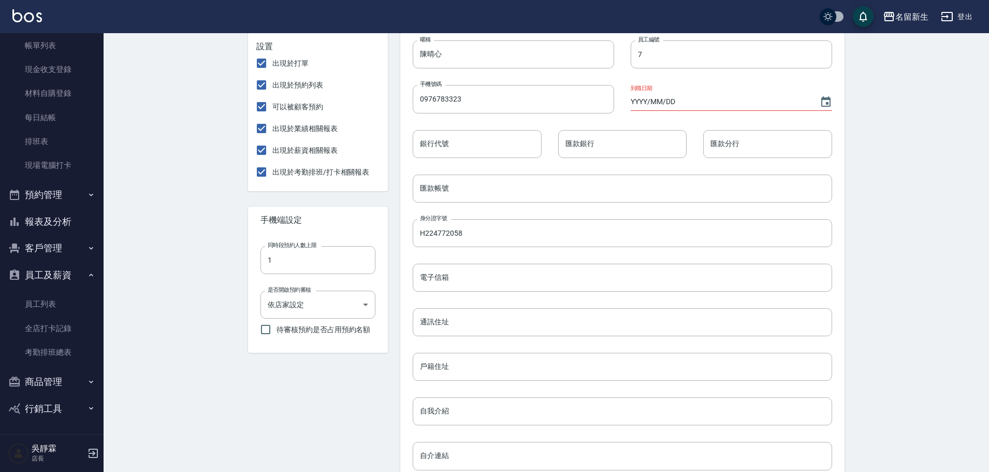
scroll to position [202, 0]
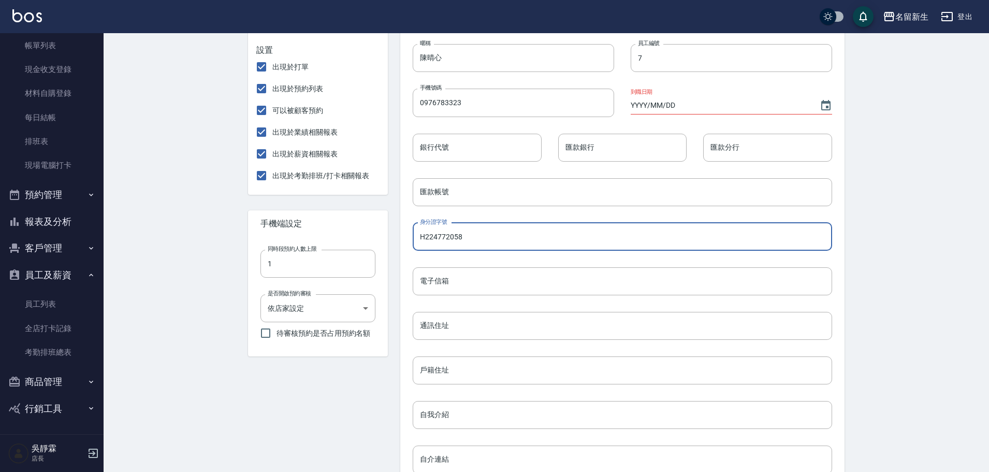
drag, startPoint x: 472, startPoint y: 237, endPoint x: 375, endPoint y: 246, distance: 97.3
click at [375, 246] on div "陳晴心 服務人員 無綁定 設置 出現於打單 出現於預約列表 可以被顧客預約 出現於業績相關報表 出現於薪資相關報表 出現於考勤排班/打卡相關報表 手機端設定…" at bounding box center [540, 255] width 609 height 712
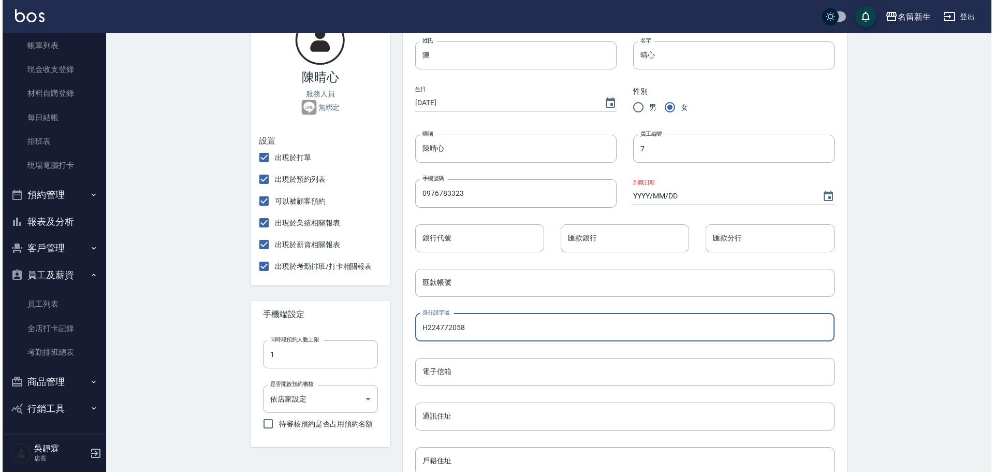
scroll to position [107, 0]
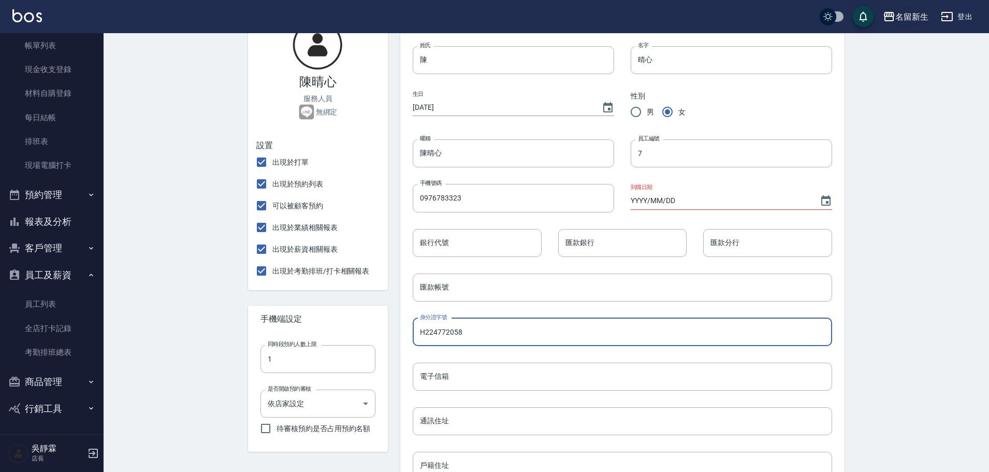
click at [914, 18] on div "名留新生" at bounding box center [911, 16] width 33 height 13
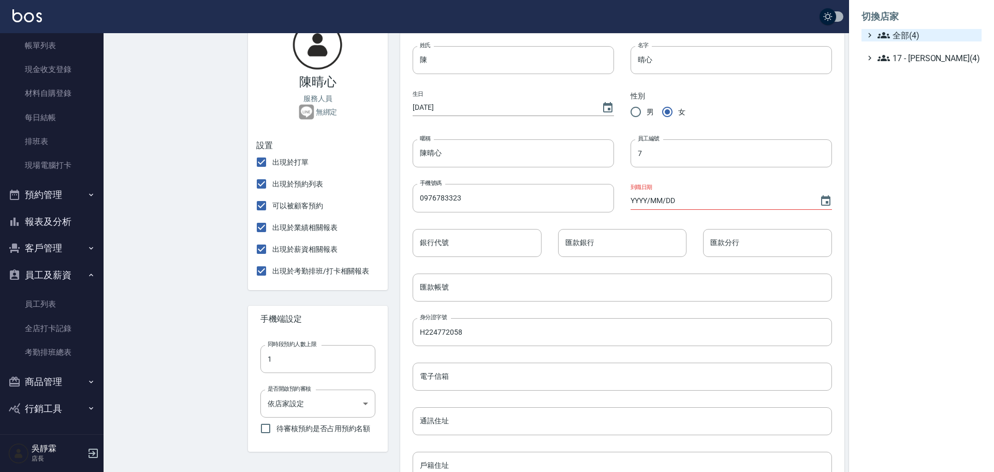
click at [912, 35] on span "全部(4)" at bounding box center [927, 35] width 100 height 12
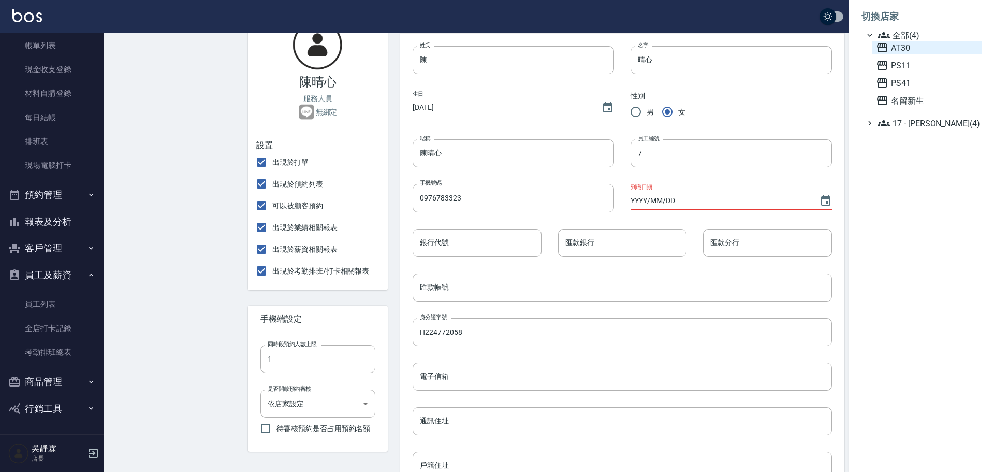
click at [911, 50] on span "AT30" at bounding box center [926, 47] width 101 height 12
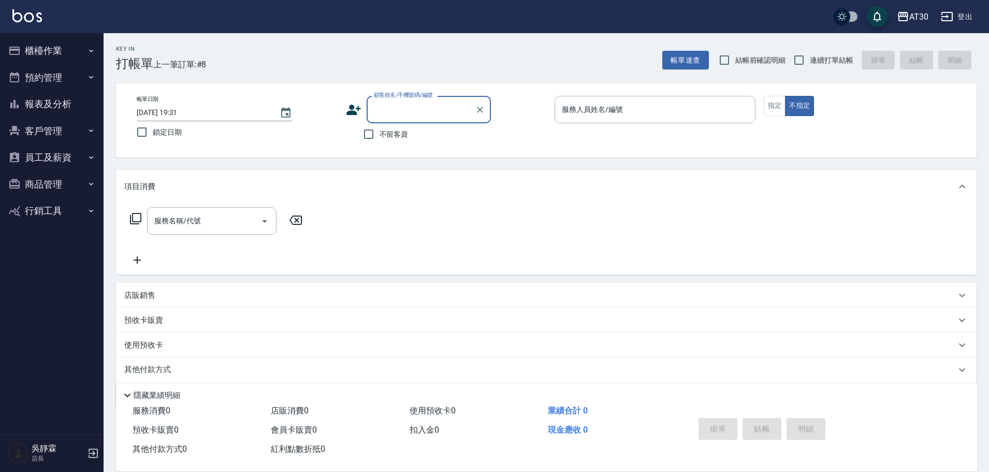
click at [65, 182] on button "商品管理" at bounding box center [51, 184] width 95 height 27
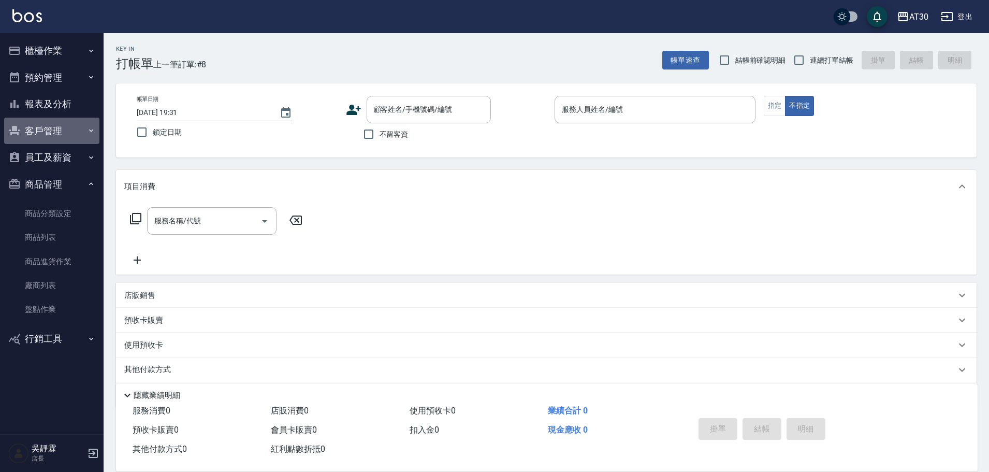
click at [66, 119] on button "客戶管理" at bounding box center [51, 131] width 95 height 27
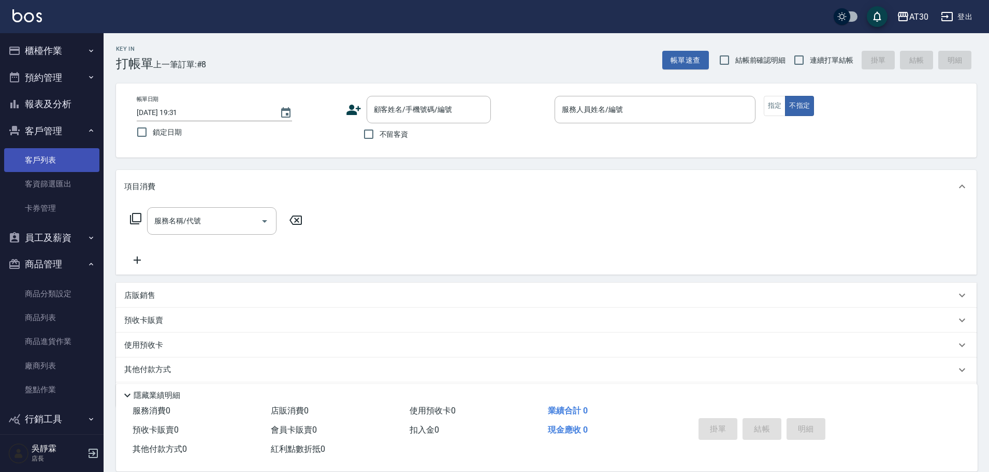
click at [70, 151] on link "客戶列表" at bounding box center [51, 160] width 95 height 24
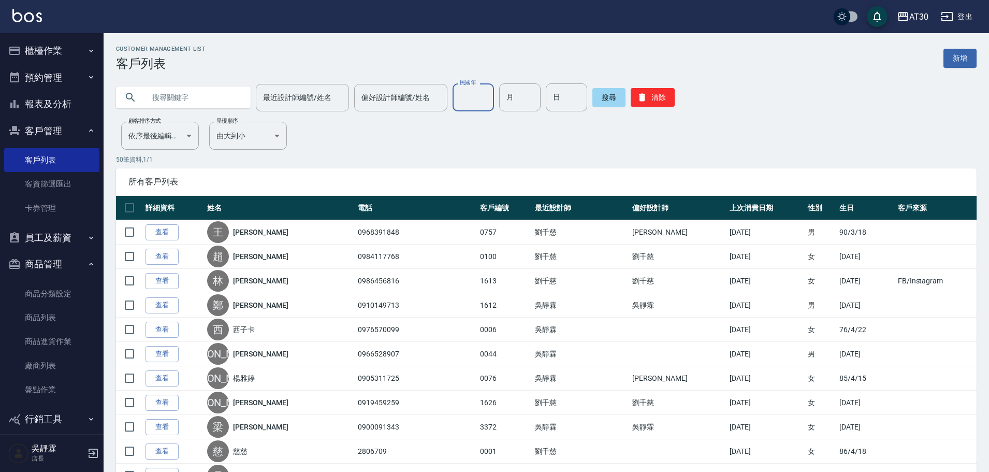
drag, startPoint x: 478, startPoint y: 95, endPoint x: 479, endPoint y: 87, distance: 8.3
click at [478, 95] on input "民國年" at bounding box center [472, 97] width 41 height 28
type input "89"
type input "06"
type input "27"
